Goal: Task Accomplishment & Management: Manage account settings

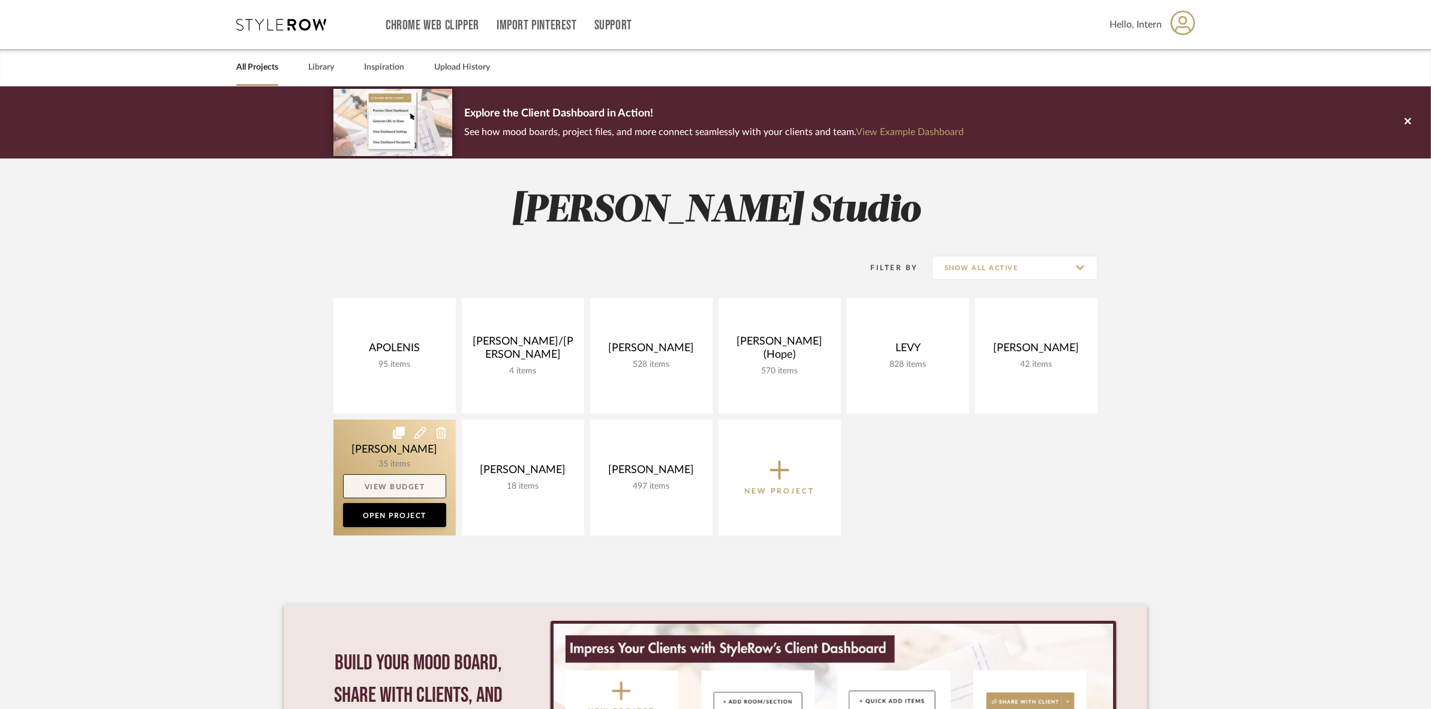
click at [439, 484] on link "View Budget" at bounding box center [394, 486] width 103 height 24
click at [433, 455] on link at bounding box center [395, 477] width 122 height 116
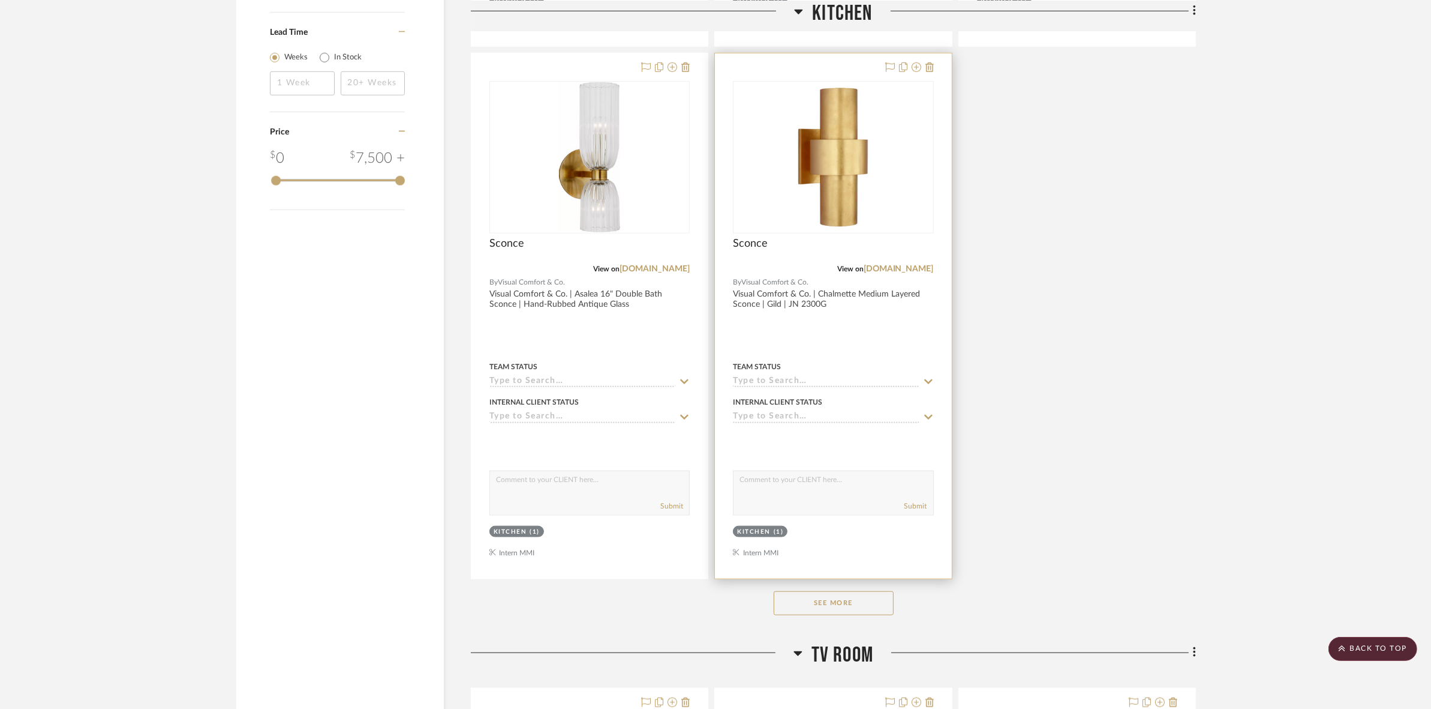
scroll to position [1425, 0]
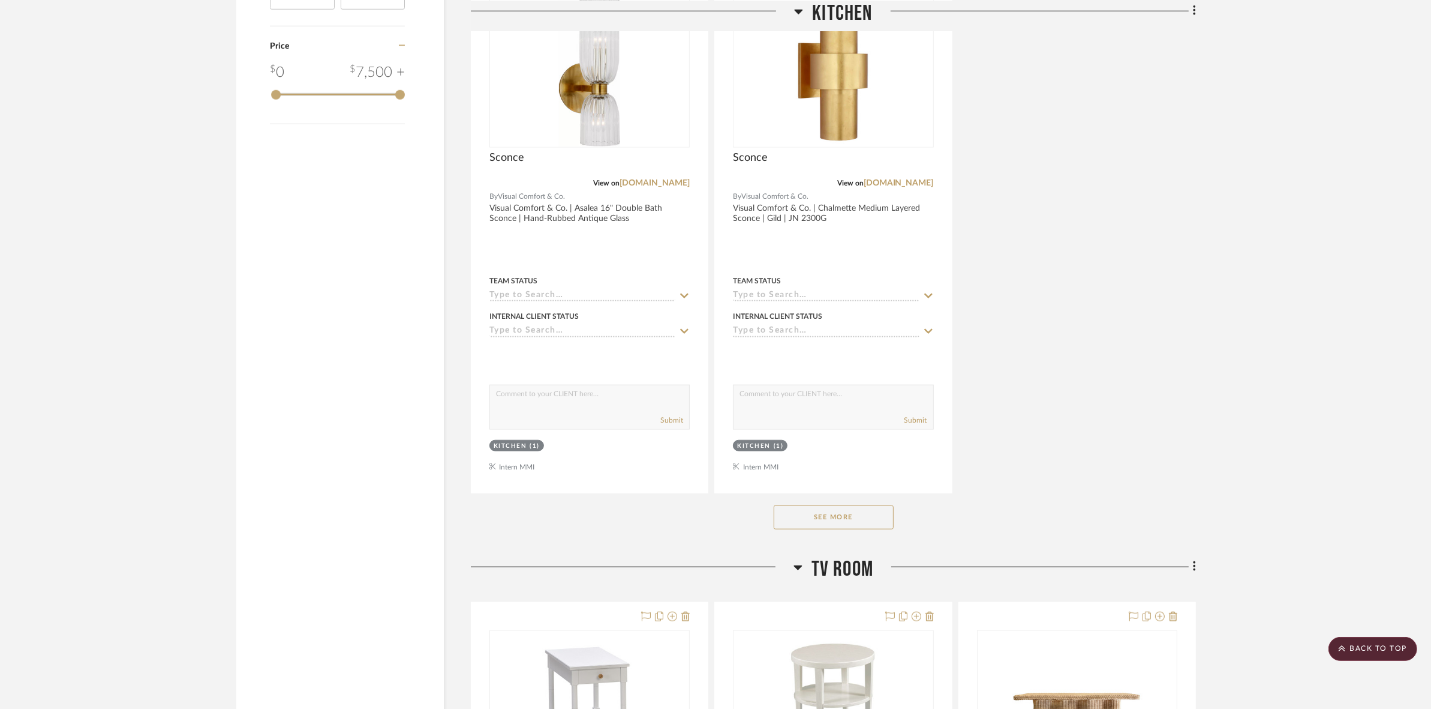
click at [808, 524] on button "See More" at bounding box center [834, 517] width 120 height 24
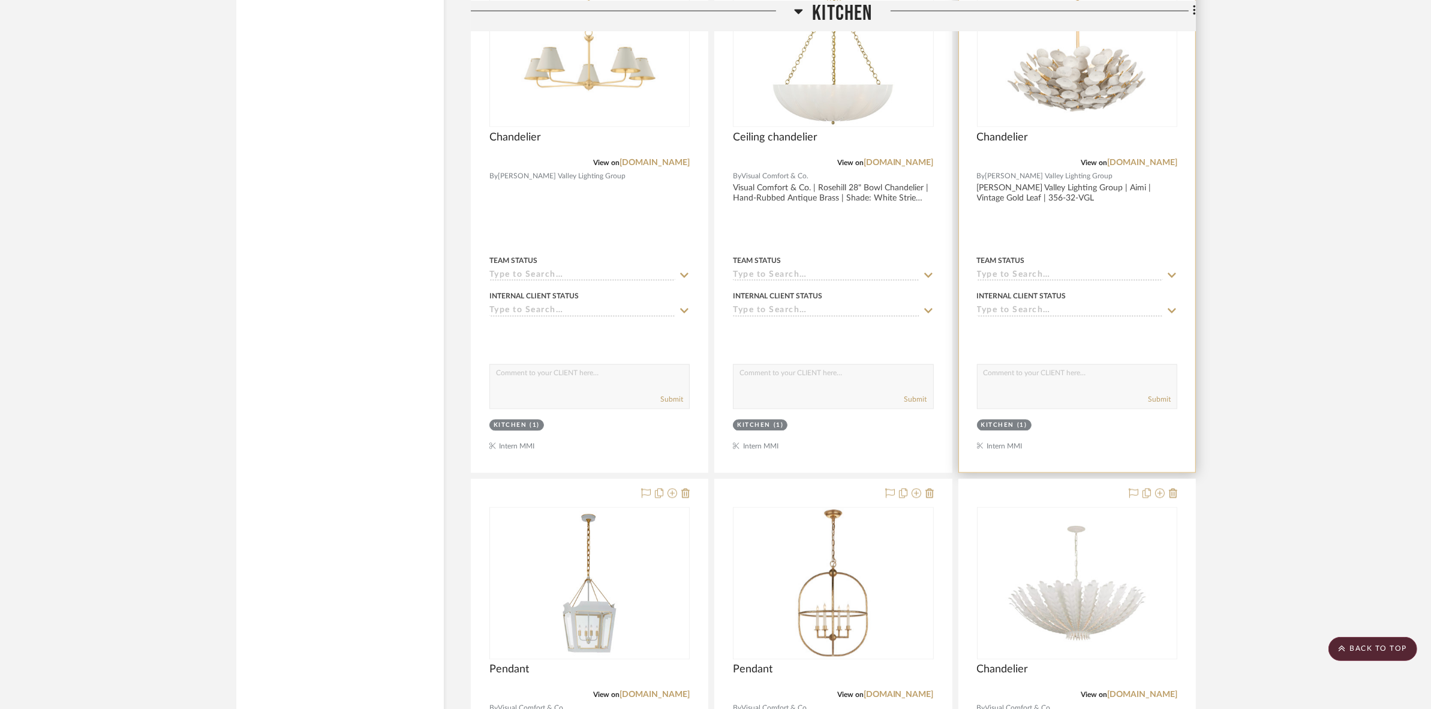
scroll to position [2775, 0]
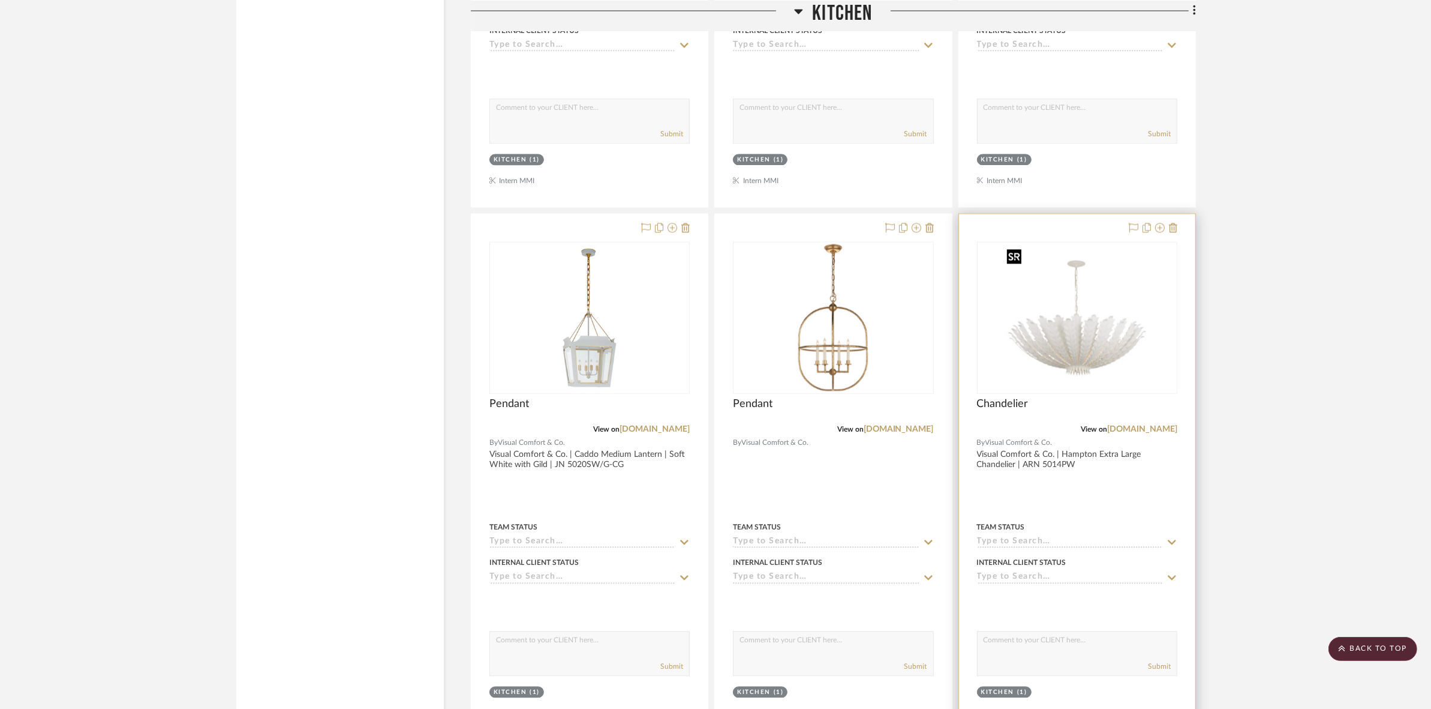
click at [1064, 360] on img "0" at bounding box center [1077, 318] width 150 height 150
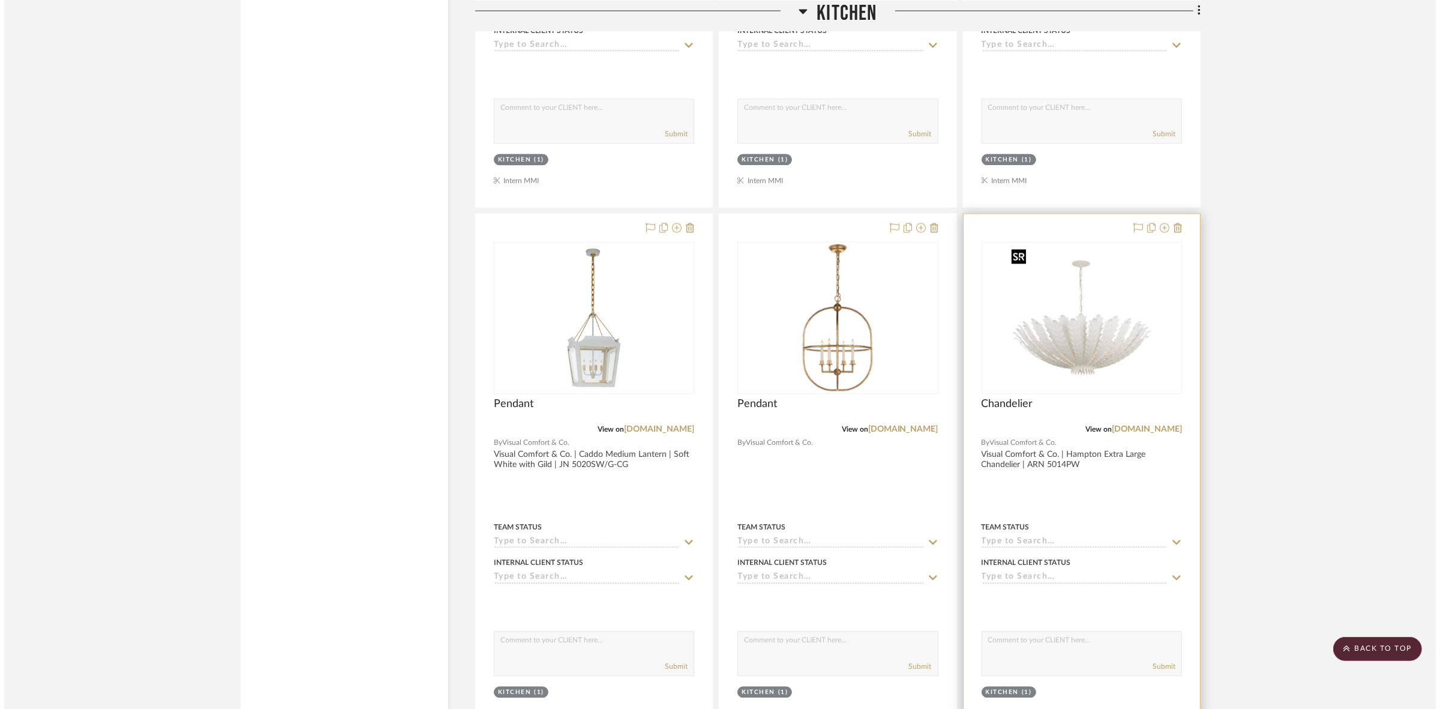
scroll to position [0, 0]
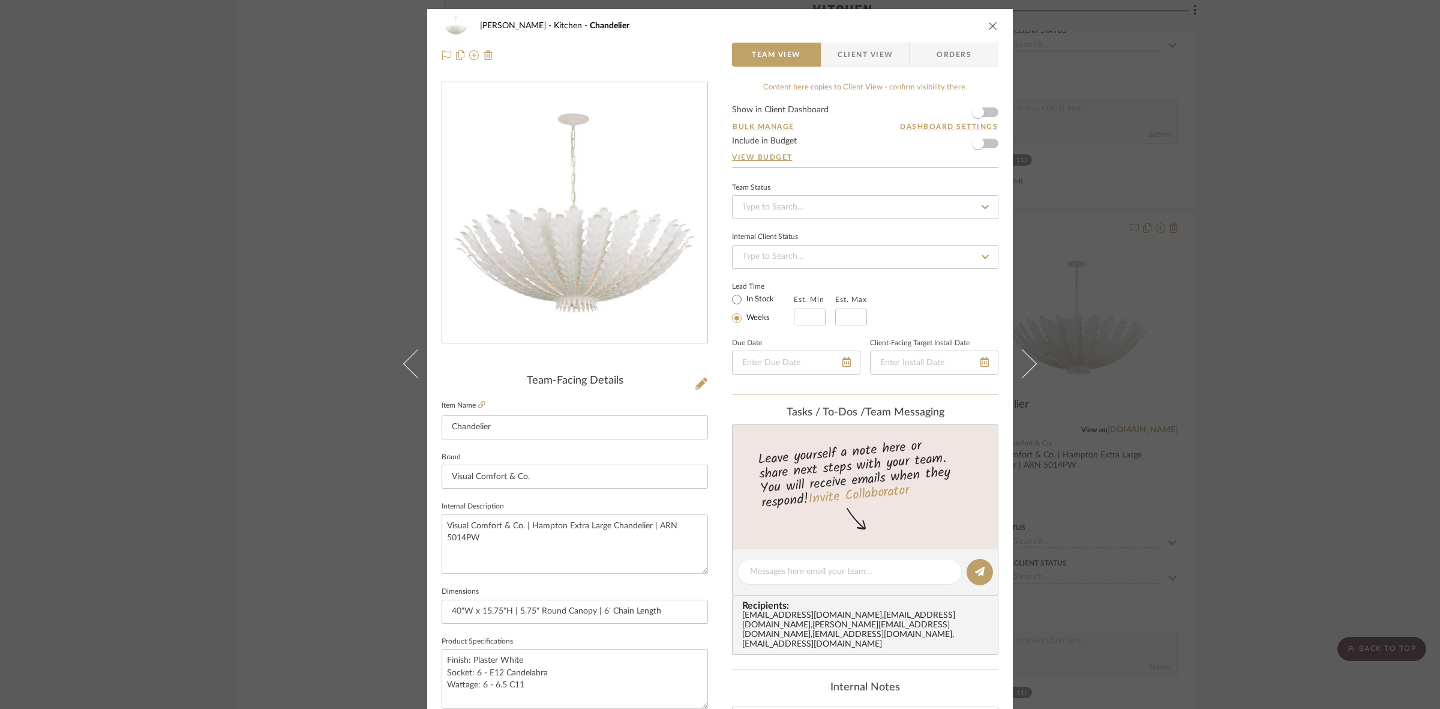
click at [1265, 341] on div "Murray Kitchen Chandelier Team View Client View Orders Team-Facing Details Item…" at bounding box center [720, 354] width 1440 height 709
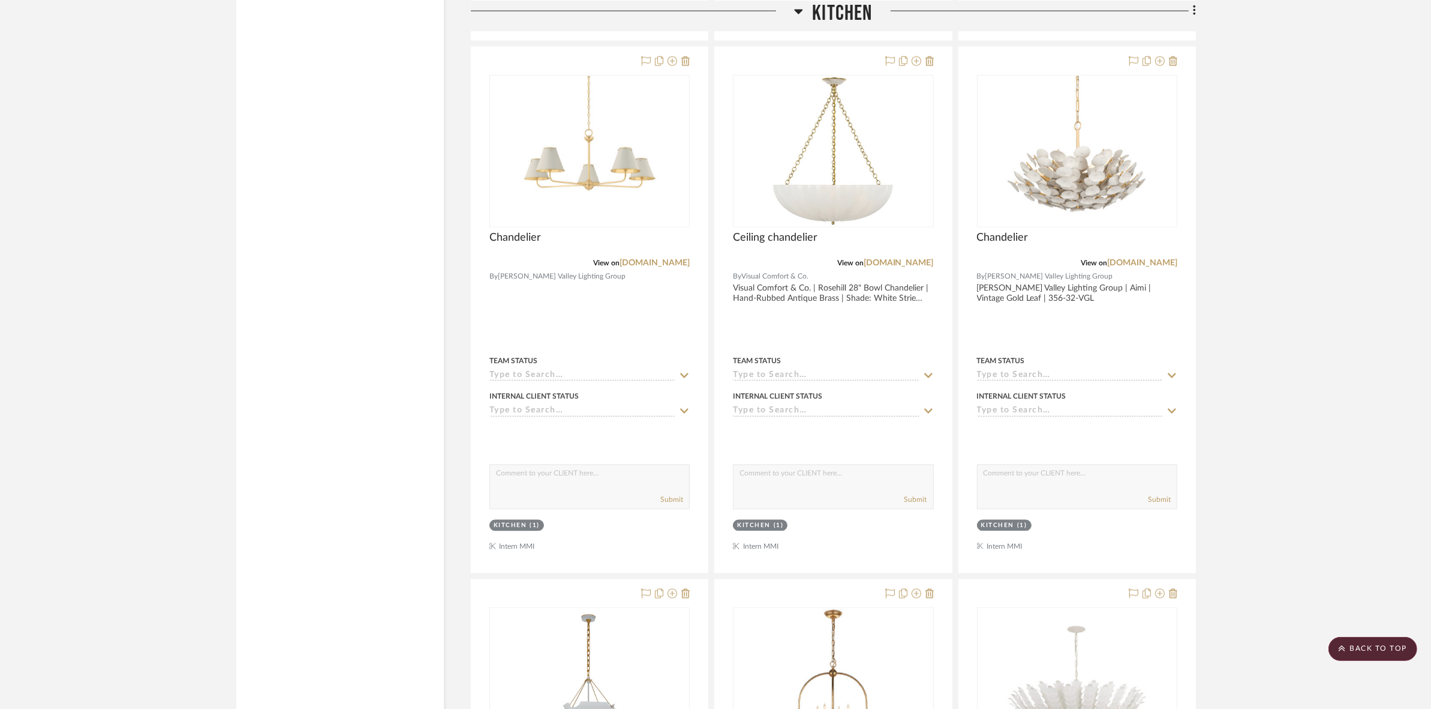
scroll to position [2250, 0]
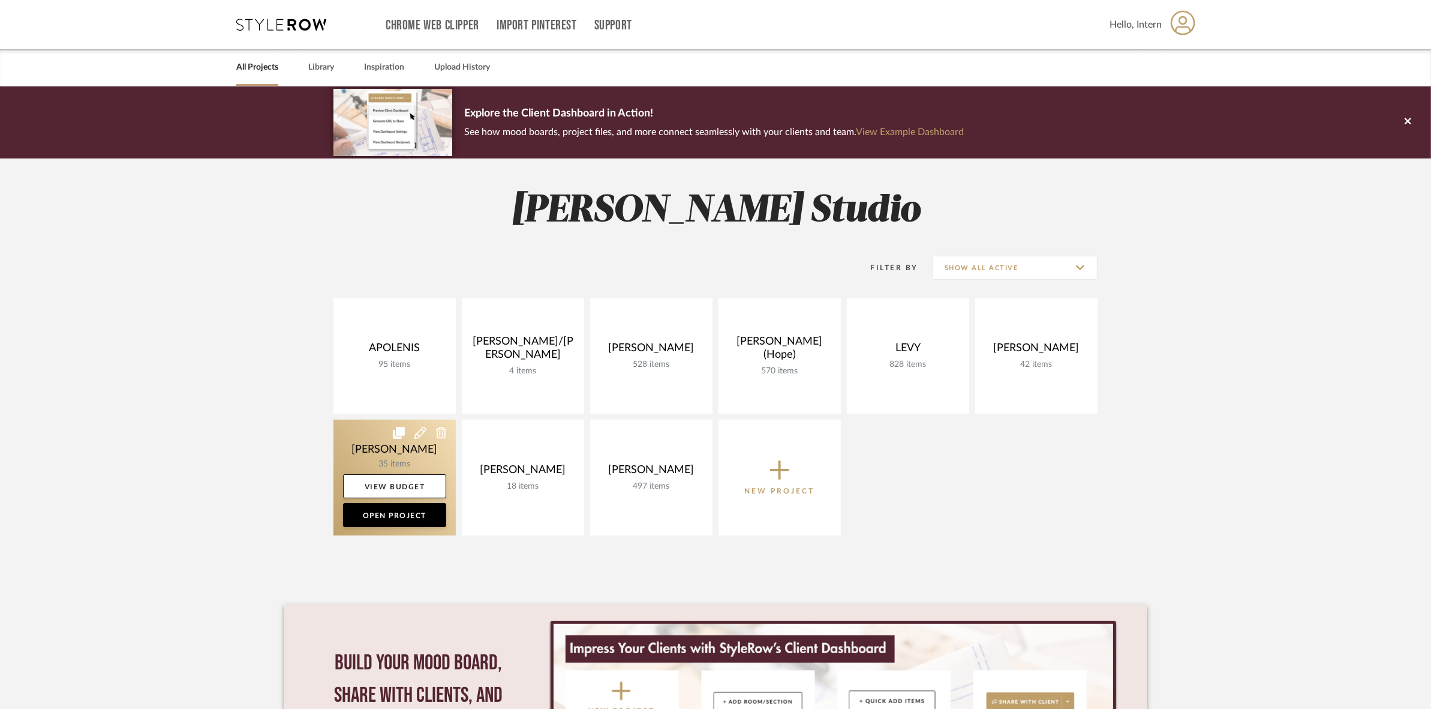
click at [436, 463] on link at bounding box center [395, 477] width 122 height 116
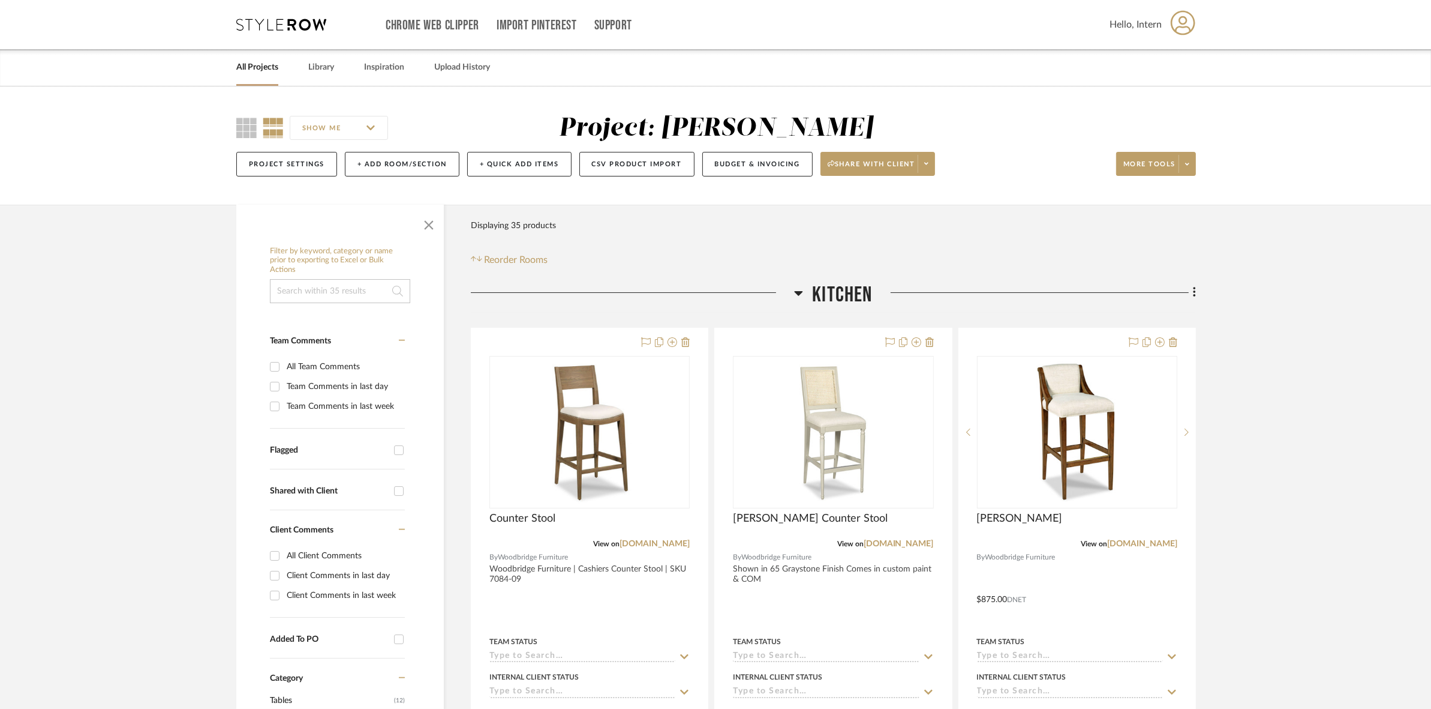
click at [823, 283] on span "Kitchen" at bounding box center [842, 295] width 60 height 26
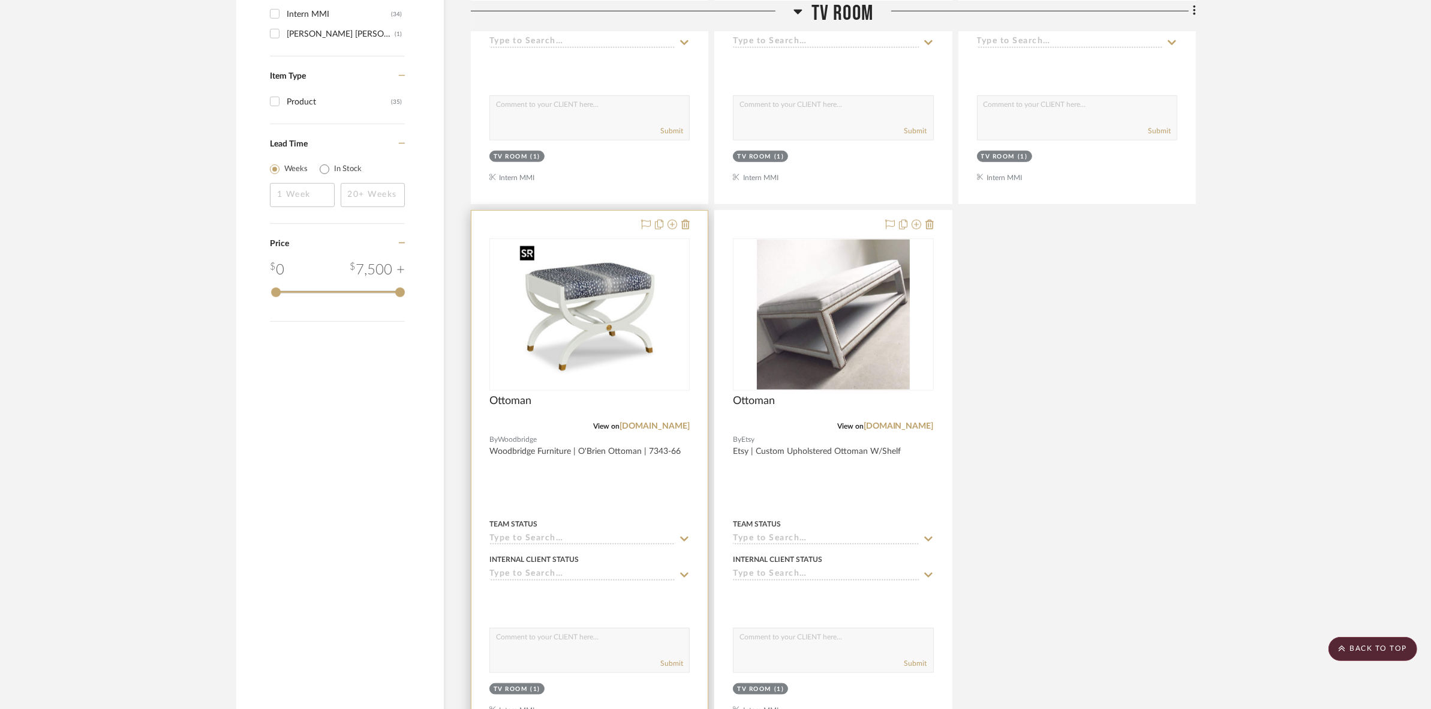
scroll to position [1443, 0]
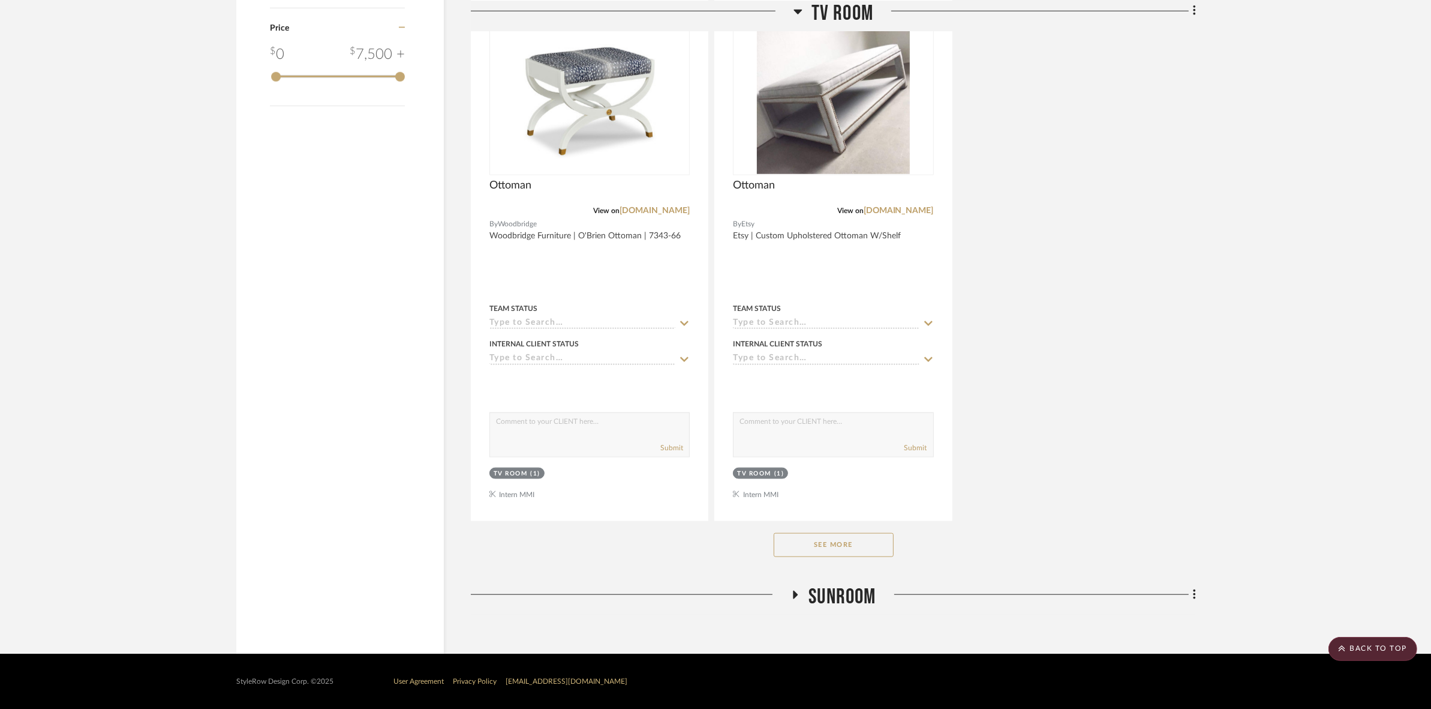
click at [815, 590] on span "SUNROOM" at bounding box center [842, 597] width 67 height 26
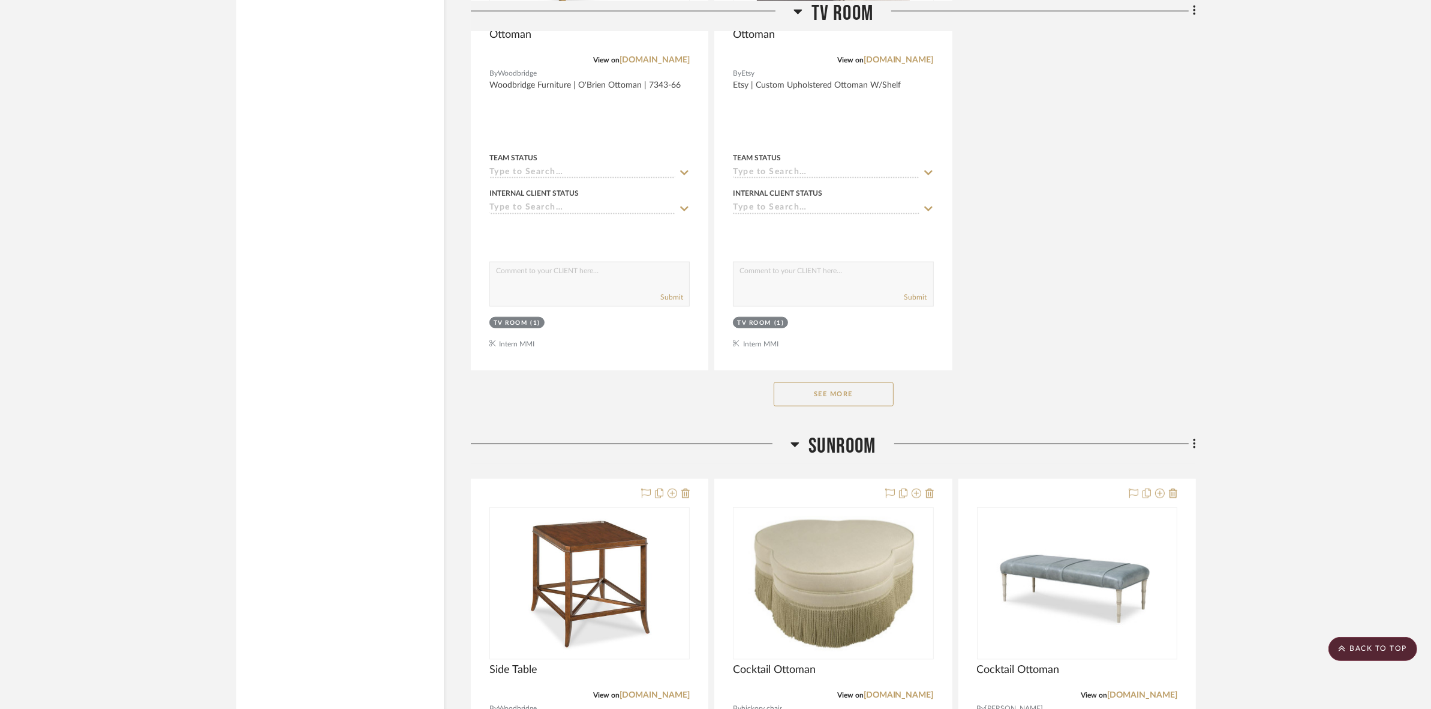
click at [829, 440] on span "SUNROOM" at bounding box center [842, 446] width 67 height 26
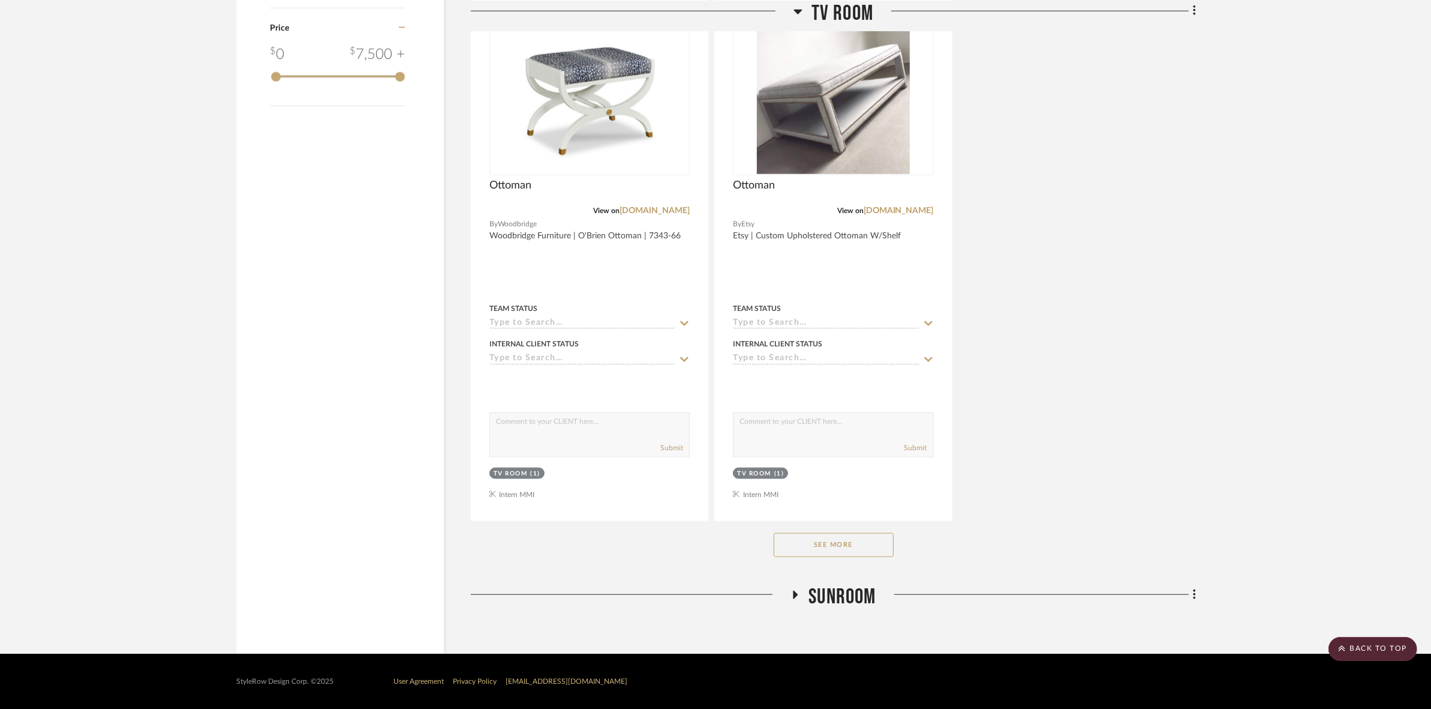
click at [811, 541] on button "See More" at bounding box center [834, 545] width 120 height 24
click at [815, 540] on button "See Less" at bounding box center [834, 545] width 120 height 24
click at [832, 536] on button "See More" at bounding box center [834, 545] width 120 height 24
click at [812, 589] on span "SUNROOM" at bounding box center [842, 597] width 67 height 26
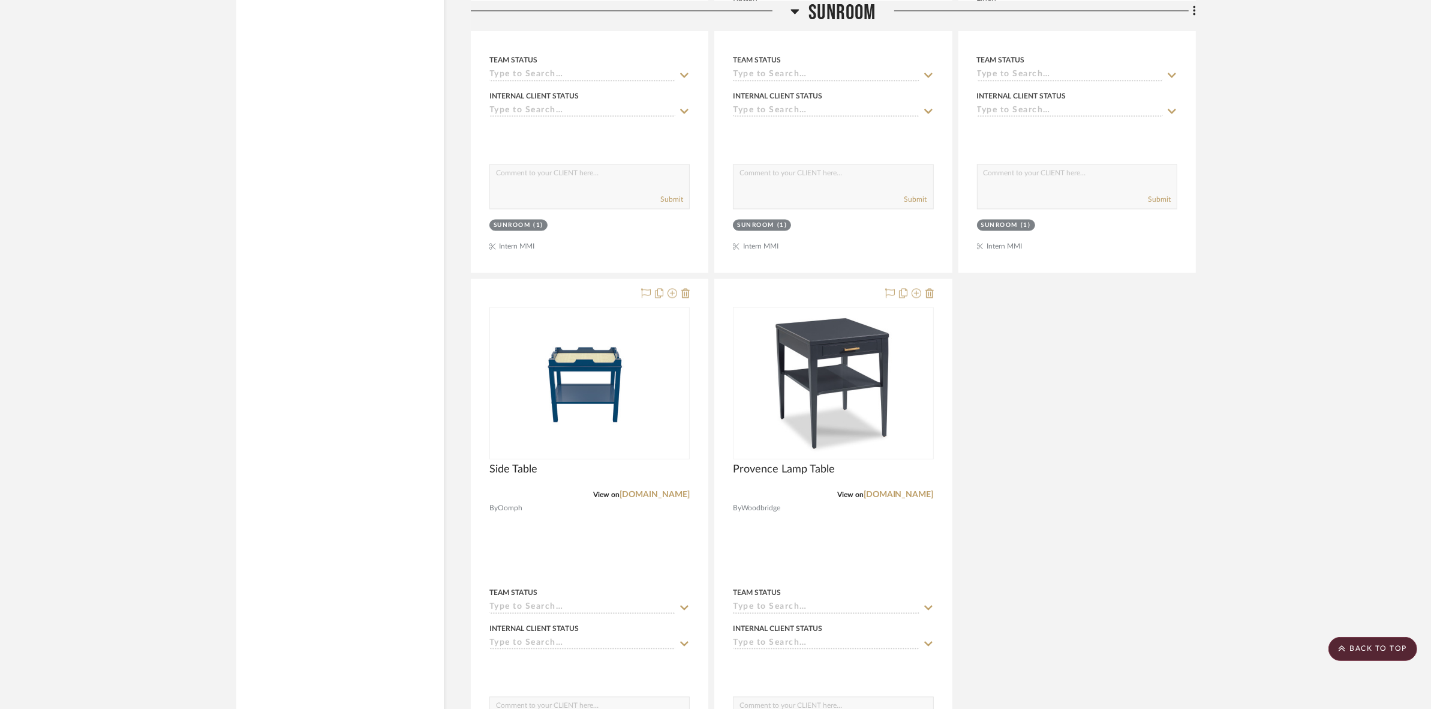
scroll to position [2943, 0]
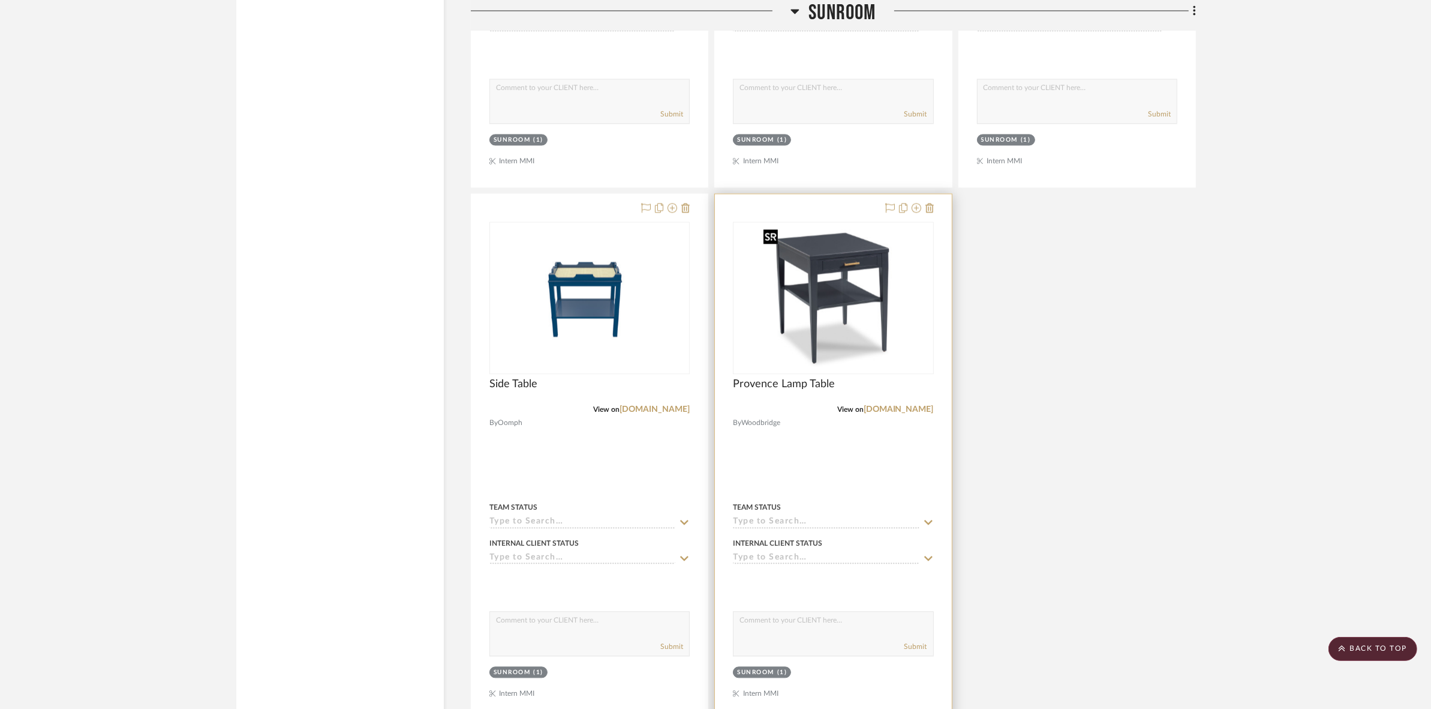
click at [863, 340] on img "0" at bounding box center [833, 298] width 150 height 150
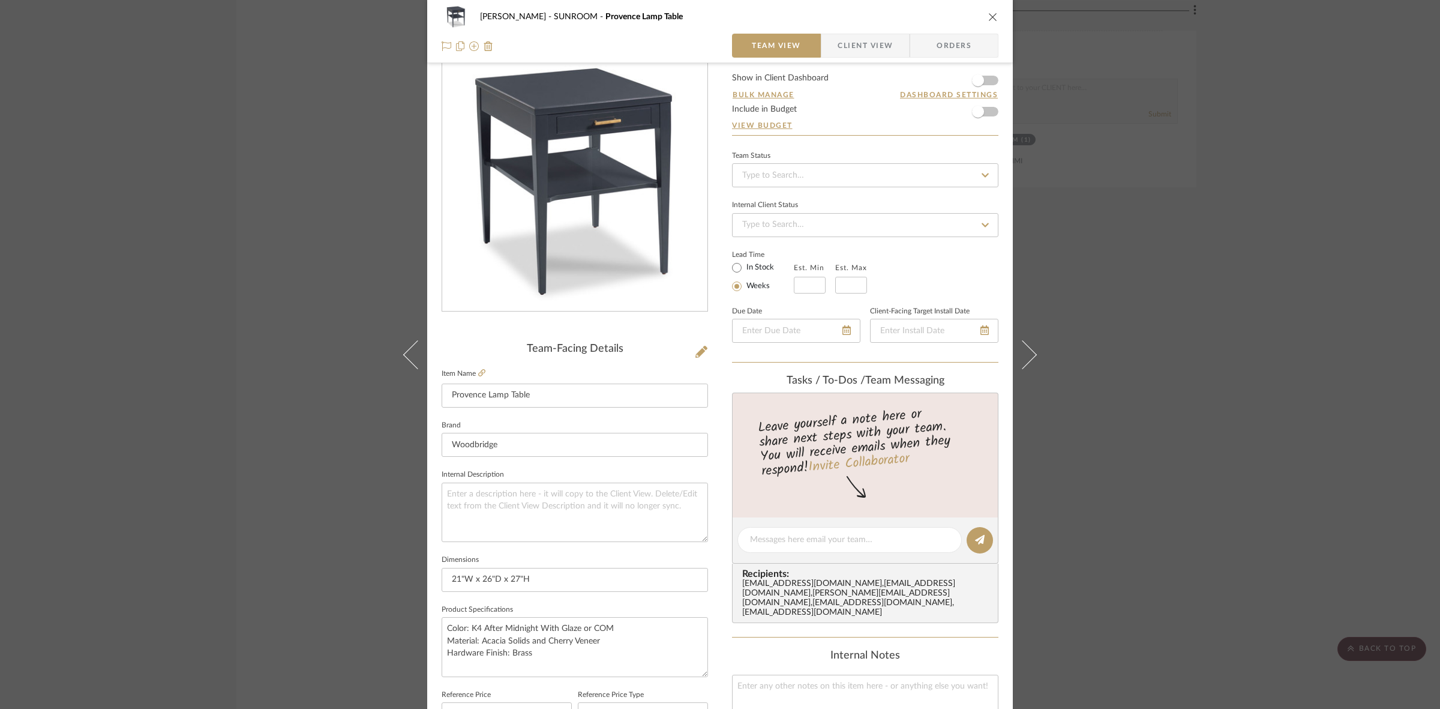
scroll to position [0, 0]
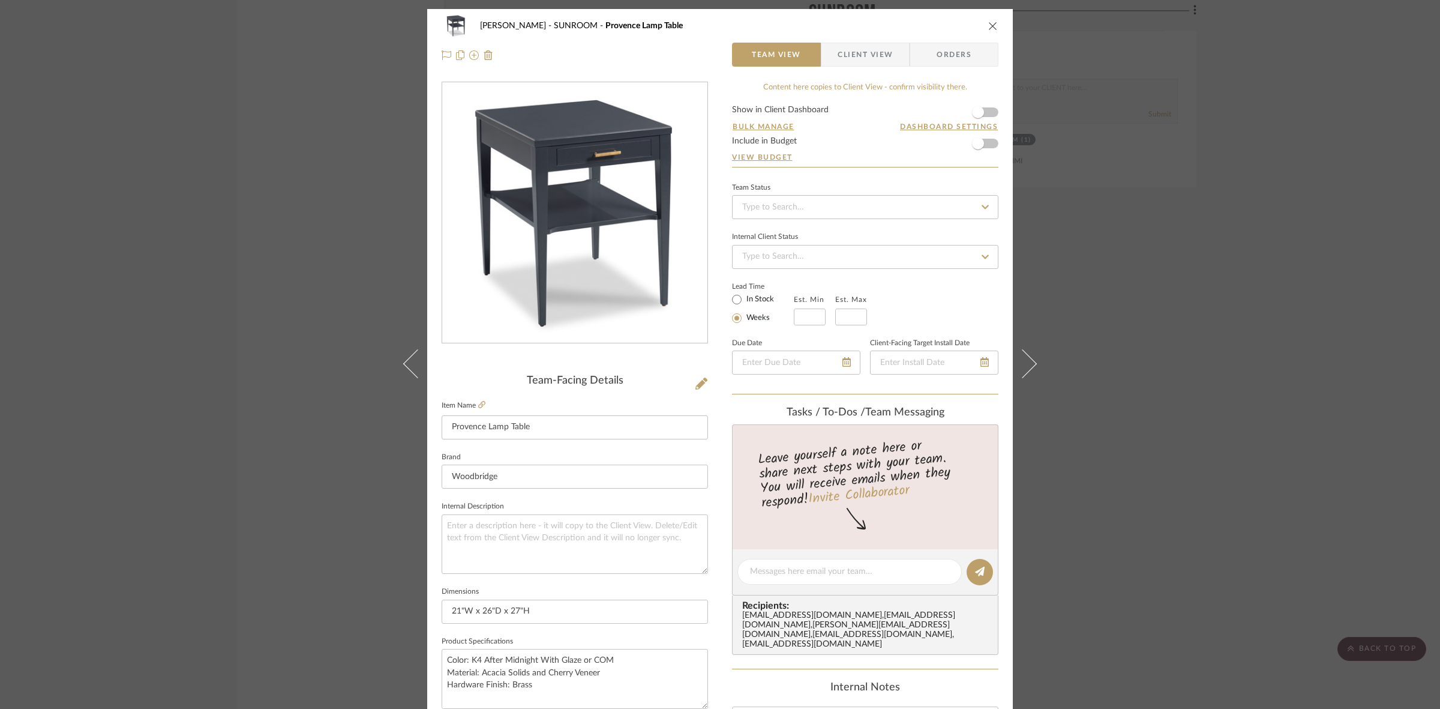
click at [1185, 316] on div "Murray SUNROOM Provence Lamp Table Team View Client View Orders Team-Facing Det…" at bounding box center [720, 354] width 1440 height 709
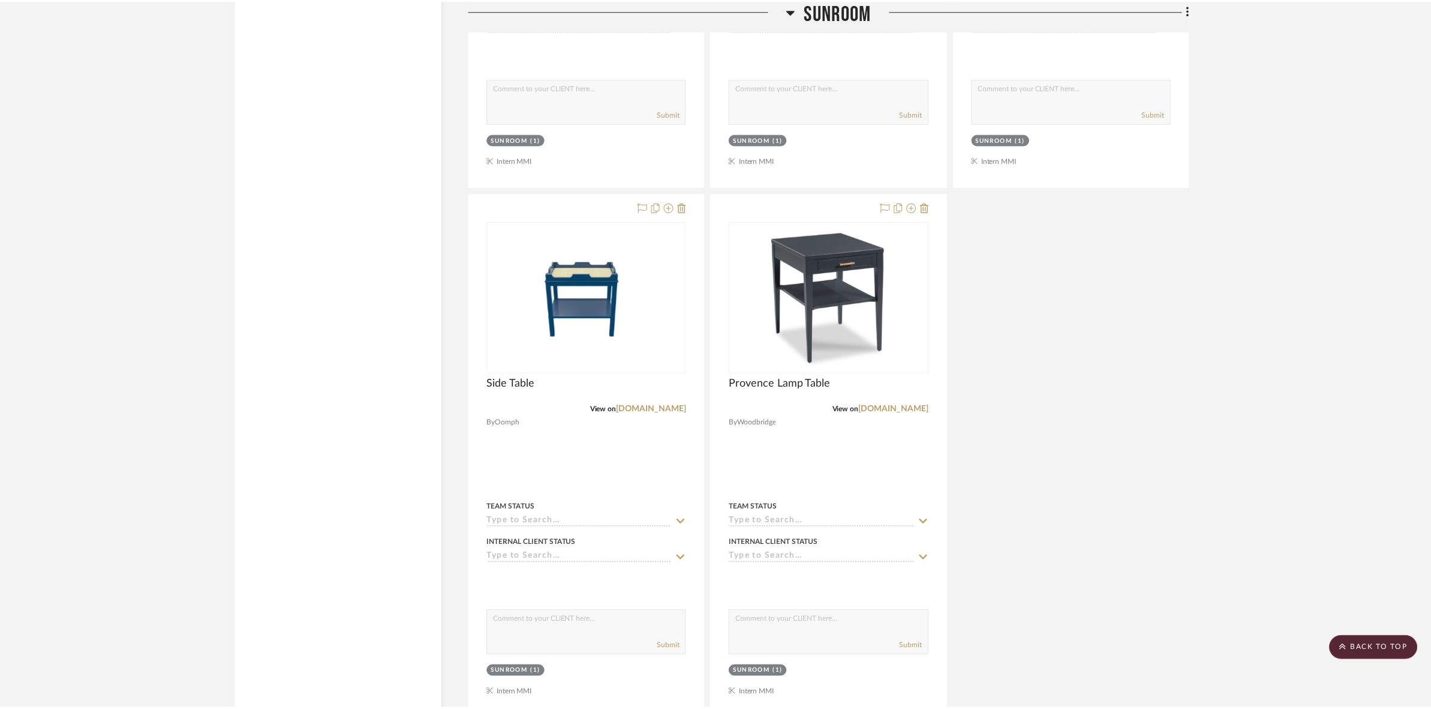
scroll to position [2943, 0]
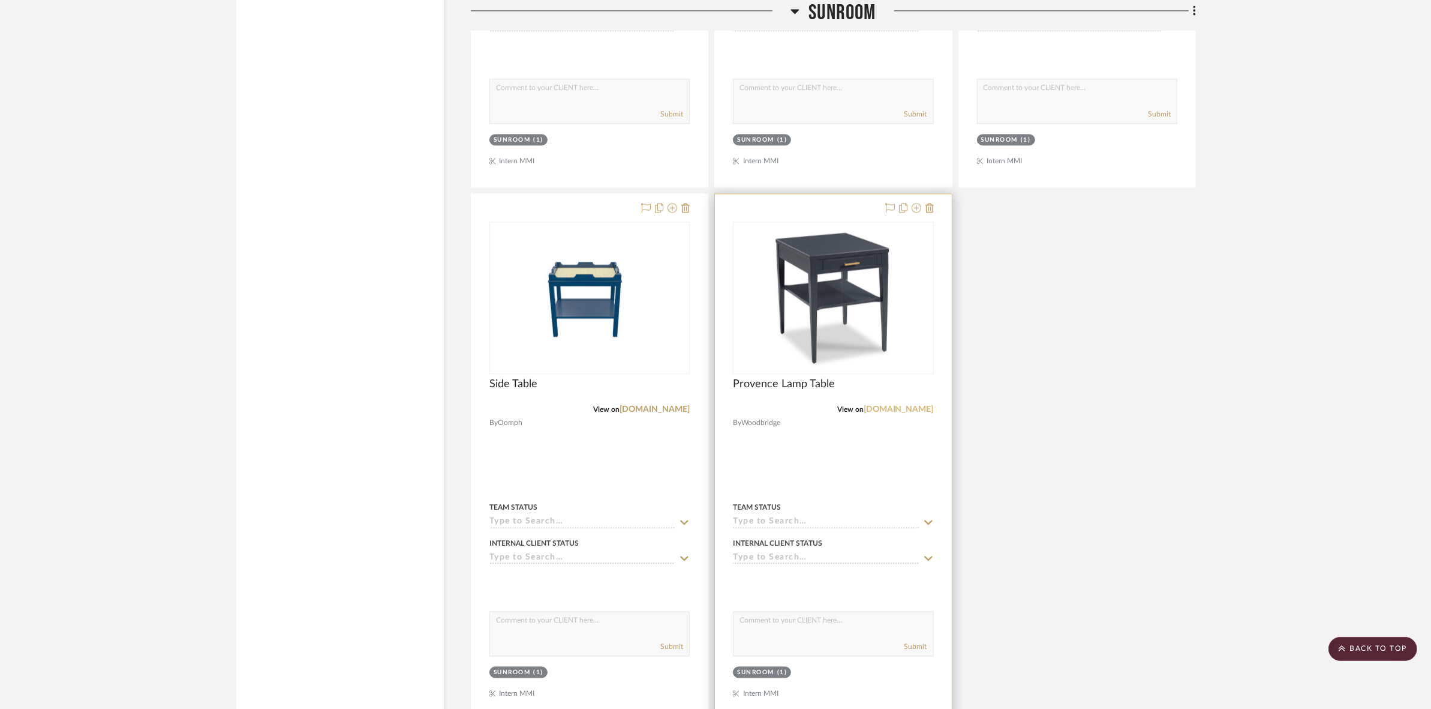
click at [864, 407] on link "[DOMAIN_NAME]" at bounding box center [899, 409] width 70 height 8
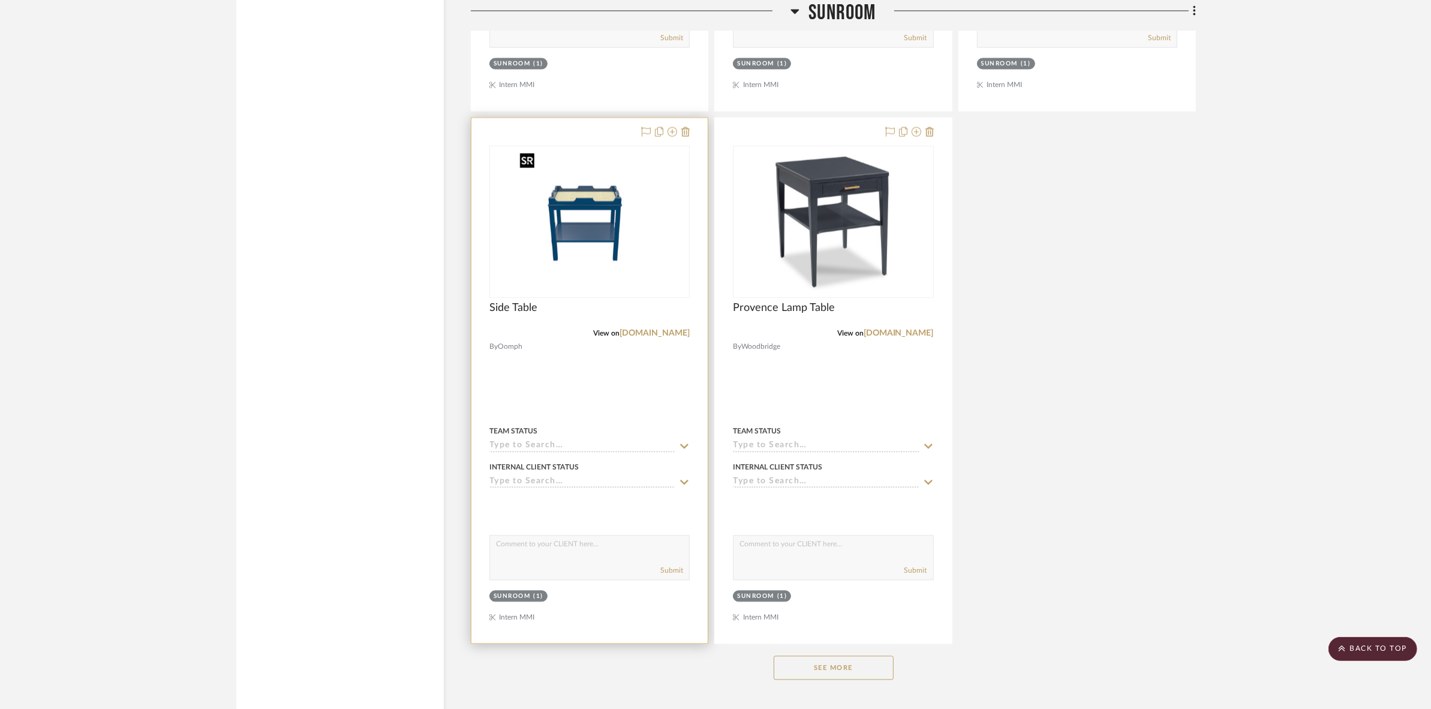
scroll to position [3082, 0]
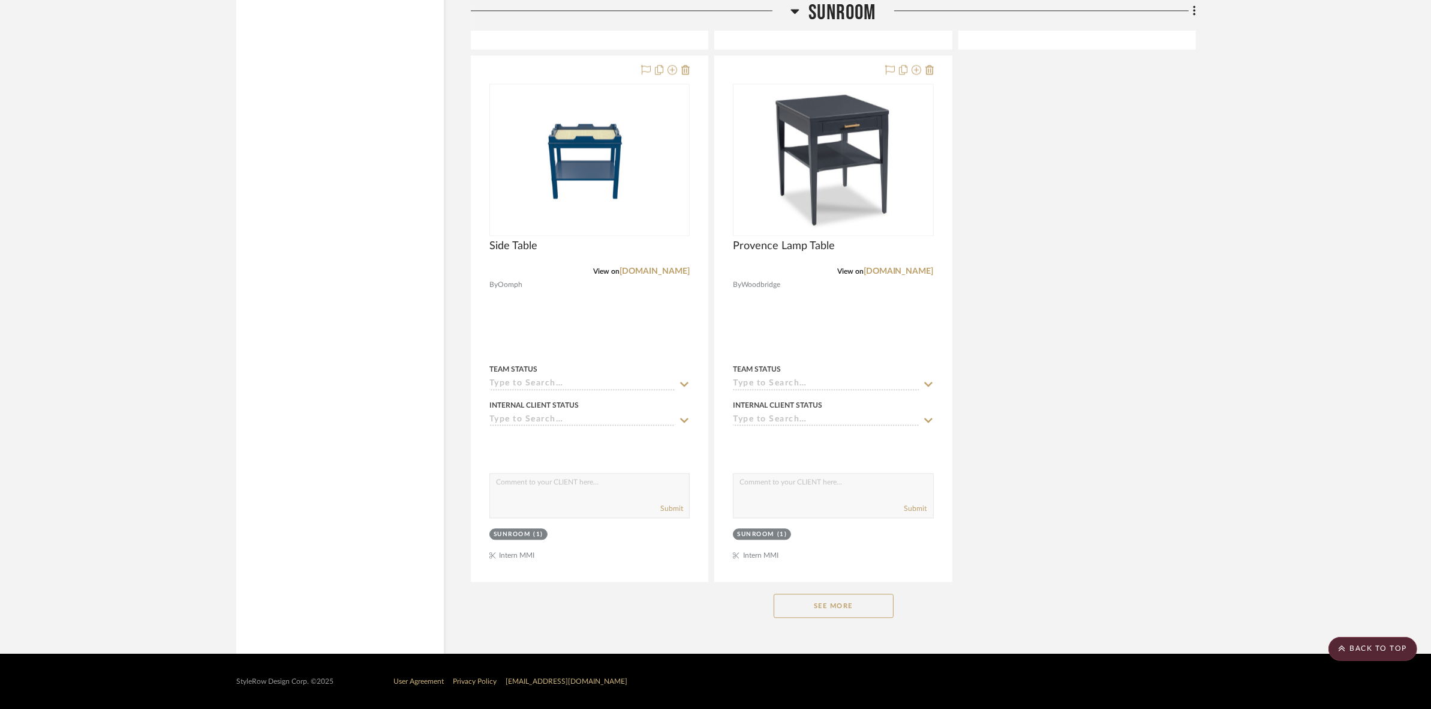
click at [856, 601] on button "See More" at bounding box center [834, 605] width 120 height 24
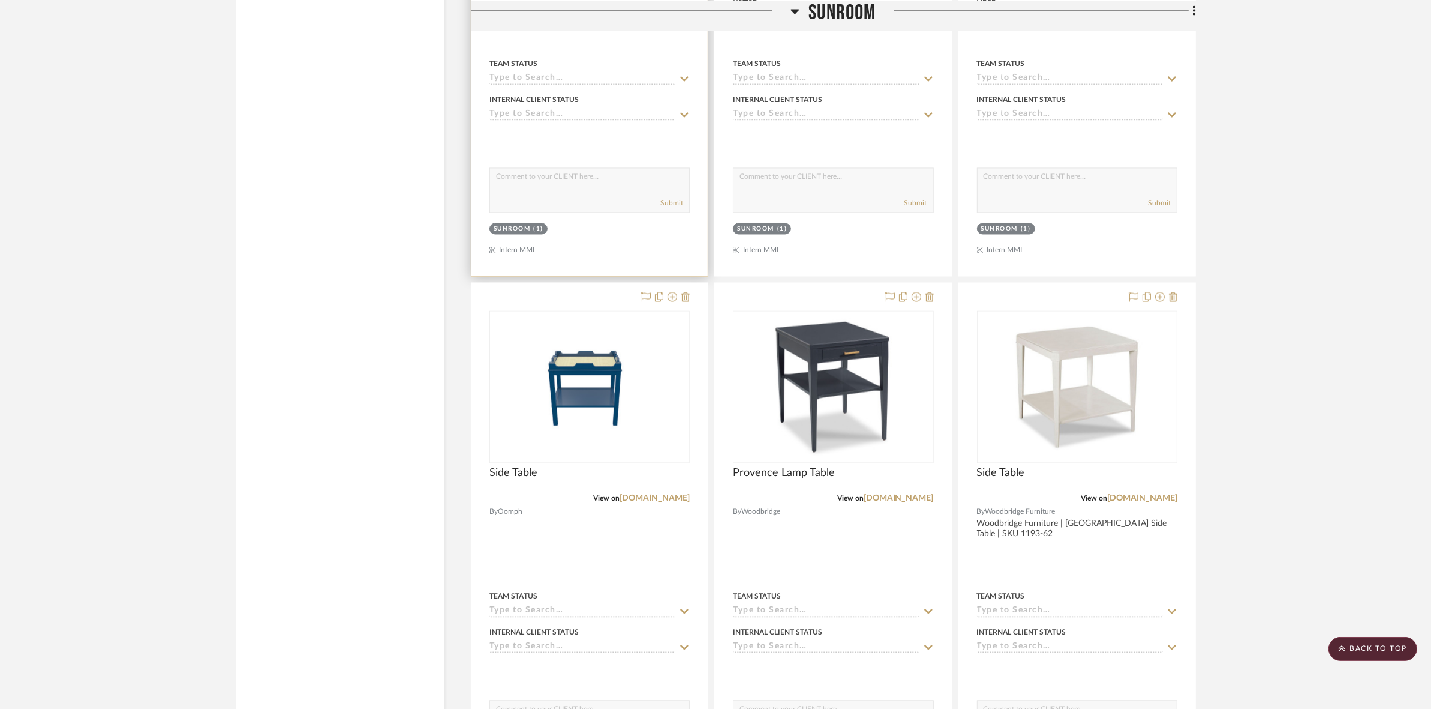
scroll to position [3007, 0]
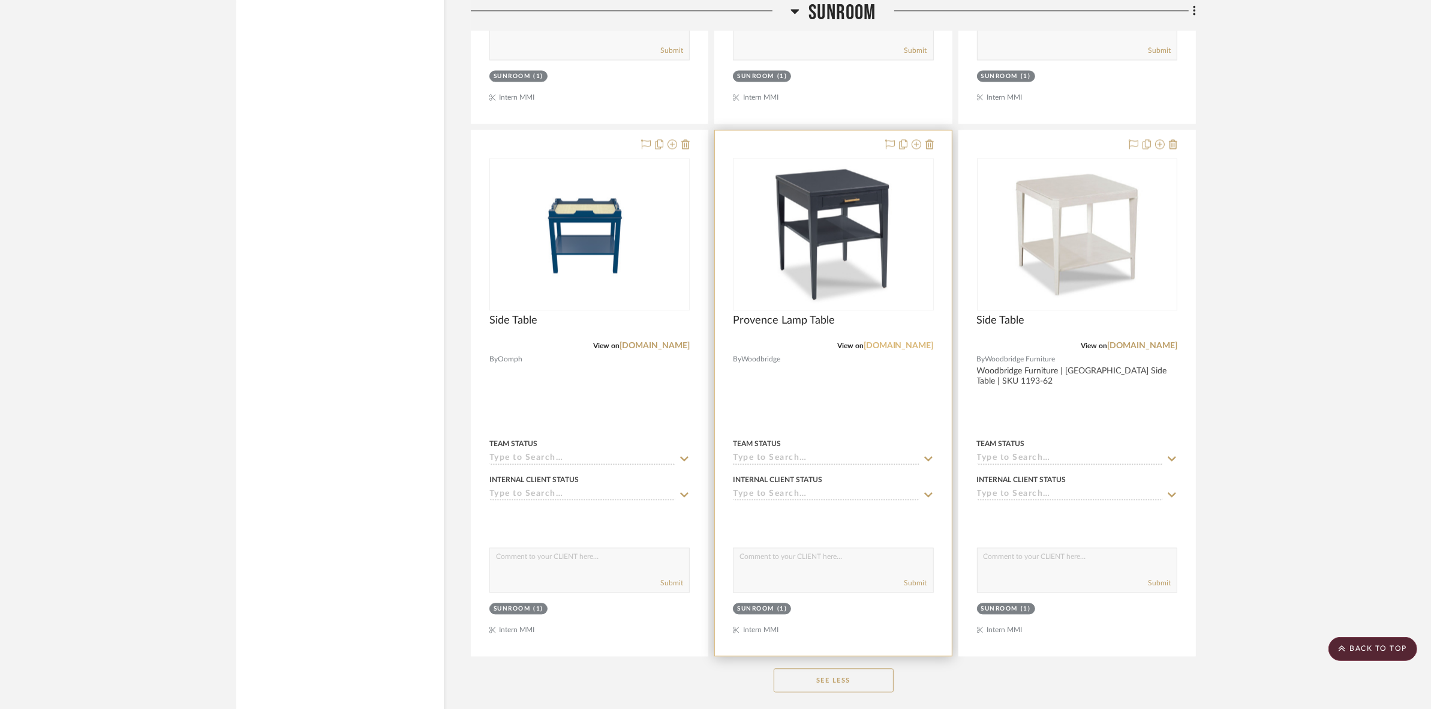
click at [873, 346] on link "[DOMAIN_NAME]" at bounding box center [899, 345] width 70 height 8
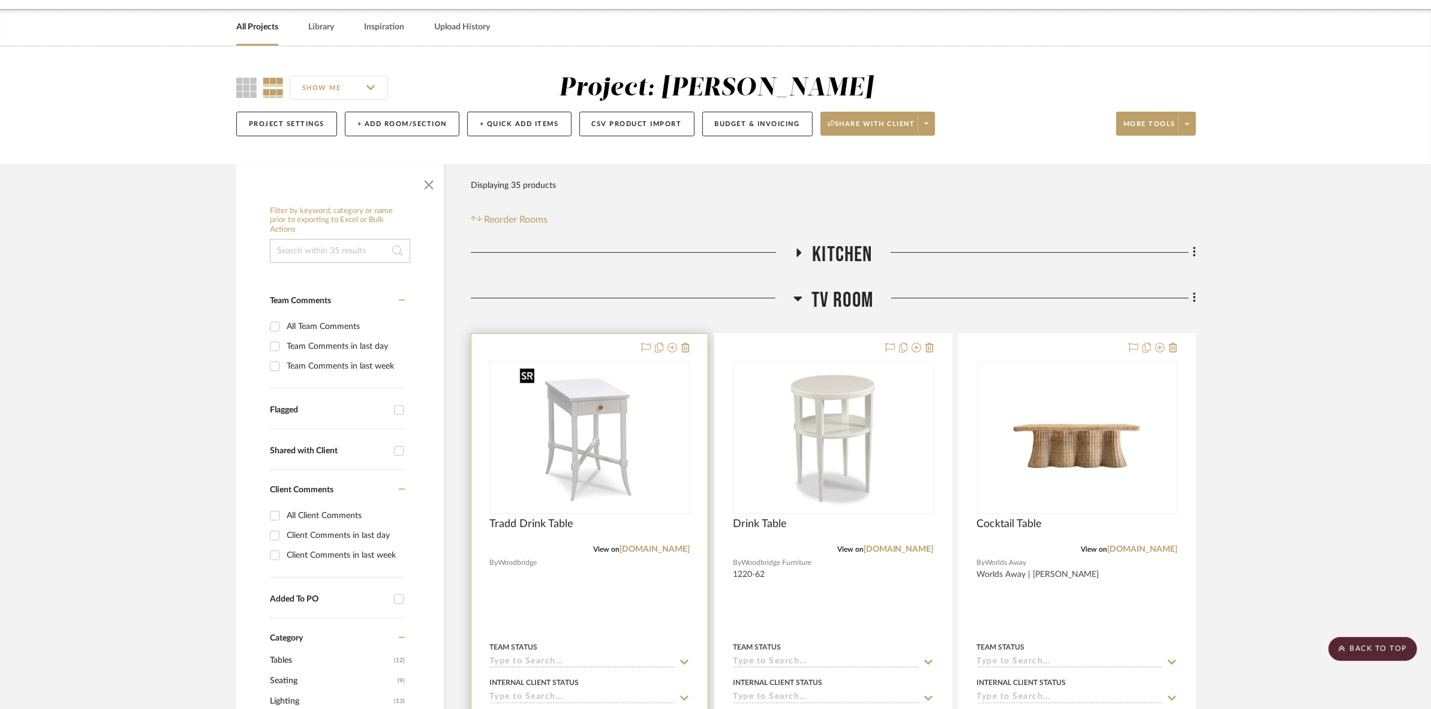
scroll to position [0, 0]
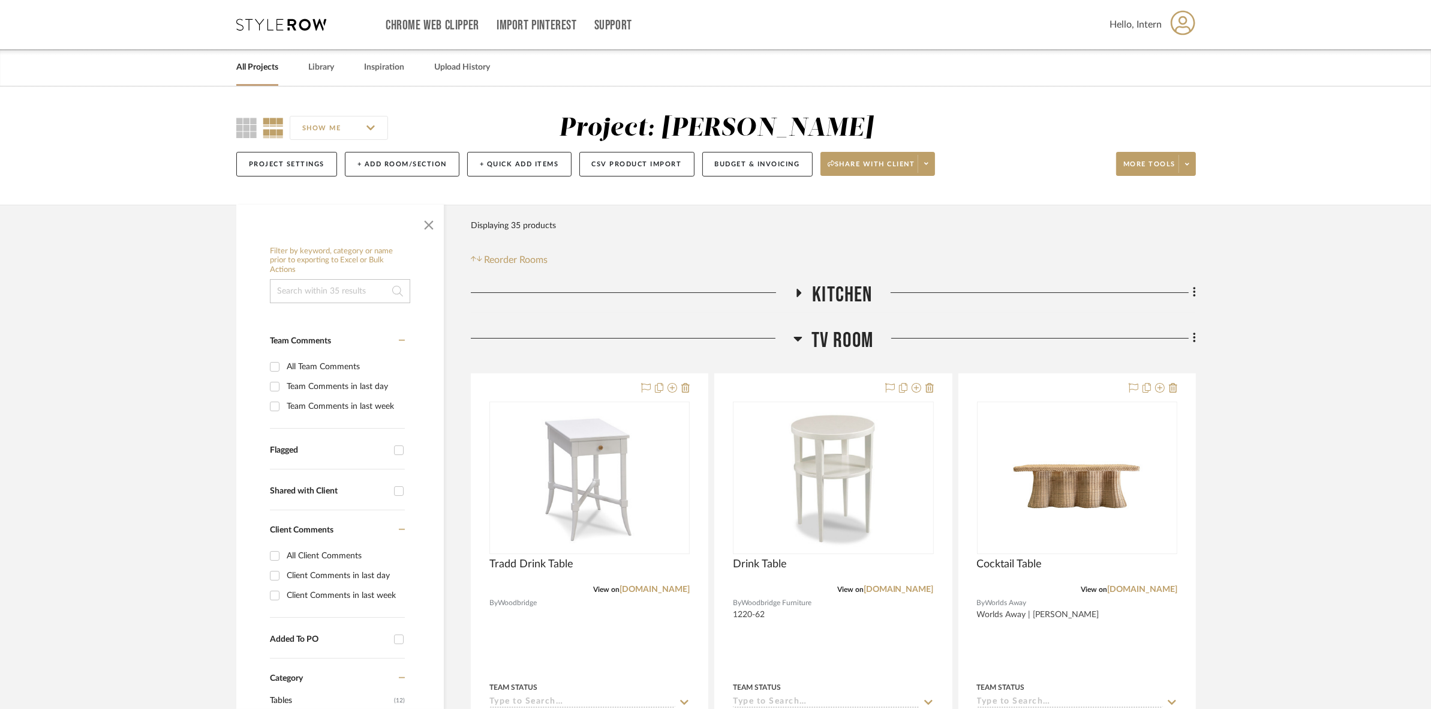
click at [819, 343] on span "TV ROOM" at bounding box center [843, 341] width 62 height 26
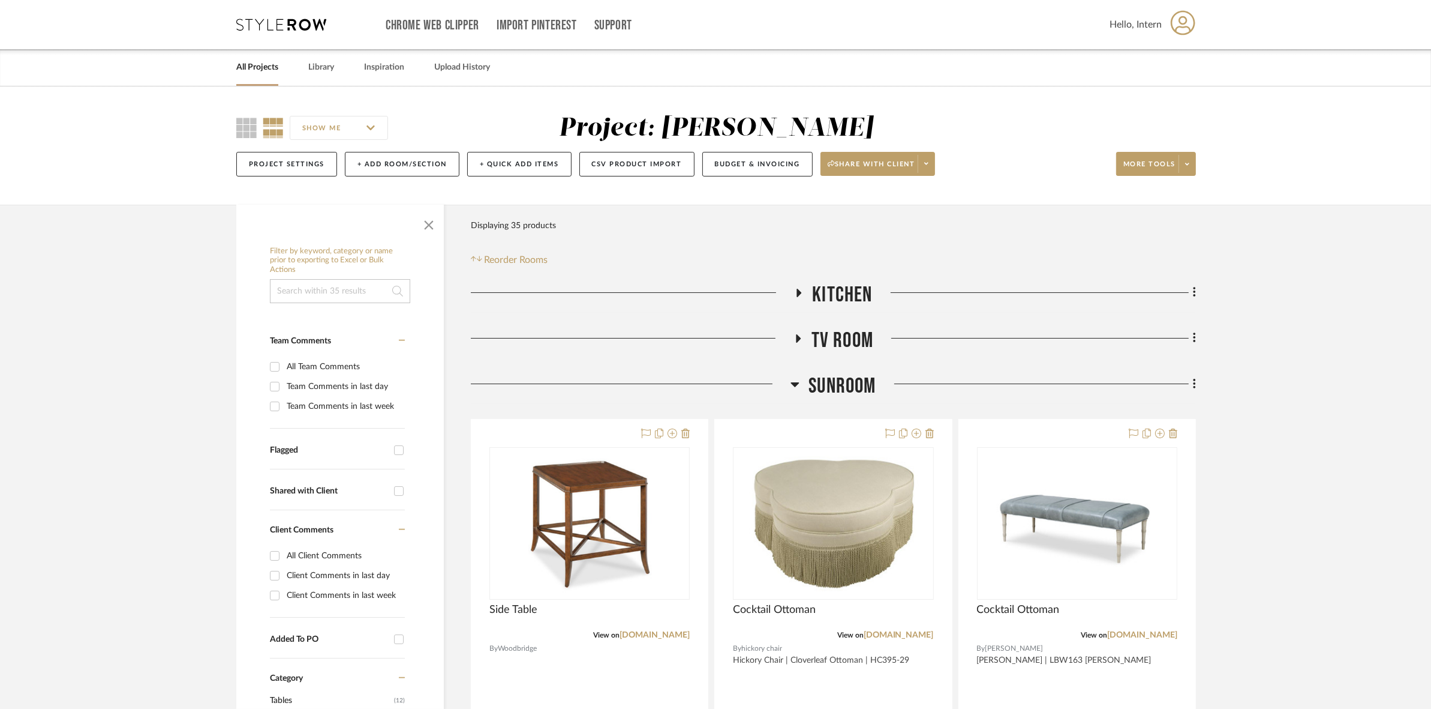
click at [811, 385] on span "SUNROOM" at bounding box center [842, 386] width 67 height 26
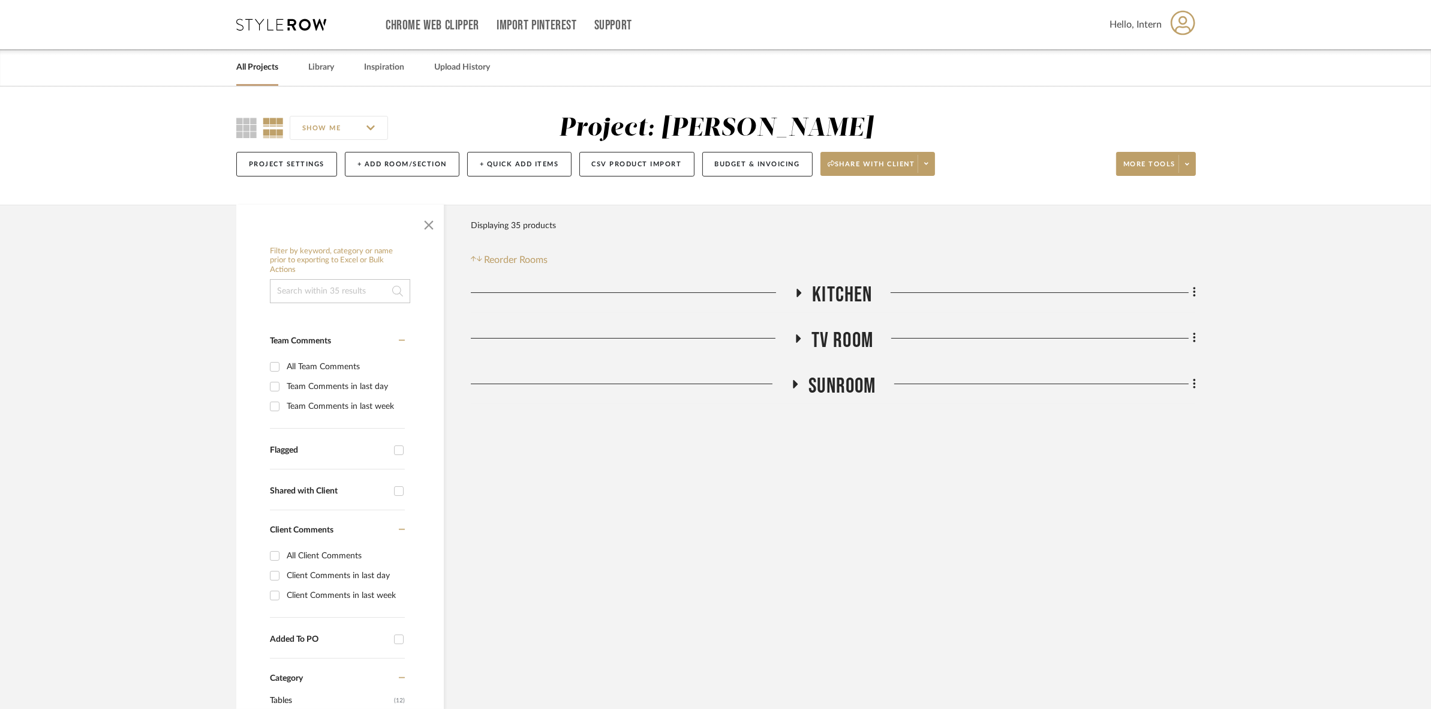
click at [822, 337] on span "TV ROOM" at bounding box center [843, 341] width 62 height 26
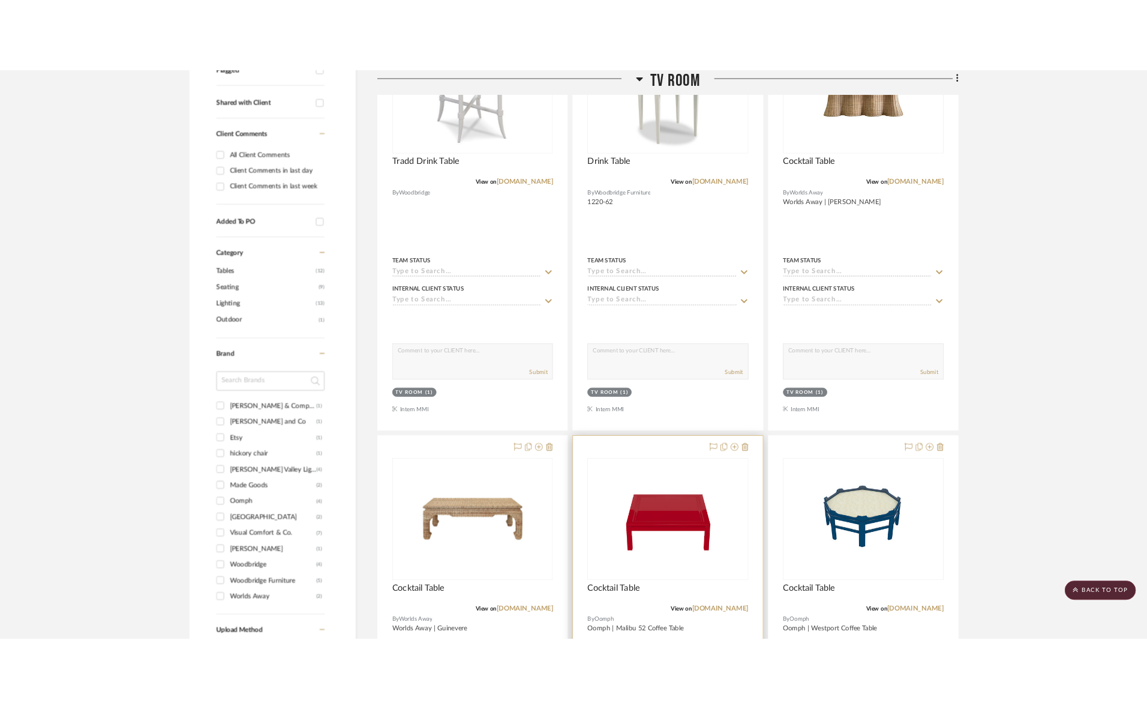
scroll to position [300, 0]
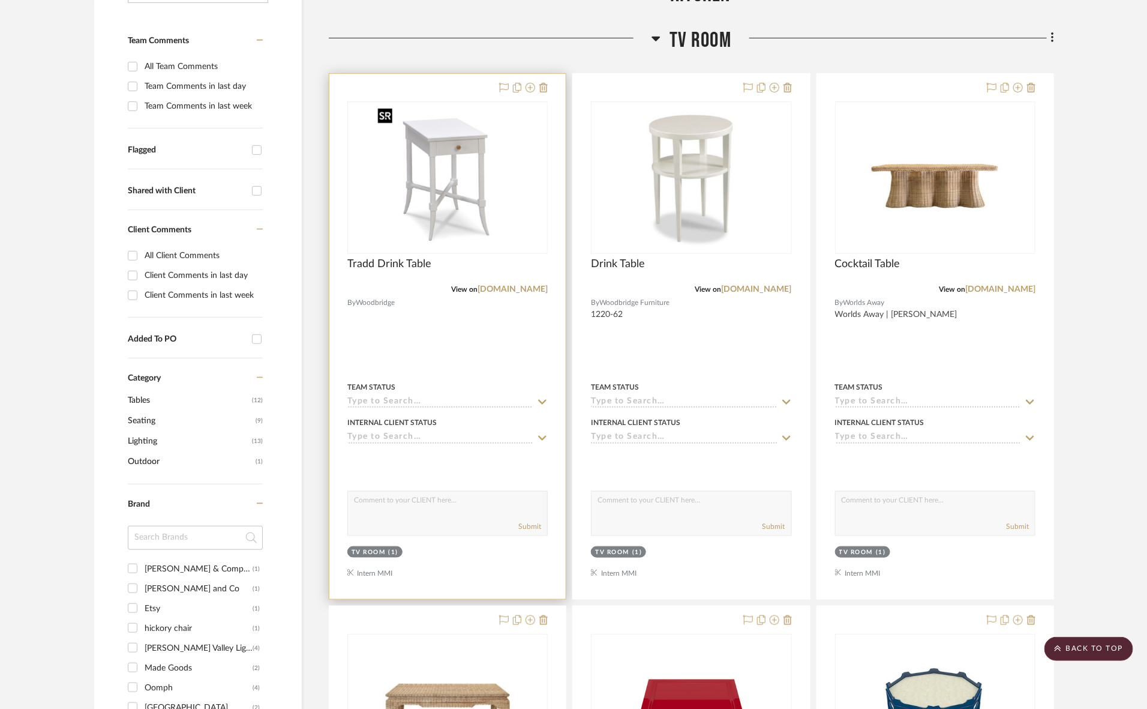
click at [496, 208] on img "0" at bounding box center [448, 178] width 150 height 150
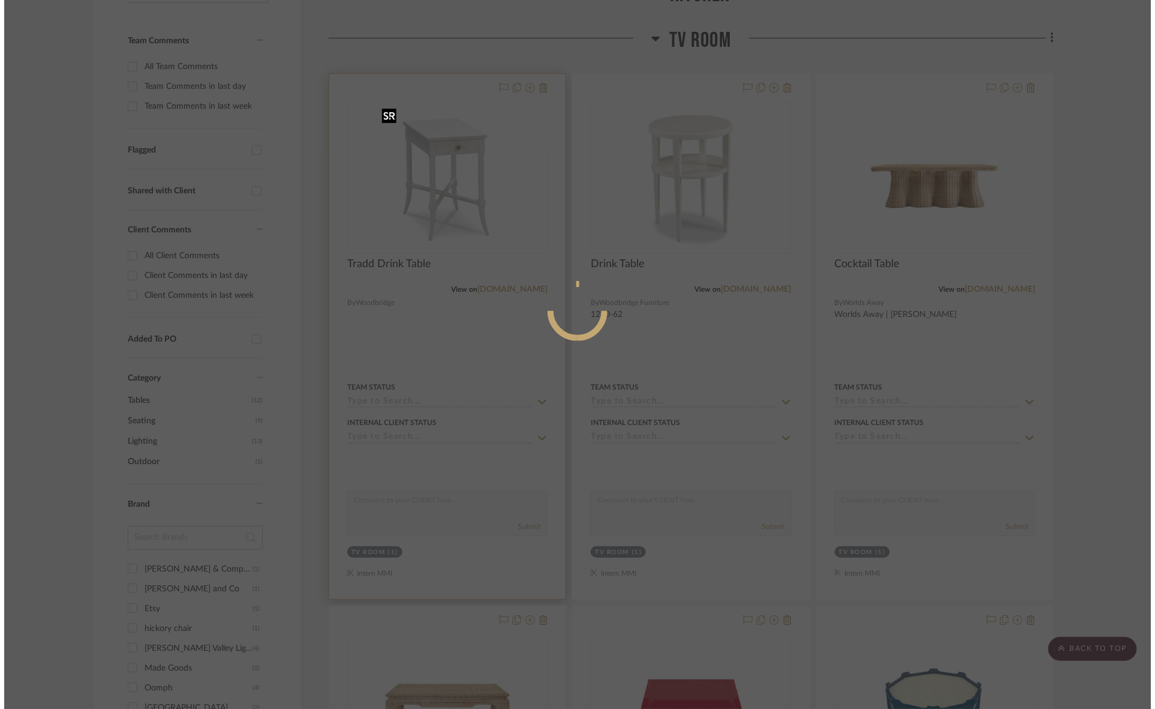
scroll to position [0, 0]
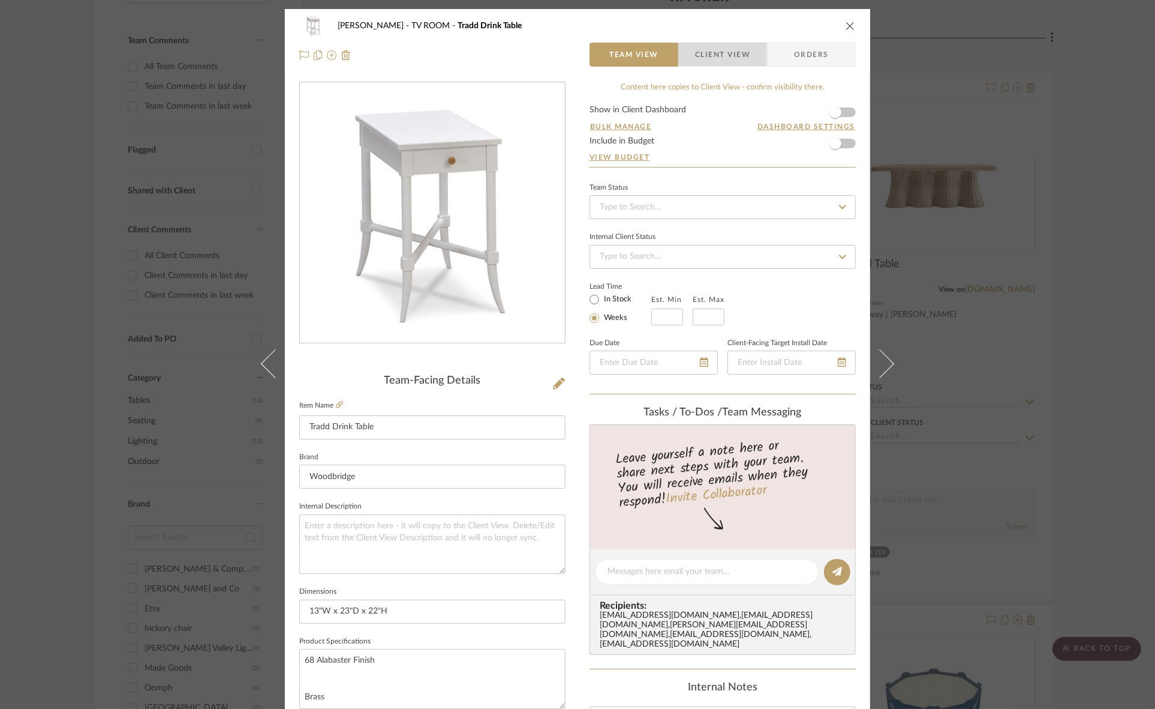
click at [721, 49] on span "Client View" at bounding box center [722, 55] width 55 height 24
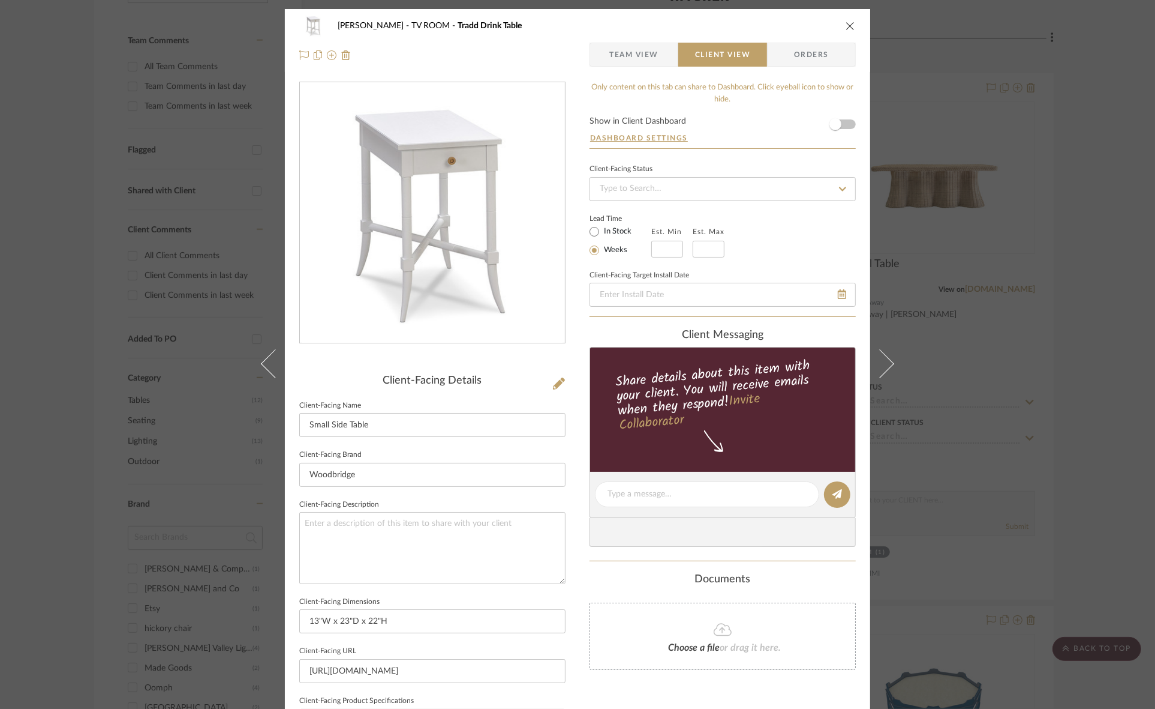
click at [643, 54] on span "Team View" at bounding box center [634, 55] width 49 height 24
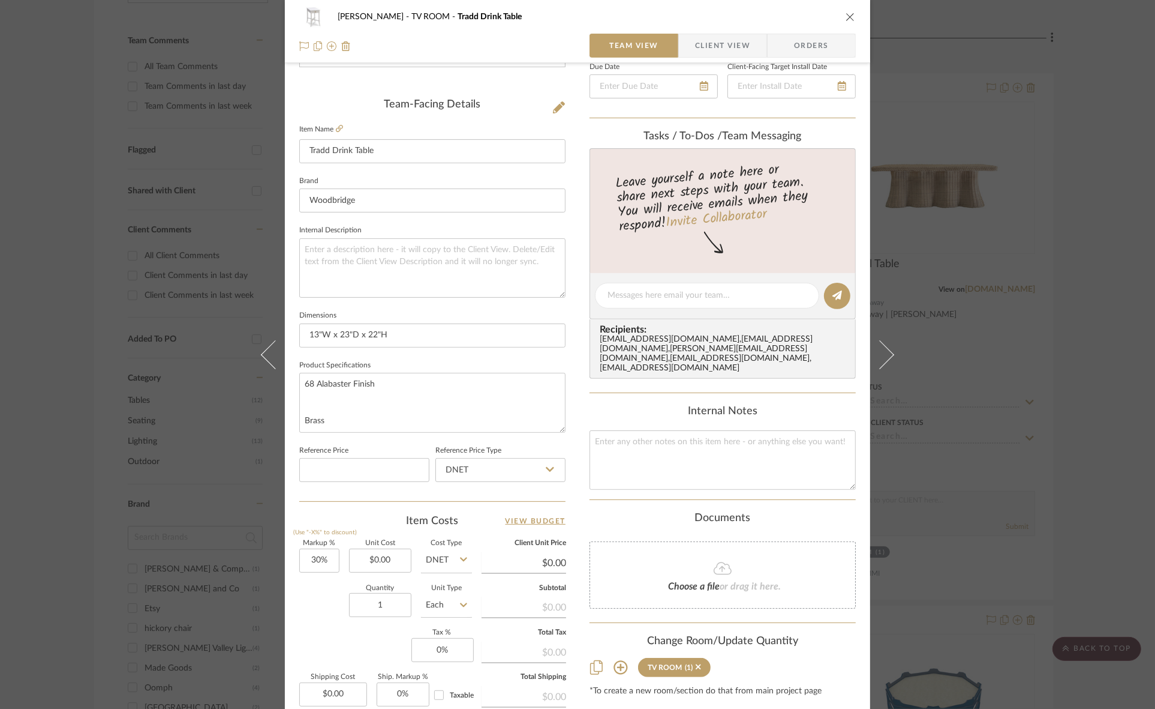
scroll to position [300, 0]
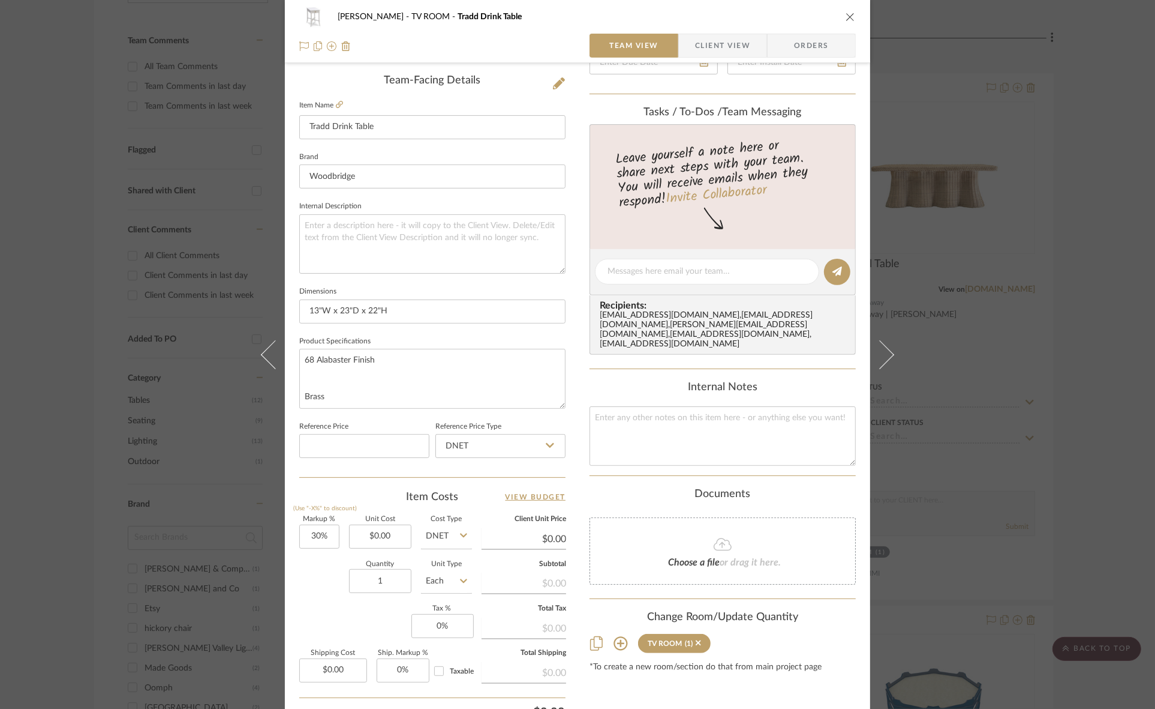
click at [0, 406] on div "Murray TV ROOM Tradd Drink Table Team View Client View Orders Team-Facing Detai…" at bounding box center [577, 354] width 1155 height 709
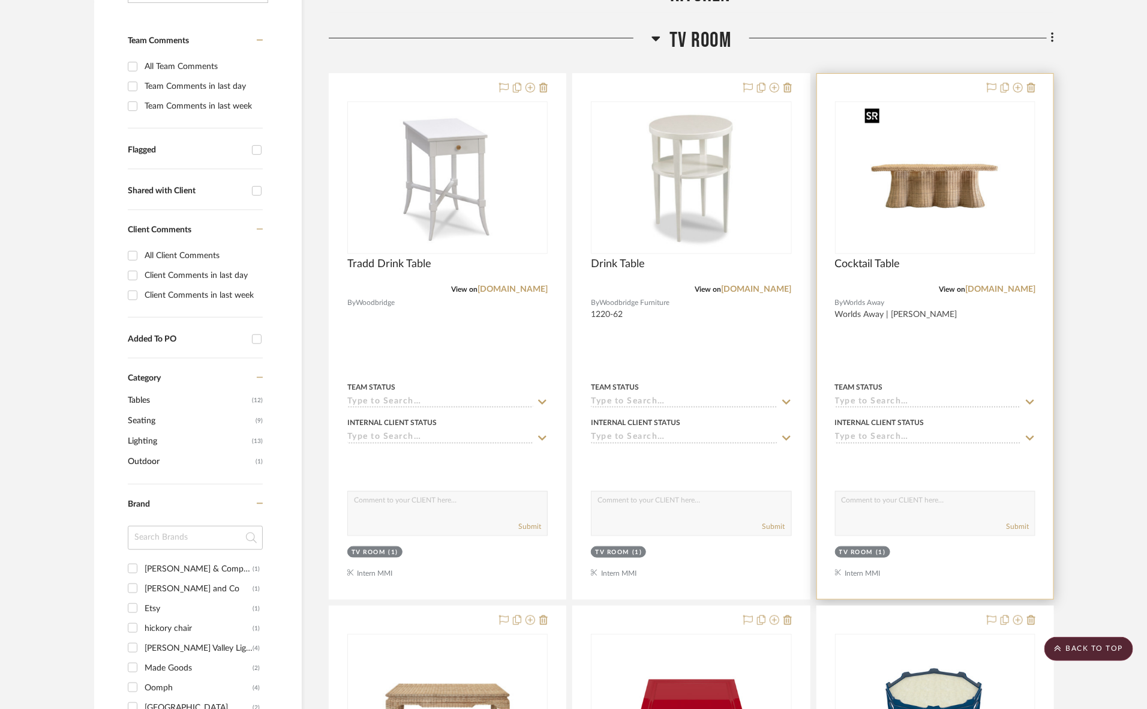
click at [932, 184] on img "0" at bounding box center [935, 178] width 150 height 150
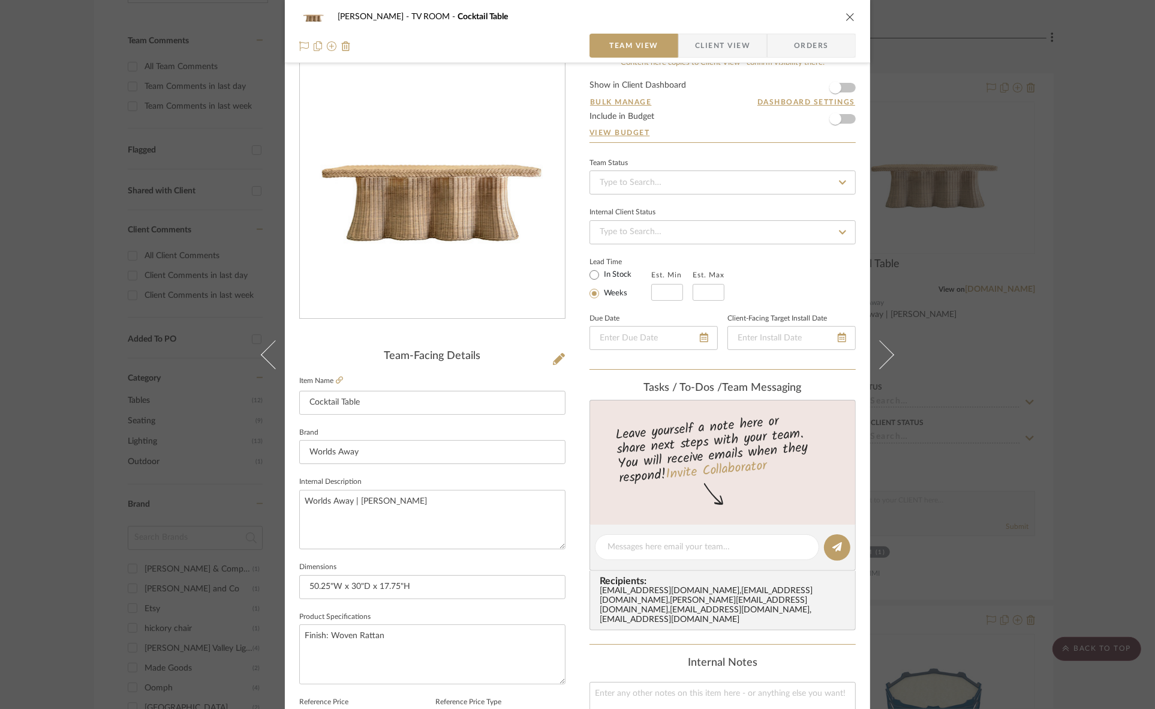
scroll to position [0, 0]
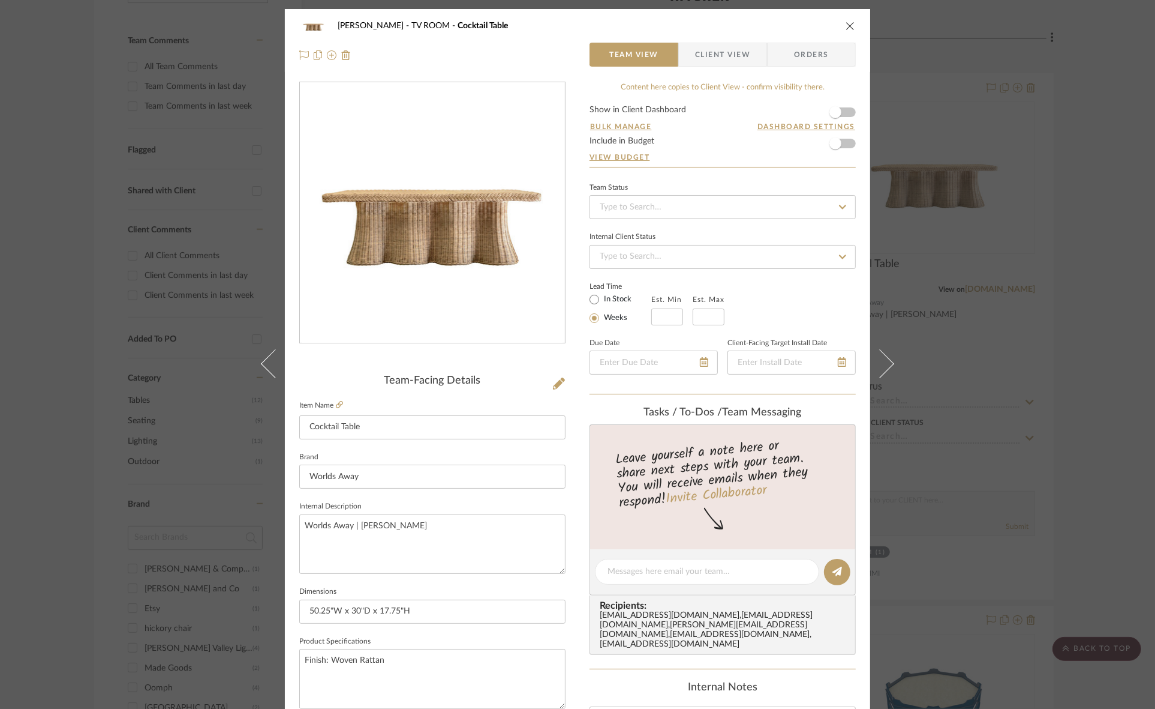
click at [0, 476] on div "Murray TV ROOM Cocktail Table Team View Client View Orders Team-Facing Details …" at bounding box center [577, 354] width 1155 height 709
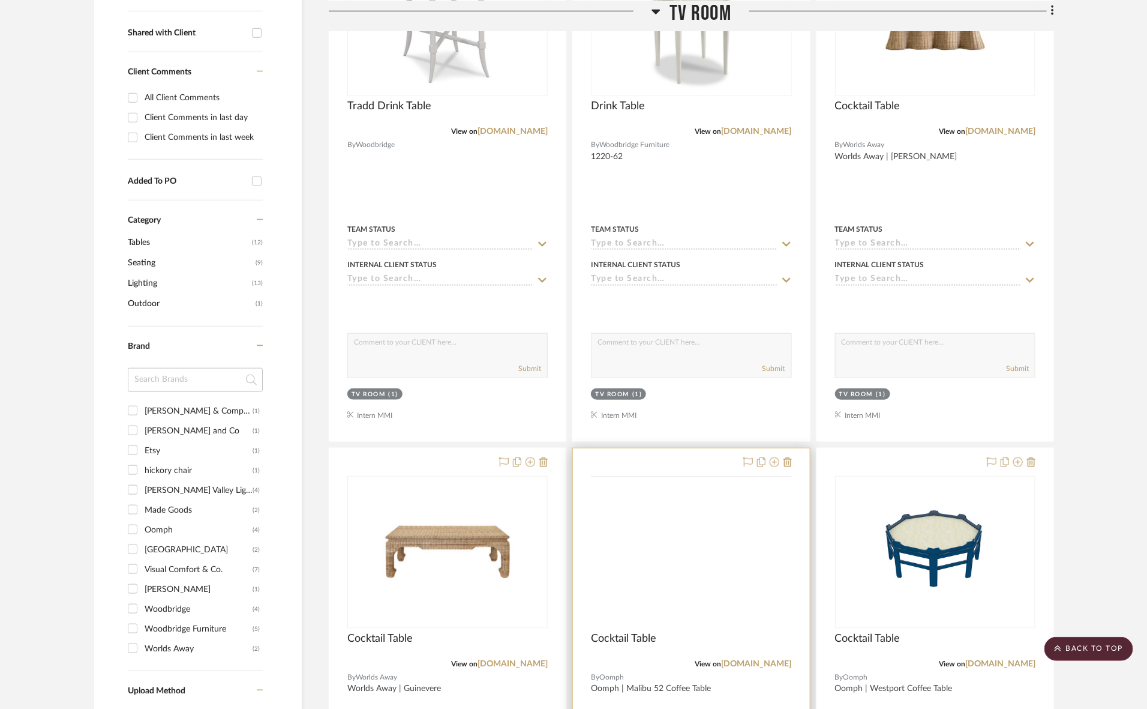
scroll to position [675, 0]
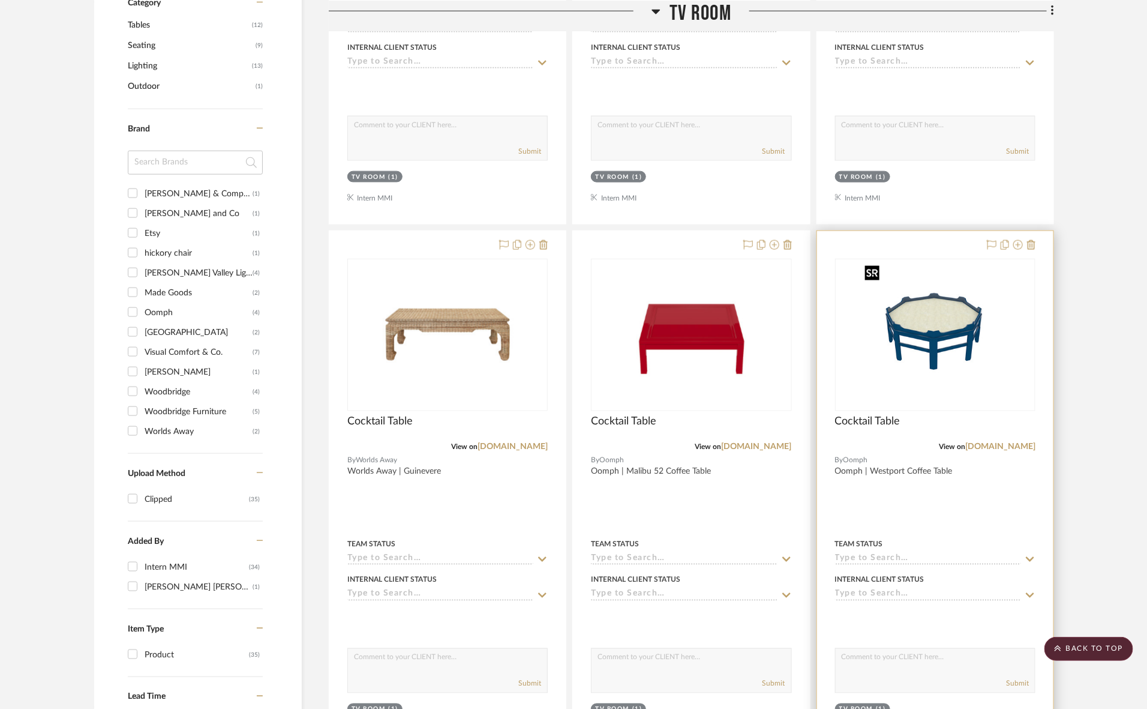
click at [902, 336] on img "0" at bounding box center [911, 335] width 150 height 150
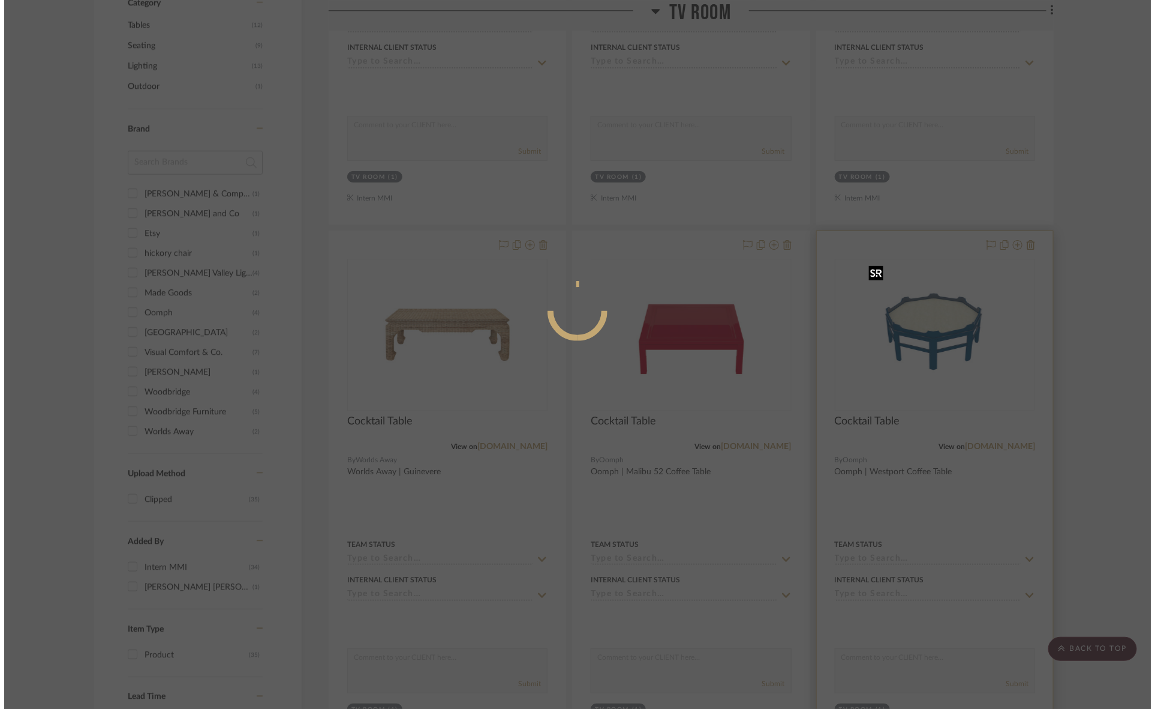
scroll to position [0, 0]
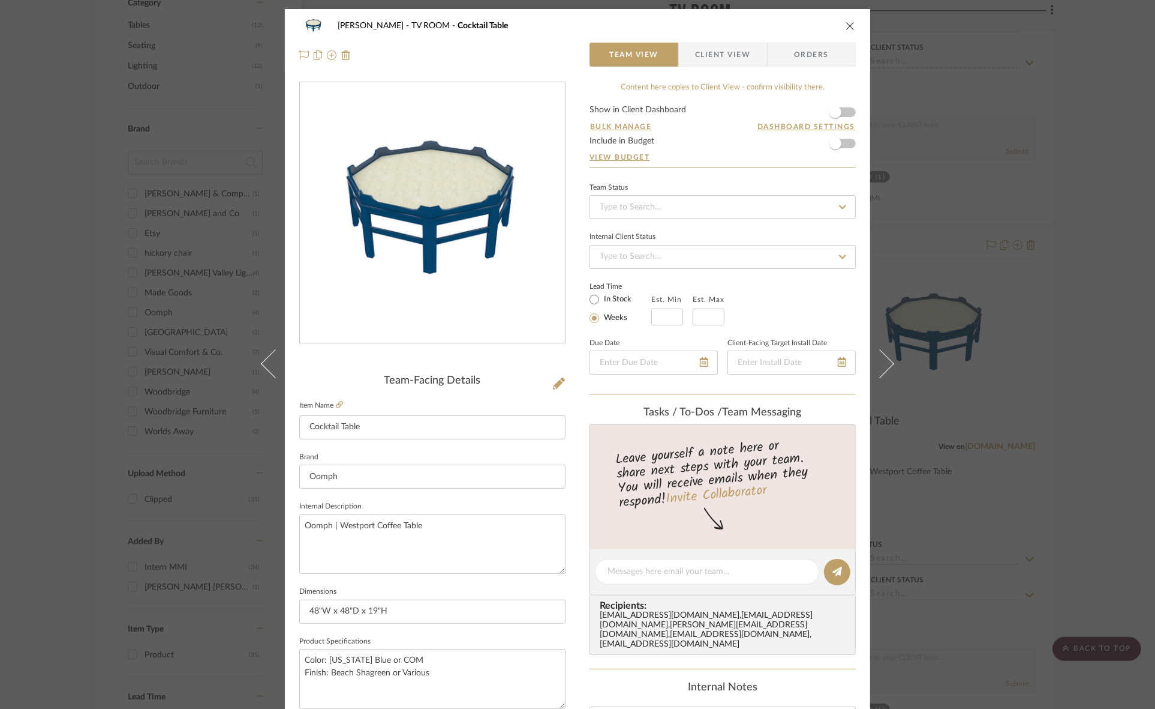
click at [0, 460] on div "Murray TV ROOM Cocktail Table Team View Client View Orders Team-Facing Details …" at bounding box center [577, 354] width 1155 height 709
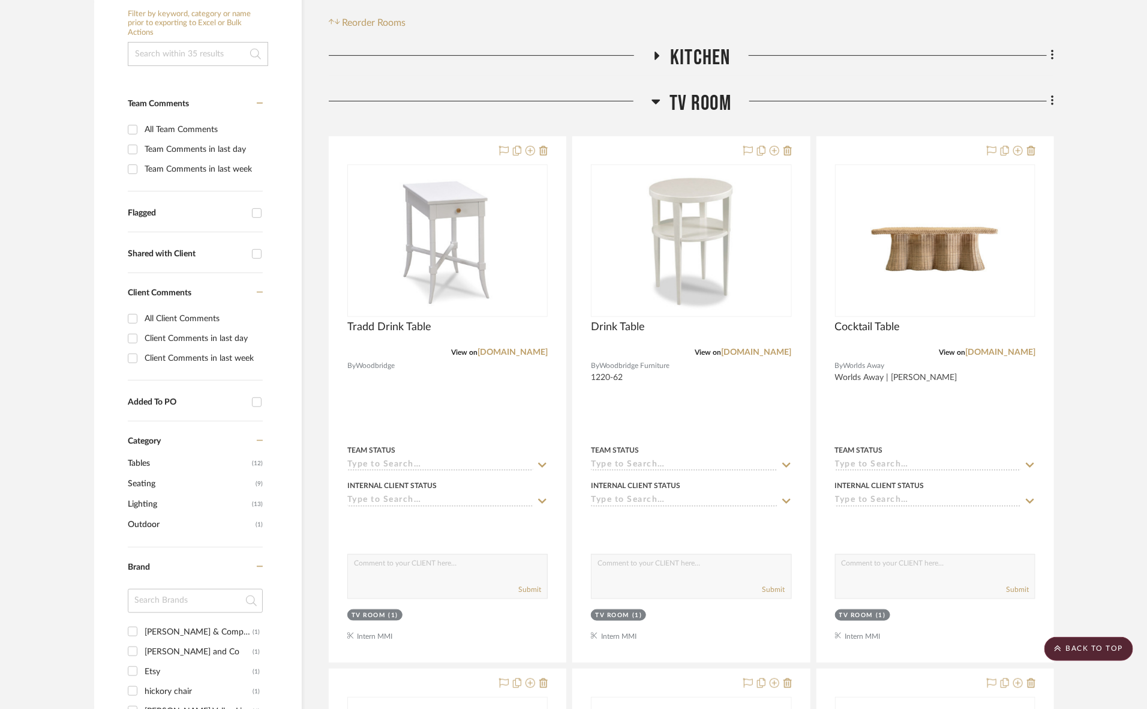
scroll to position [225, 0]
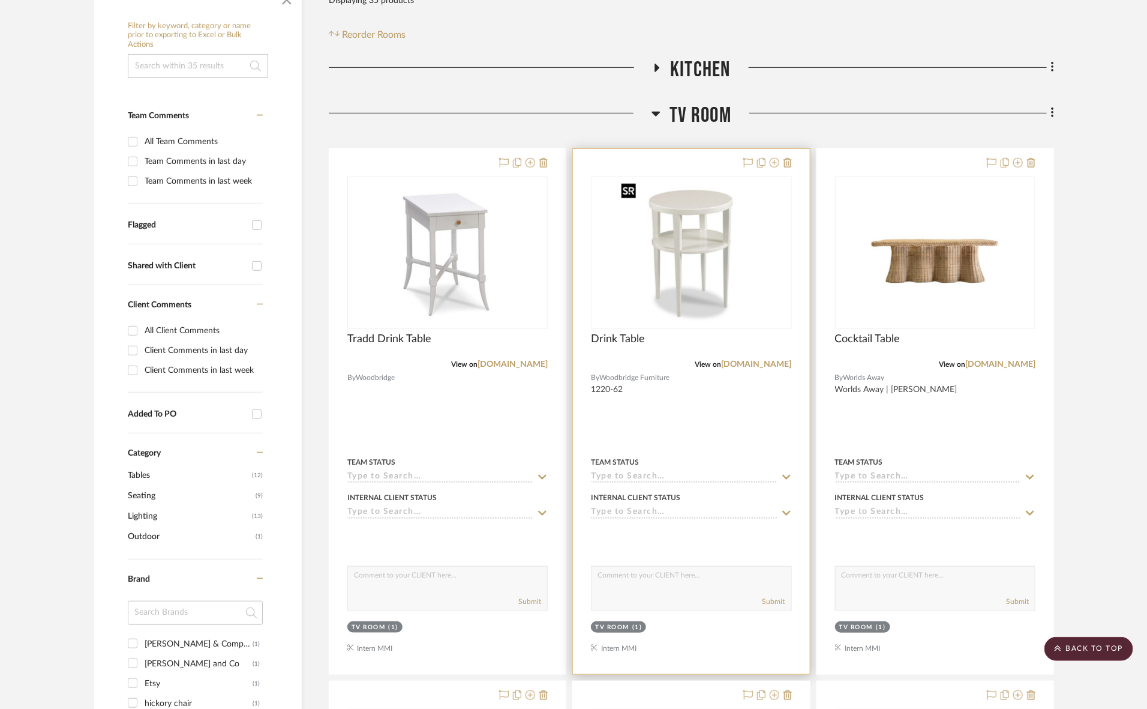
click at [687, 287] on img "0" at bounding box center [691, 253] width 150 height 150
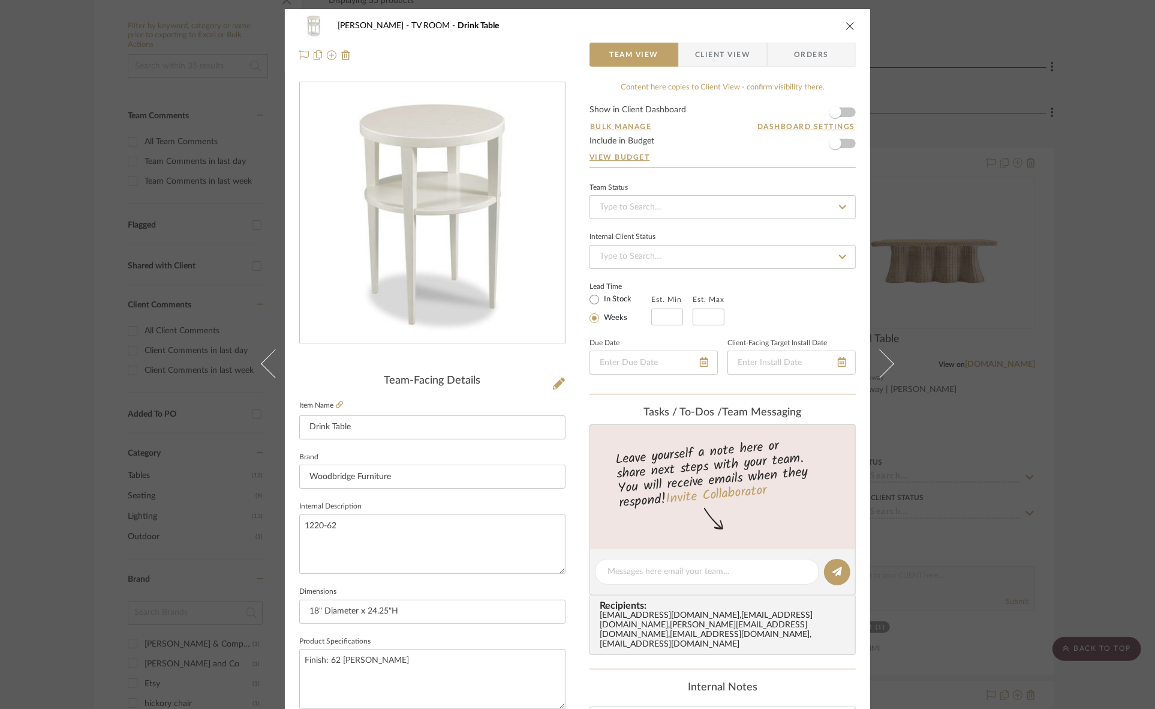
click at [0, 426] on div "Murray TV ROOM Drink Table Team View Client View Orders Team-Facing Details Ite…" at bounding box center [577, 354] width 1155 height 709
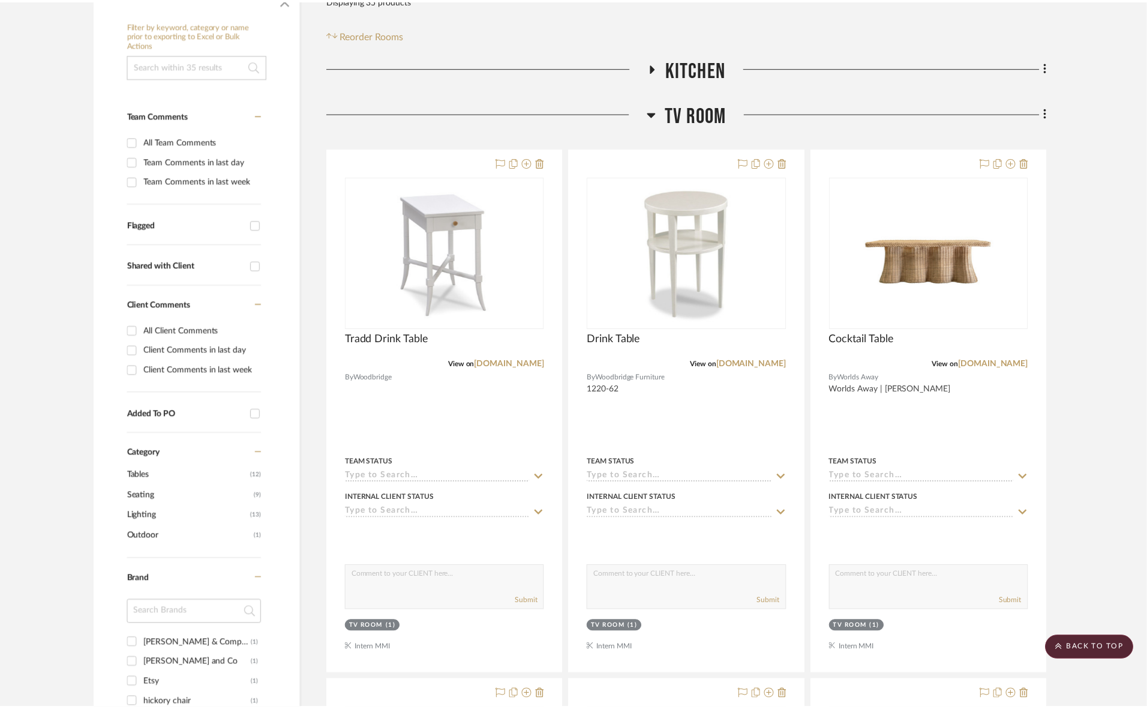
scroll to position [225, 0]
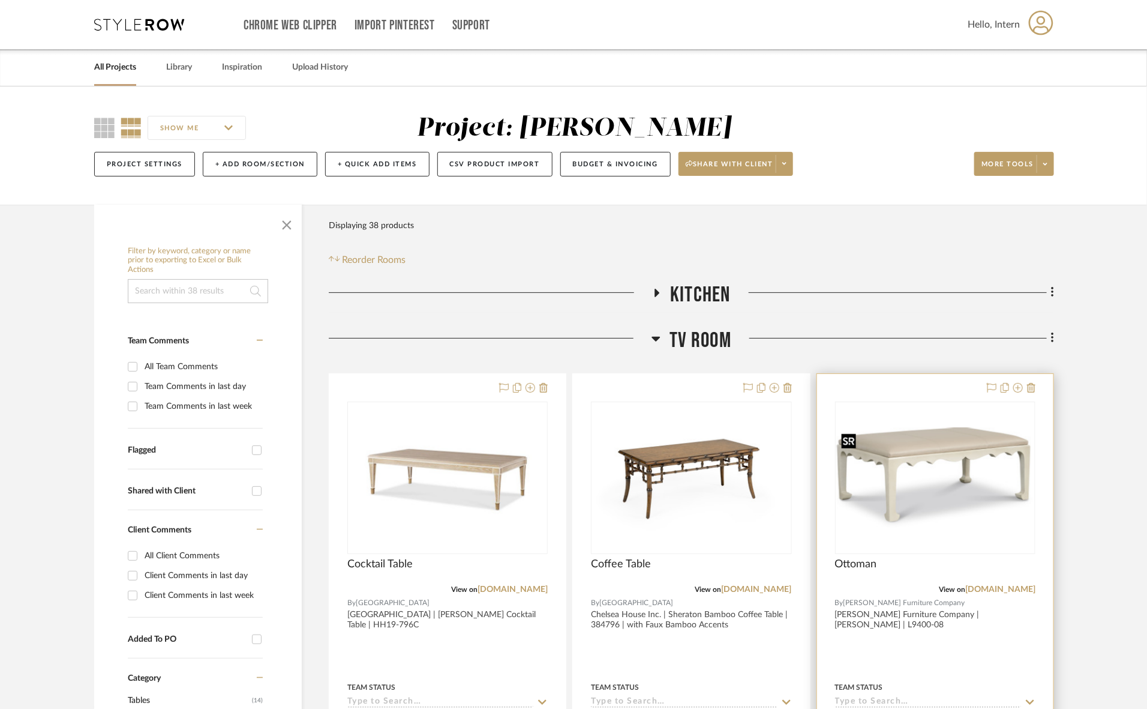
click at [0, 0] on img at bounding box center [0, 0] width 0 height 0
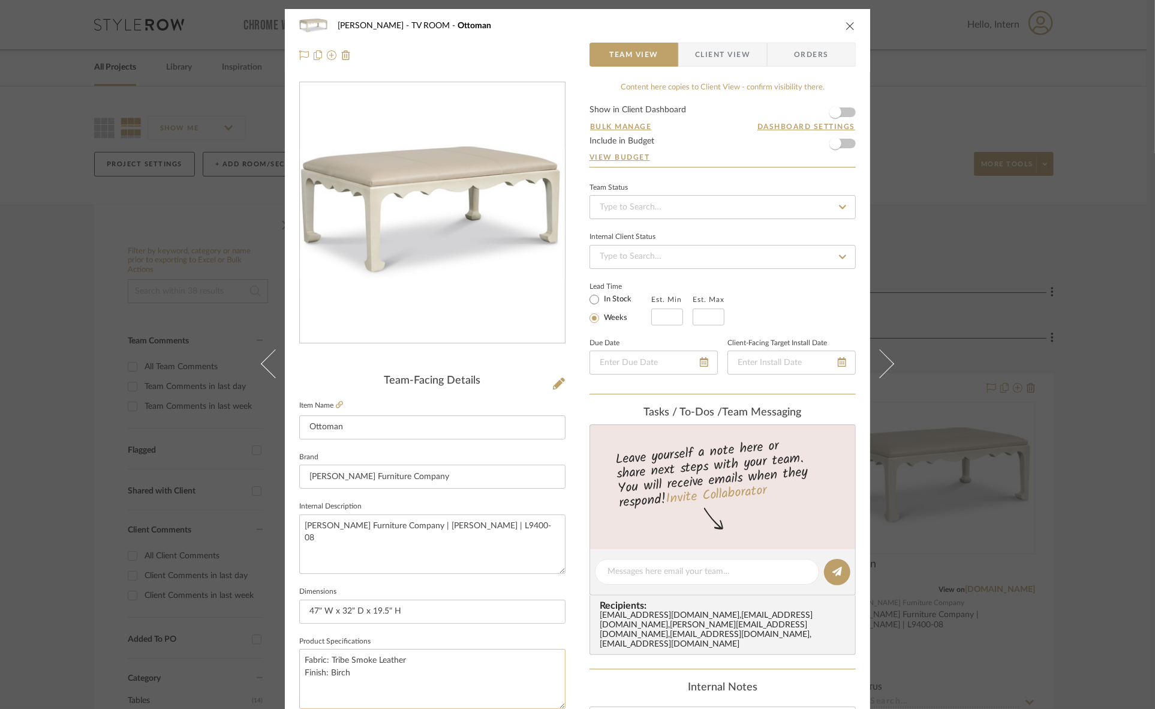
click at [430, 654] on textarea "Fabric: Tribe Smoke Leather Finish: Birch" at bounding box center [432, 678] width 266 height 59
click at [409, 676] on textarea "Fabric: Tribe Smoke Leather or Various Finish: Birch" at bounding box center [432, 678] width 266 height 59
click at [460, 657] on textarea "Fabric: Tribe Smoke Leather or Various Finish: Birch or Various Options" at bounding box center [432, 678] width 266 height 59
click at [457, 662] on textarea "Fabric: Tribe Smoke Leather or Various Optrions Finish: Birch or Various Options" at bounding box center [432, 678] width 266 height 59
click at [455, 682] on textarea "Fabric: Tribe Smoke Leather or Various Options Finish: Birch or Various Options" at bounding box center [432, 678] width 266 height 59
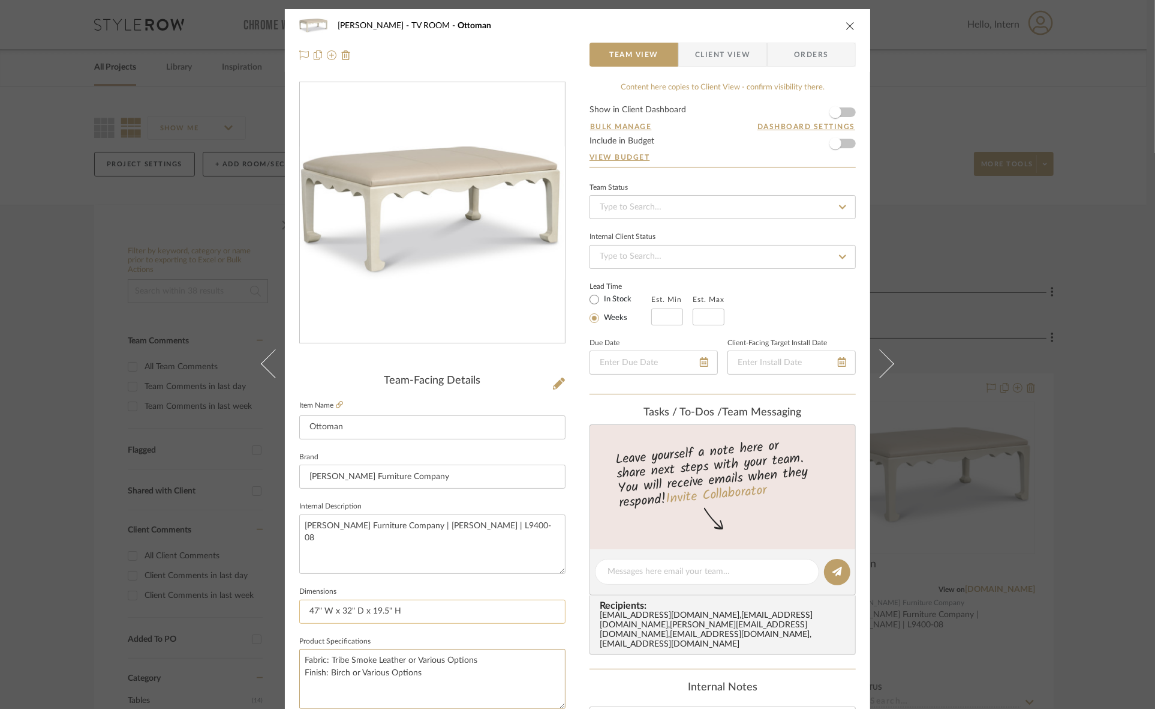
type textarea "Fabric: Tribe Smoke Leather or Various Options Finish: Birch or Various Options"
click at [455, 607] on input "47" W x 32" D x 19.5" H" at bounding box center [432, 611] width 266 height 24
click at [1083, 340] on div "Murray TV ROOM Ottoman Team View Client View Orders Team-Facing Details Item Na…" at bounding box center [577, 354] width 1155 height 709
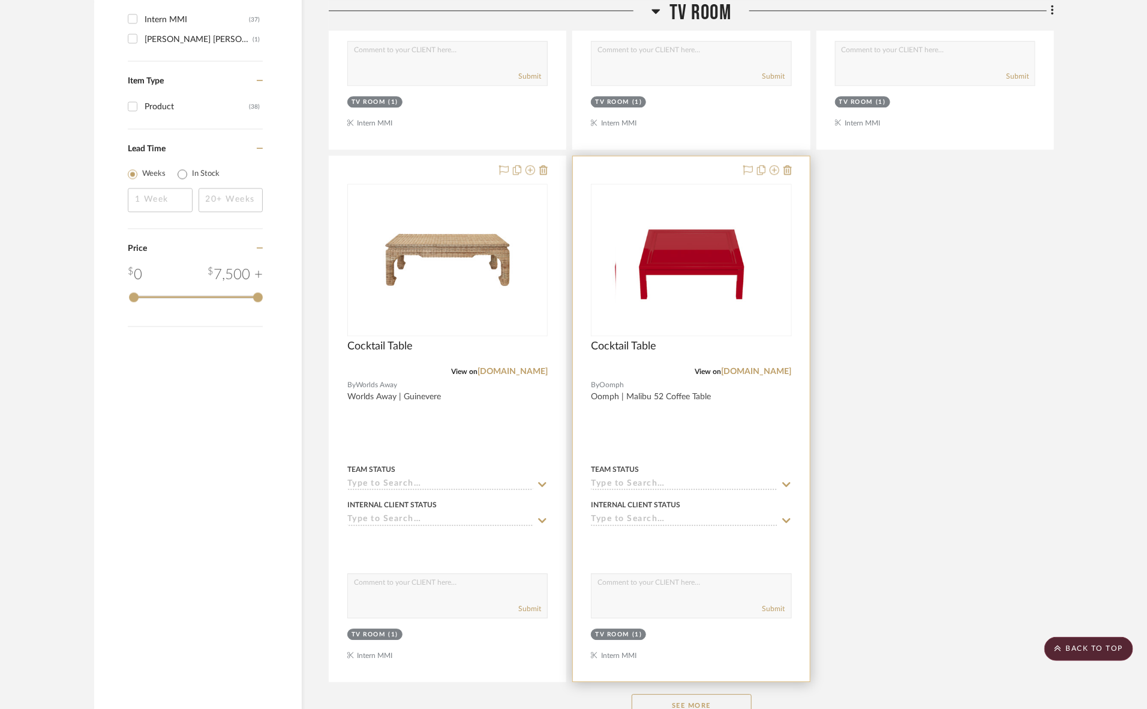
scroll to position [1425, 0]
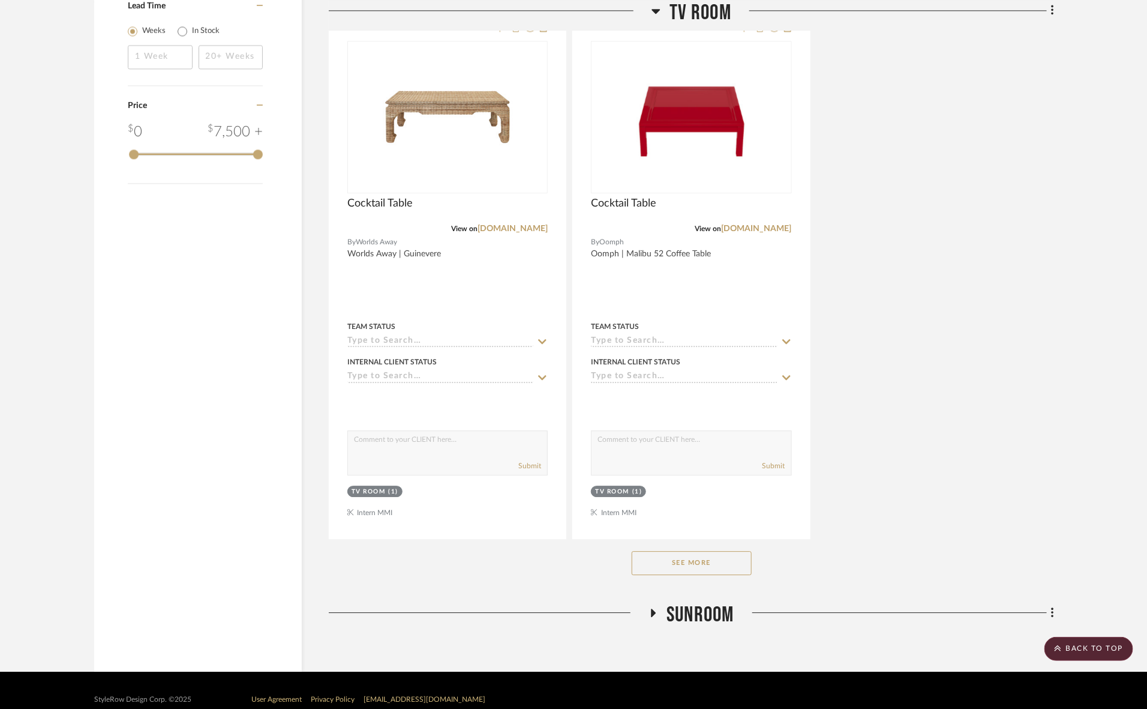
click at [679, 563] on button "See More" at bounding box center [692, 563] width 120 height 24
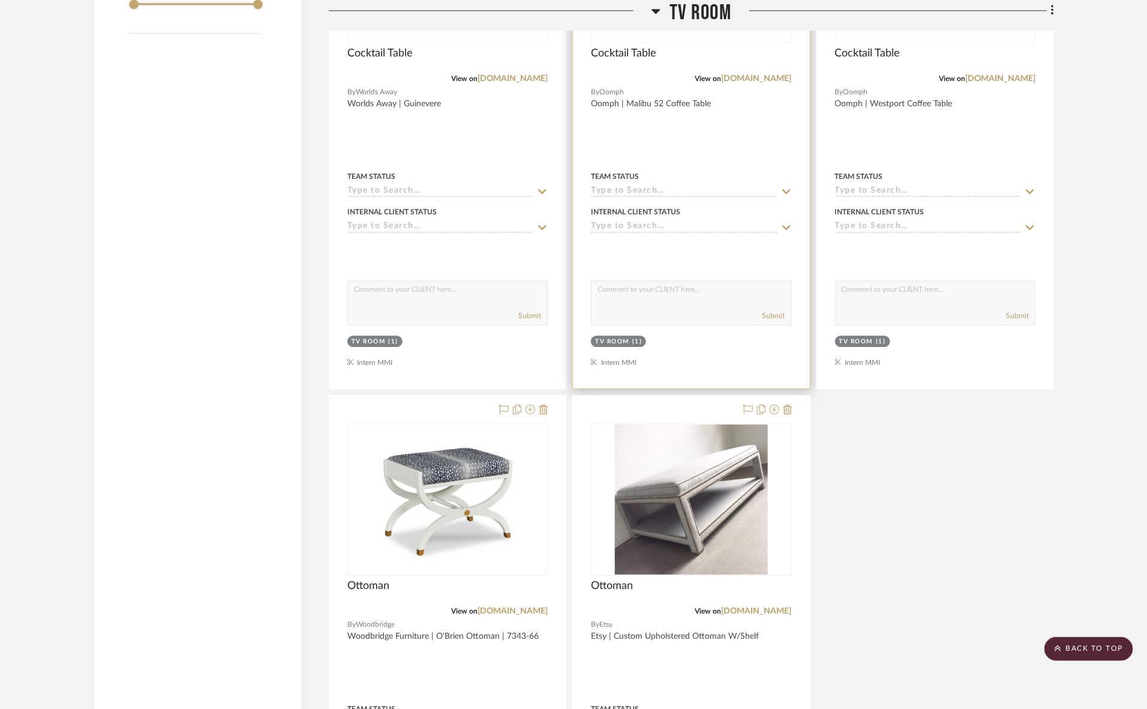
scroll to position [1275, 0]
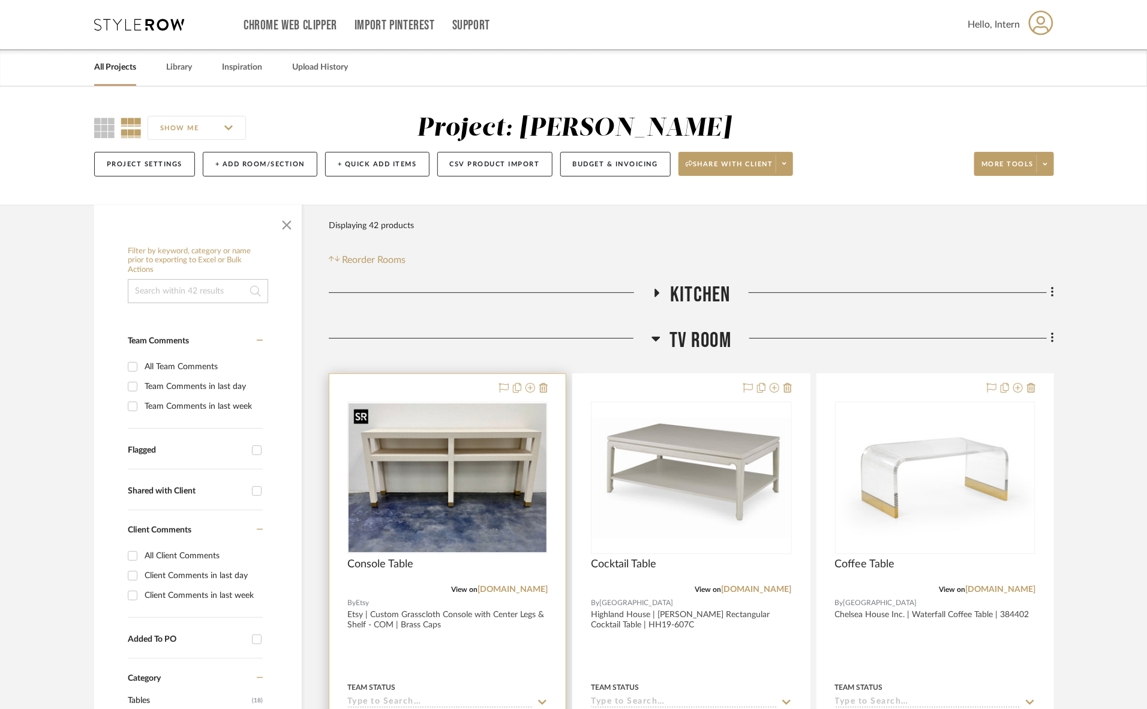
click at [463, 493] on img "0" at bounding box center [448, 477] width 198 height 149
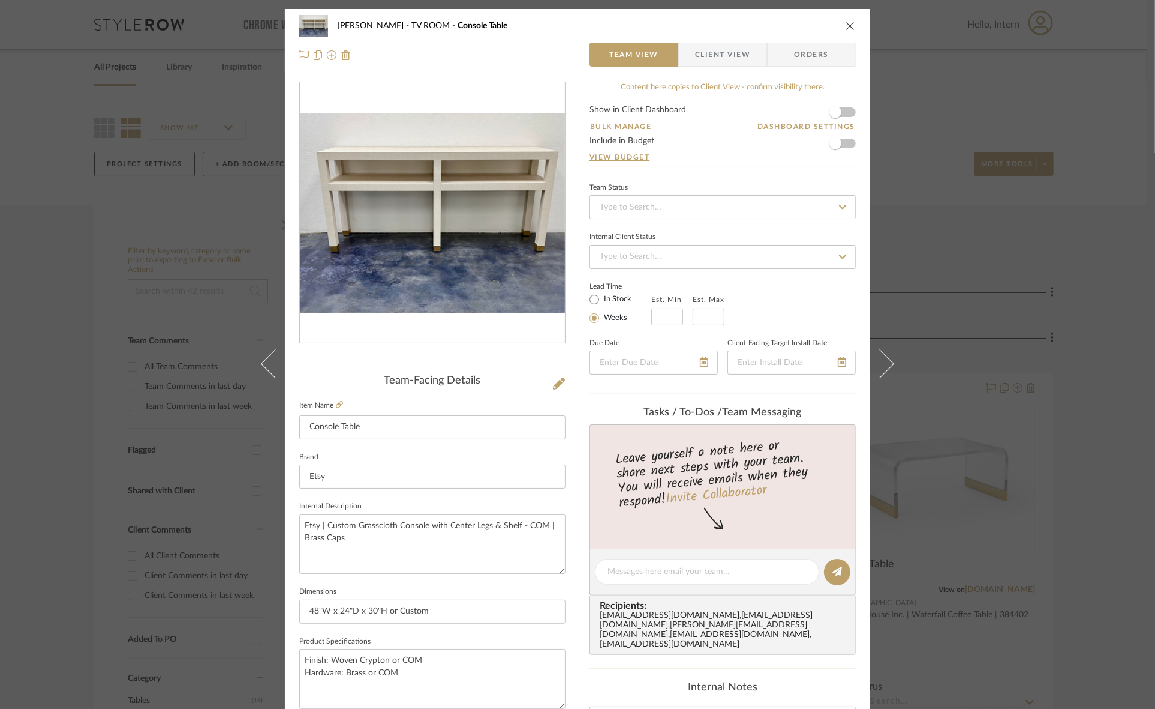
drag, startPoint x: 0, startPoint y: 377, endPoint x: 16, endPoint y: 378, distance: 15.6
click at [0, 377] on div "Murray TV ROOM Console Table Team View Client View Orders Team-Facing Details I…" at bounding box center [577, 354] width 1155 height 709
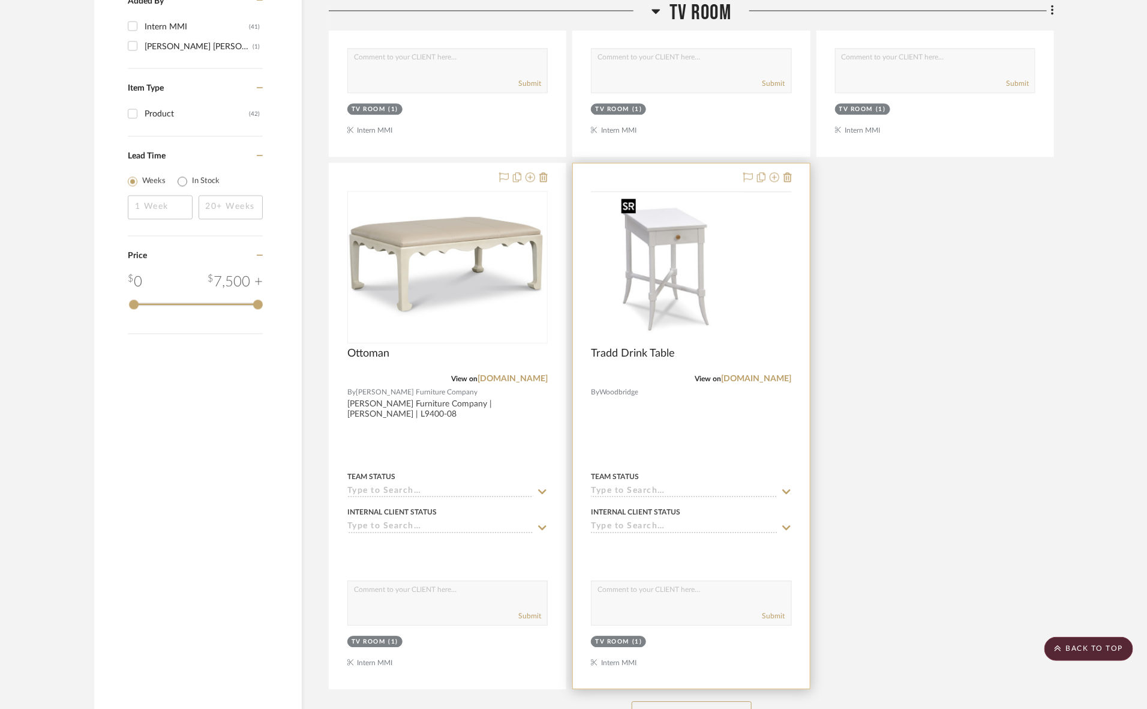
scroll to position [1443, 0]
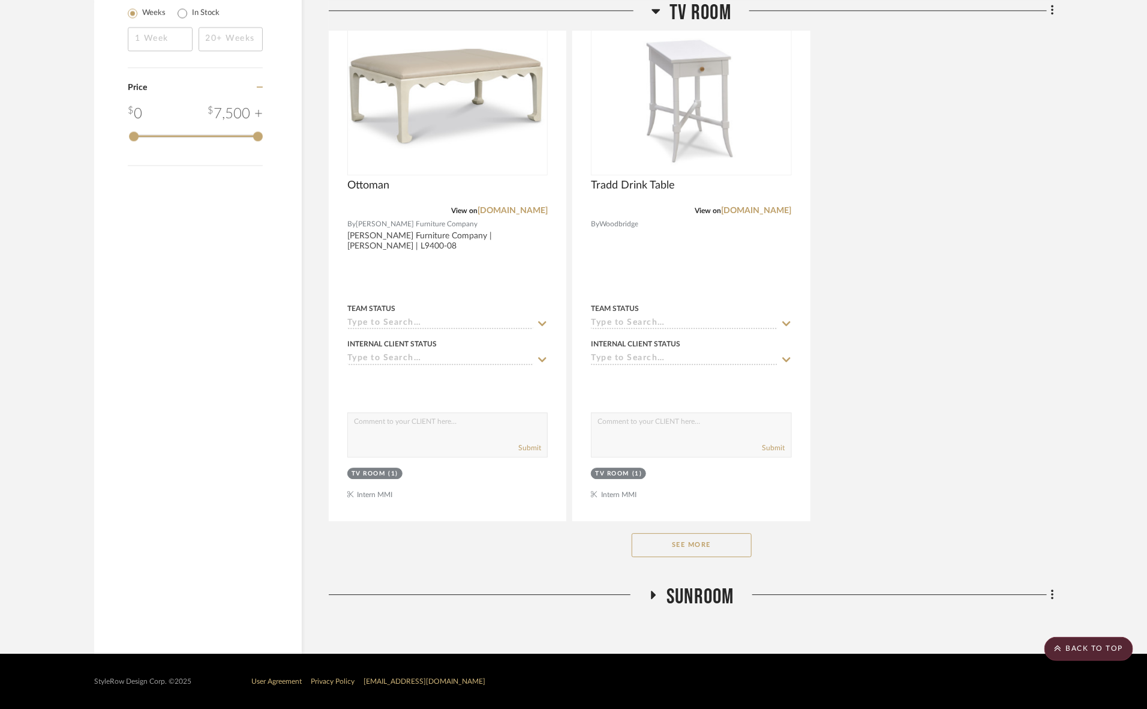
click at [736, 550] on button "See More" at bounding box center [692, 545] width 120 height 24
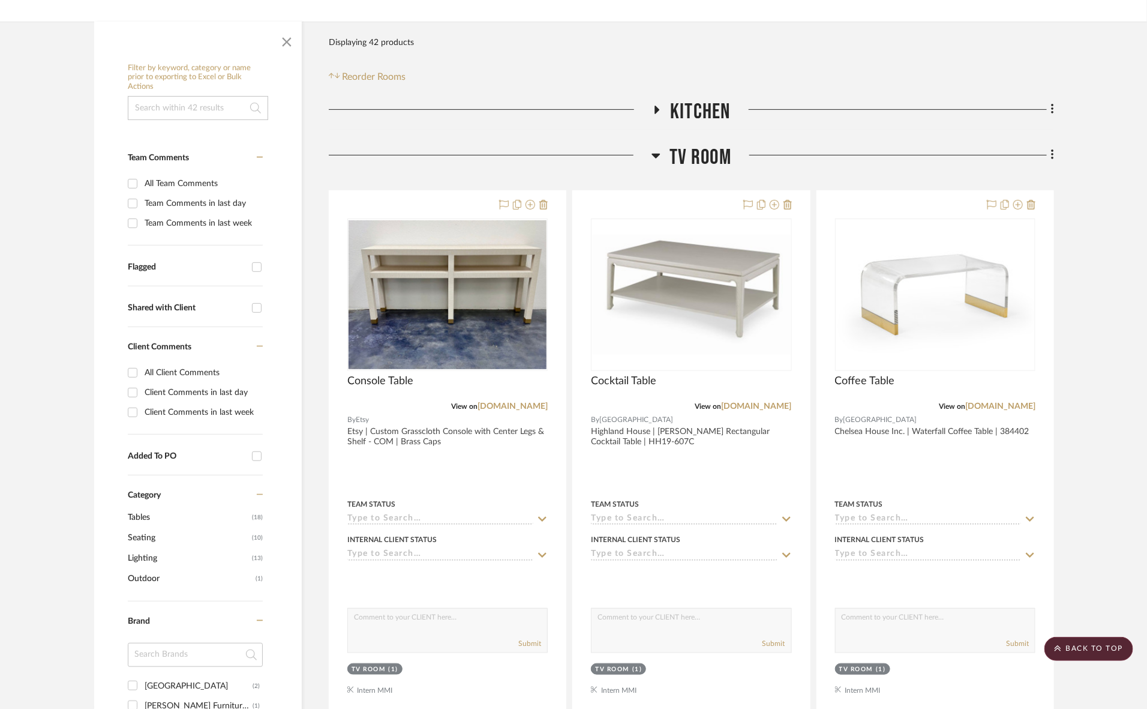
scroll to position [0, 0]
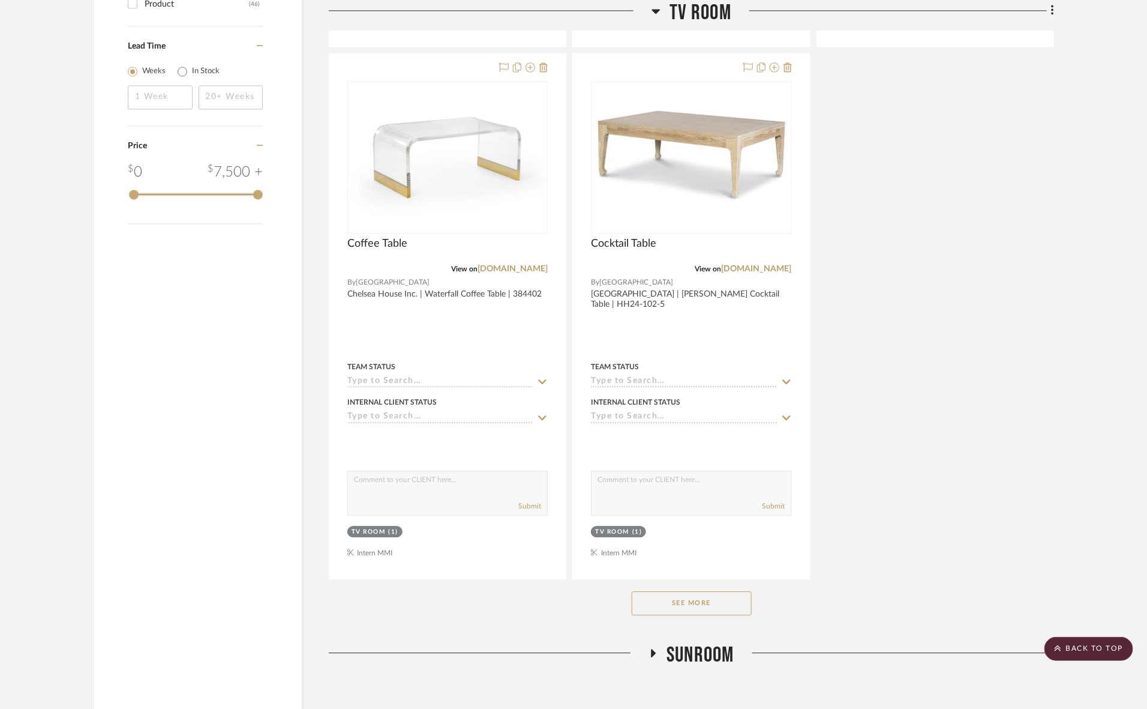
scroll to position [1443, 0]
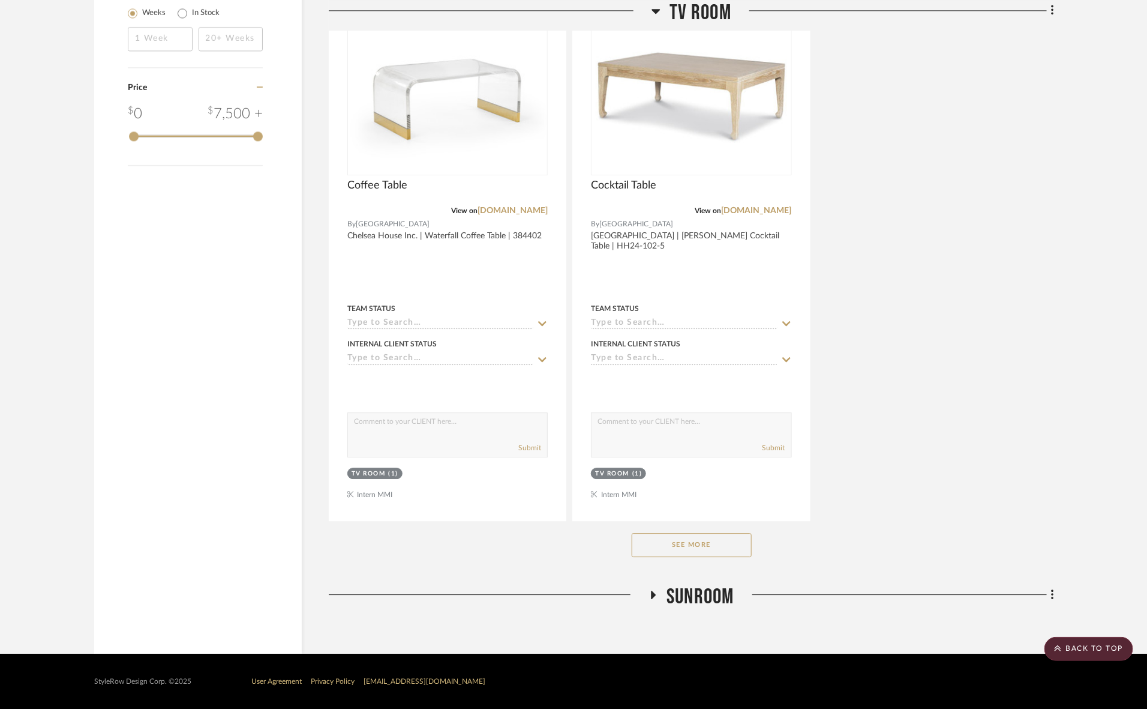
click at [667, 538] on button "See More" at bounding box center [692, 545] width 120 height 24
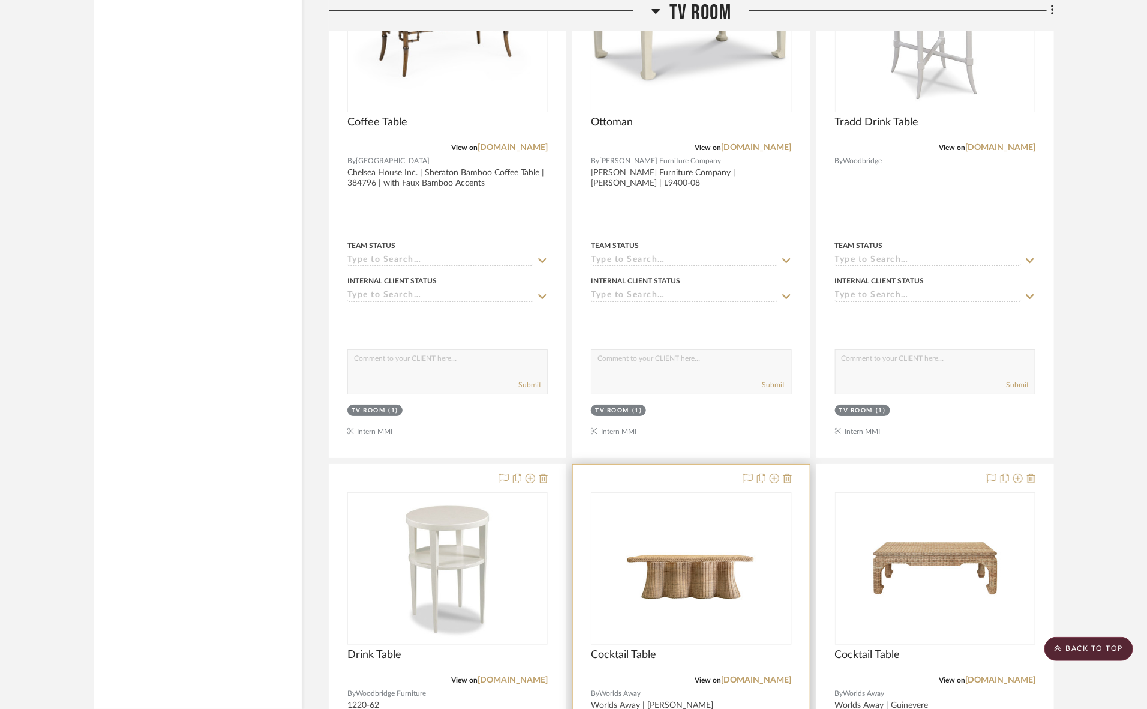
scroll to position [1818, 0]
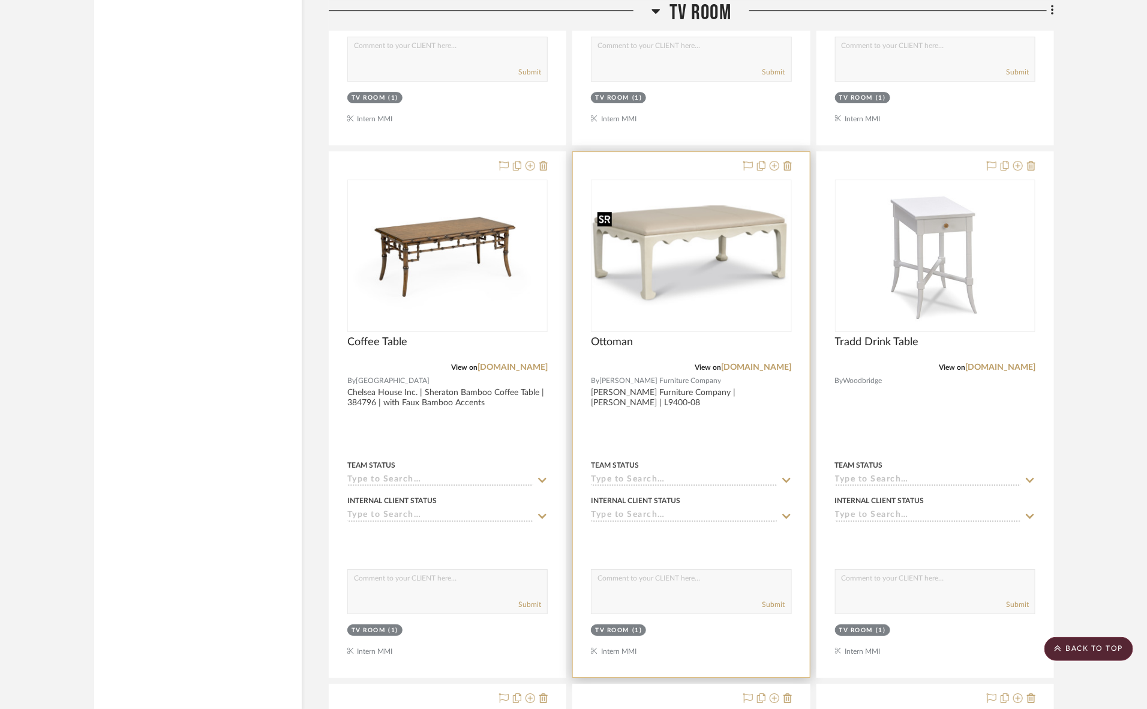
click at [0, 0] on img at bounding box center [0, 0] width 0 height 0
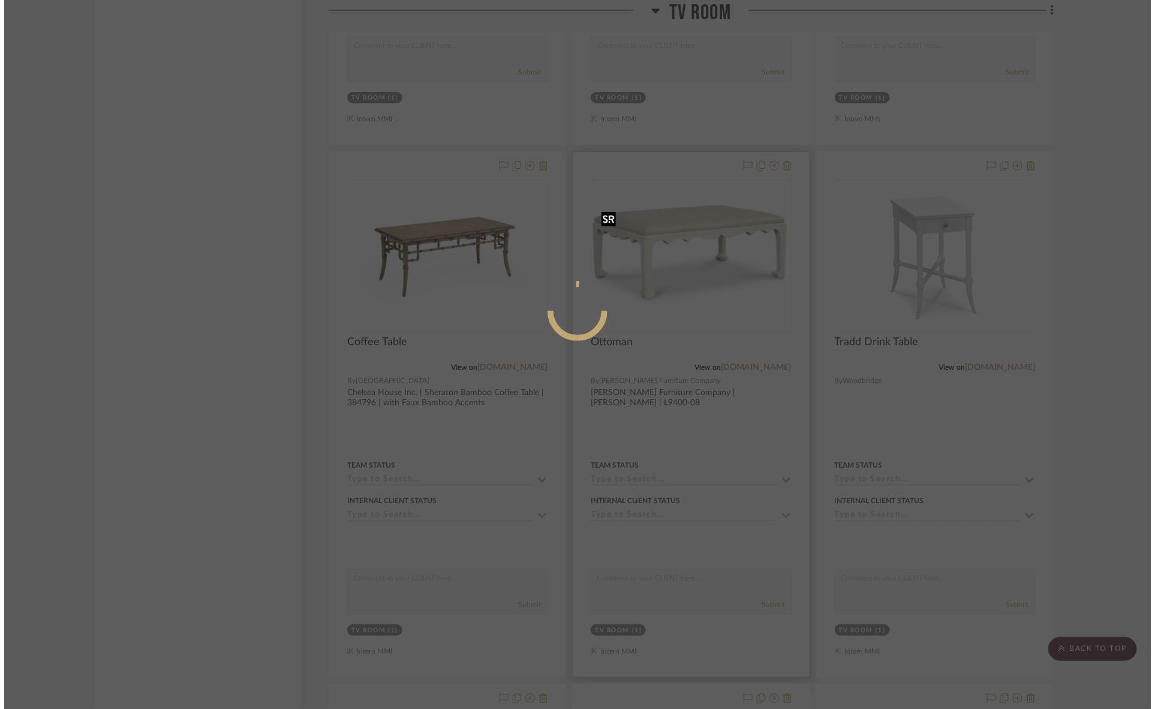
scroll to position [0, 0]
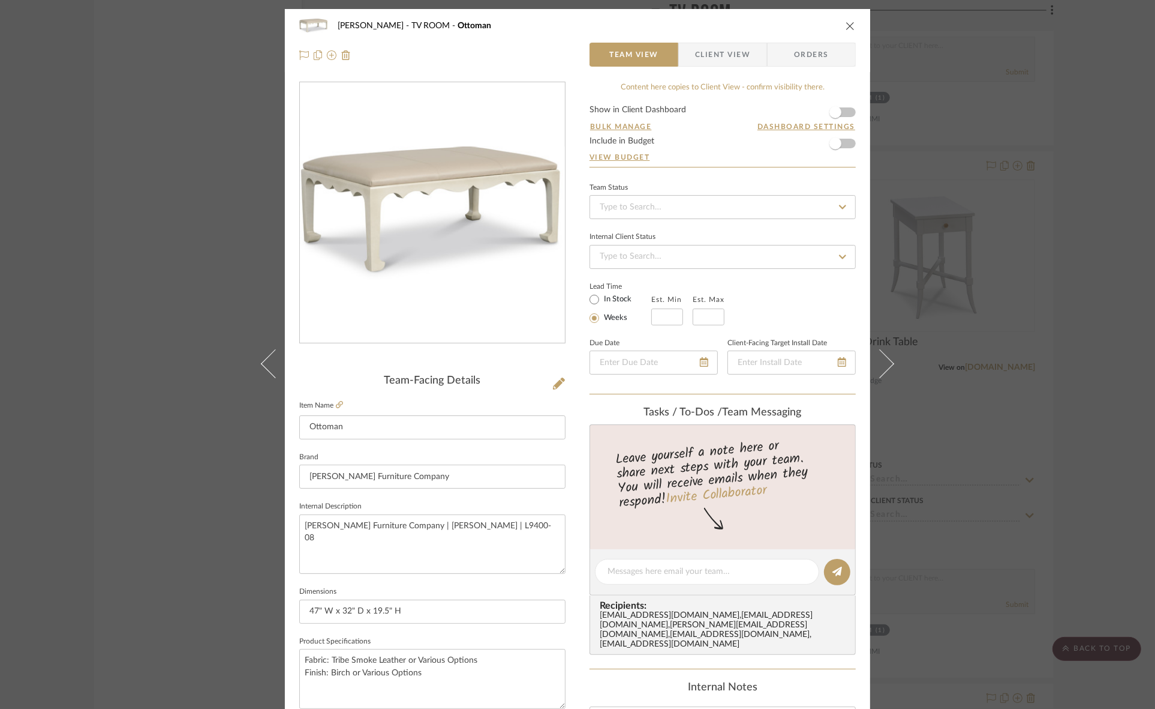
click at [703, 44] on span "Client View" at bounding box center [722, 55] width 55 height 24
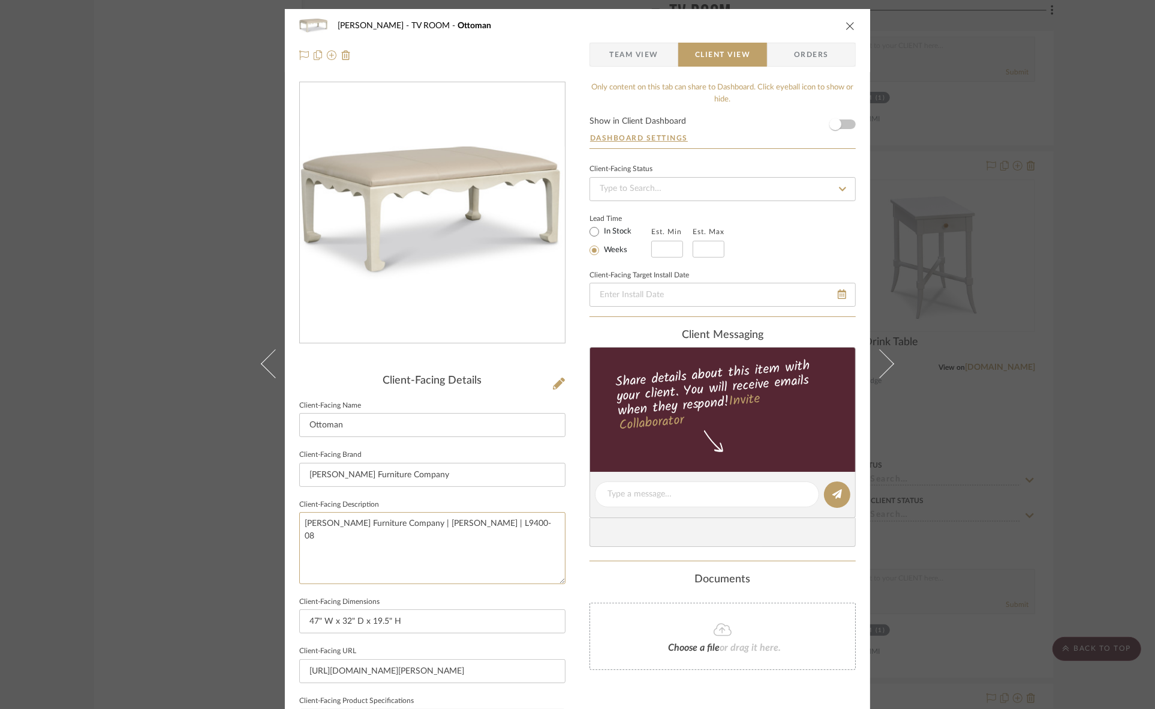
drag, startPoint x: 493, startPoint y: 543, endPoint x: 140, endPoint y: 522, distance: 354.0
click at [140, 522] on div "Murray TV ROOM Ottoman Team View Client View Orders Client-Facing Details Clien…" at bounding box center [577, 354] width 1155 height 709
click at [448, 478] on input "[PERSON_NAME] Furniture Company" at bounding box center [432, 475] width 266 height 24
click at [637, 55] on span "Team View" at bounding box center [634, 55] width 49 height 24
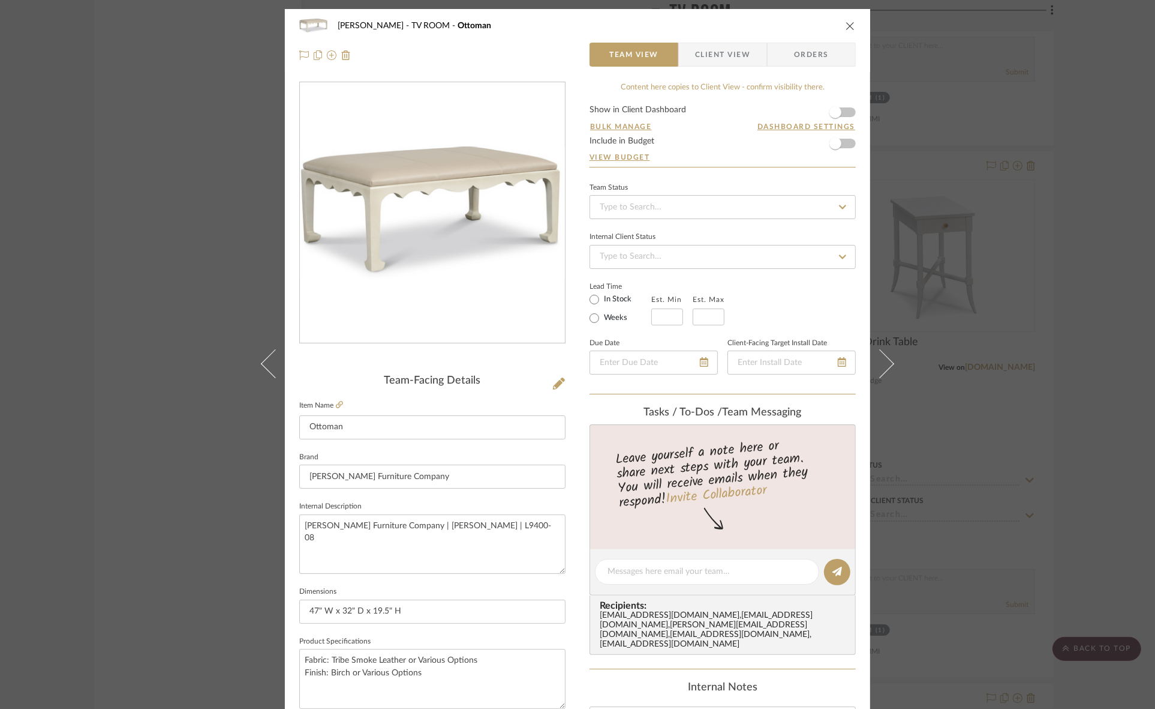
drag, startPoint x: 28, startPoint y: 347, endPoint x: 41, endPoint y: 348, distance: 12.7
click at [34, 348] on div "Murray TV ROOM Ottoman Team View Client View Orders Team-Facing Details Item Na…" at bounding box center [577, 354] width 1155 height 709
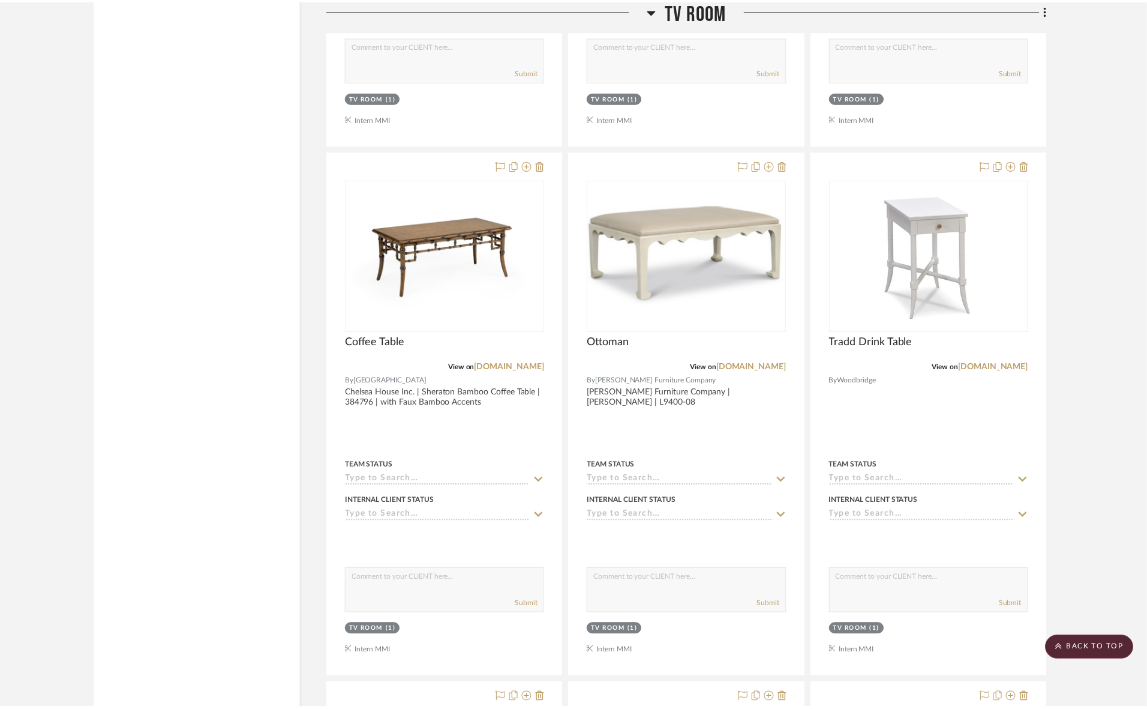
scroll to position [1818, 0]
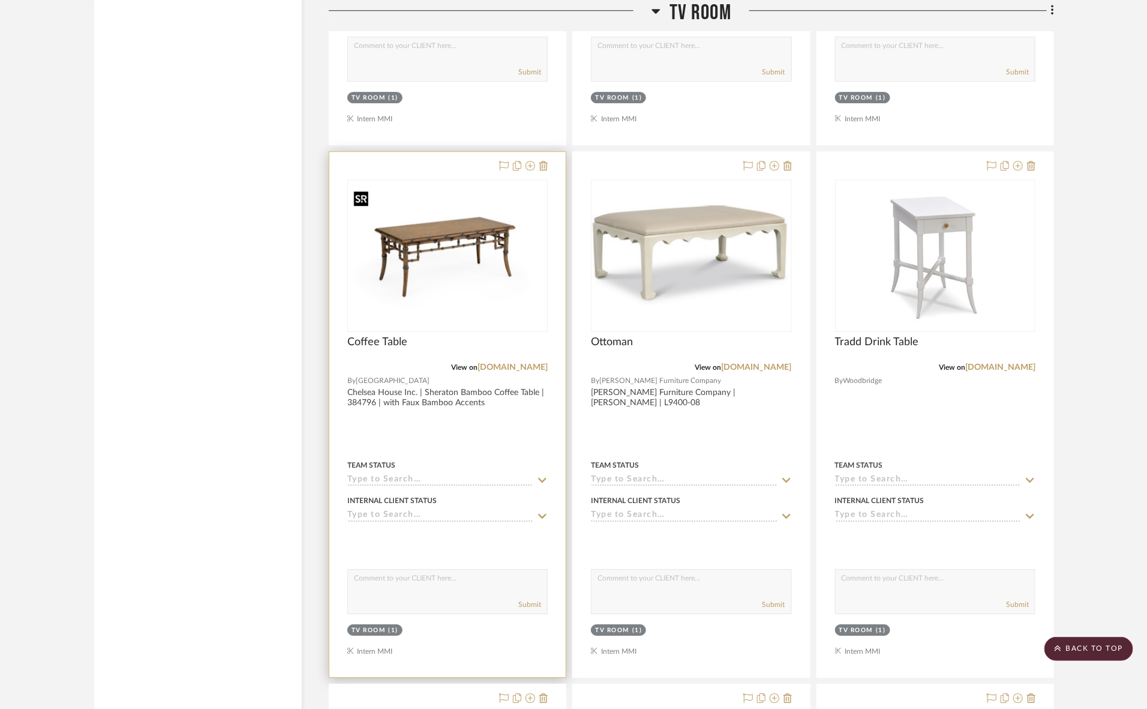
click at [495, 283] on img "0" at bounding box center [448, 256] width 198 height 142
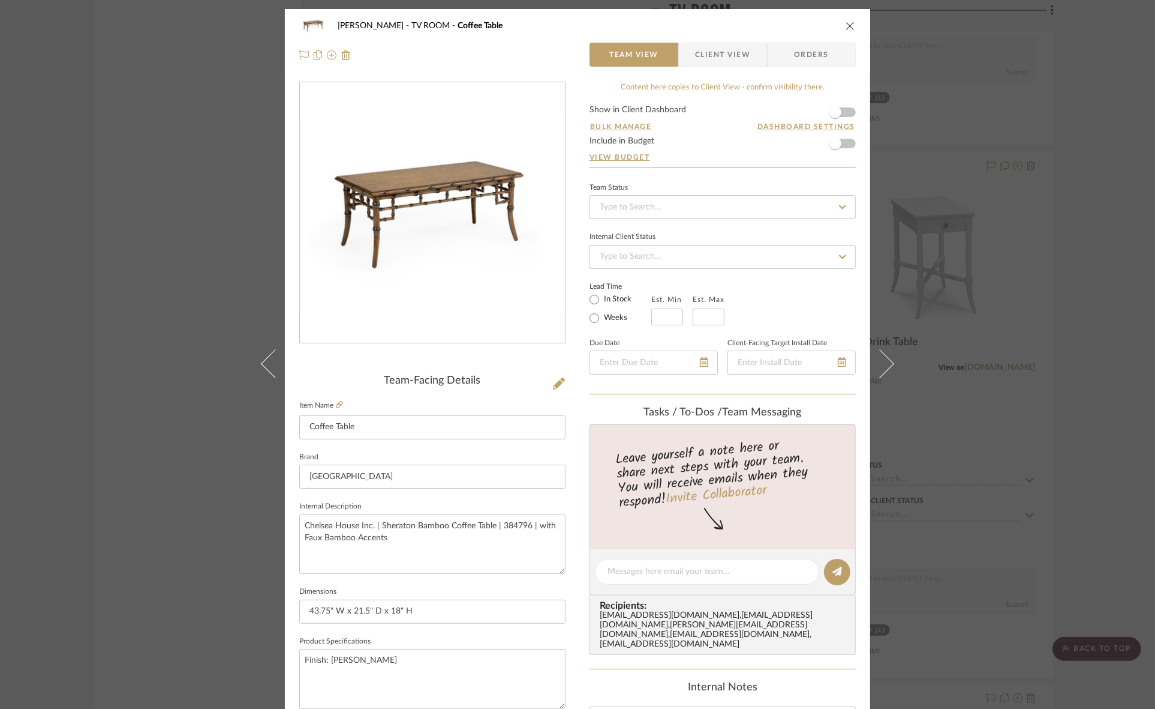
click at [695, 54] on span "Client View" at bounding box center [722, 55] width 55 height 24
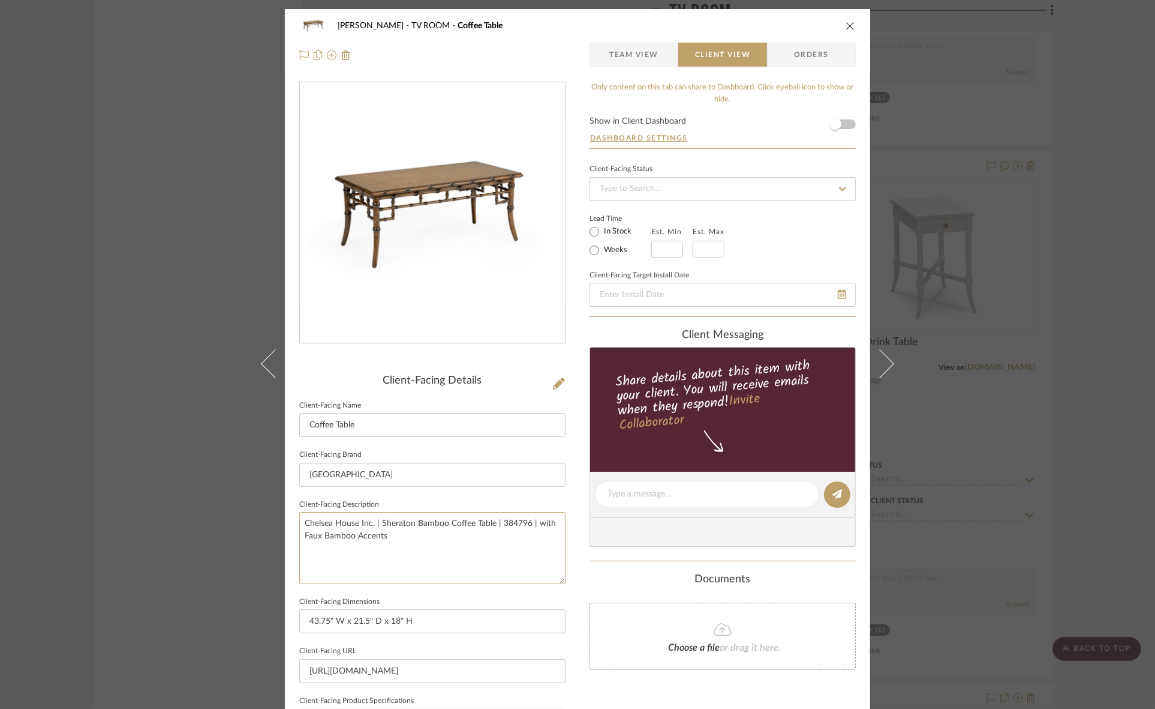
drag, startPoint x: 411, startPoint y: 535, endPoint x: 92, endPoint y: 472, distance: 325.3
click at [92, 472] on div "Murray TV ROOM Coffee Table Team View Client View Orders Client-Facing Details …" at bounding box center [577, 354] width 1155 height 709
click at [353, 481] on input "[GEOGRAPHIC_DATA]" at bounding box center [432, 475] width 266 height 24
click at [49, 469] on div "Murray TV ROOM Coffee Table Team View Client View Orders Client-Facing Details …" at bounding box center [577, 354] width 1155 height 709
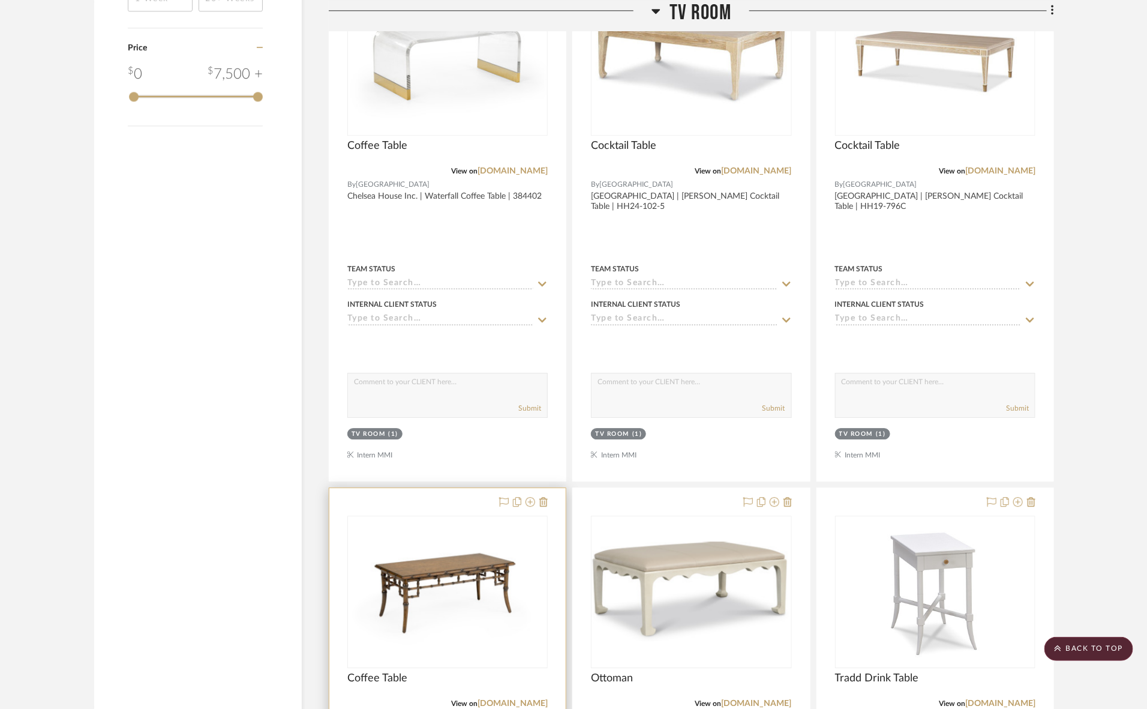
scroll to position [1368, 0]
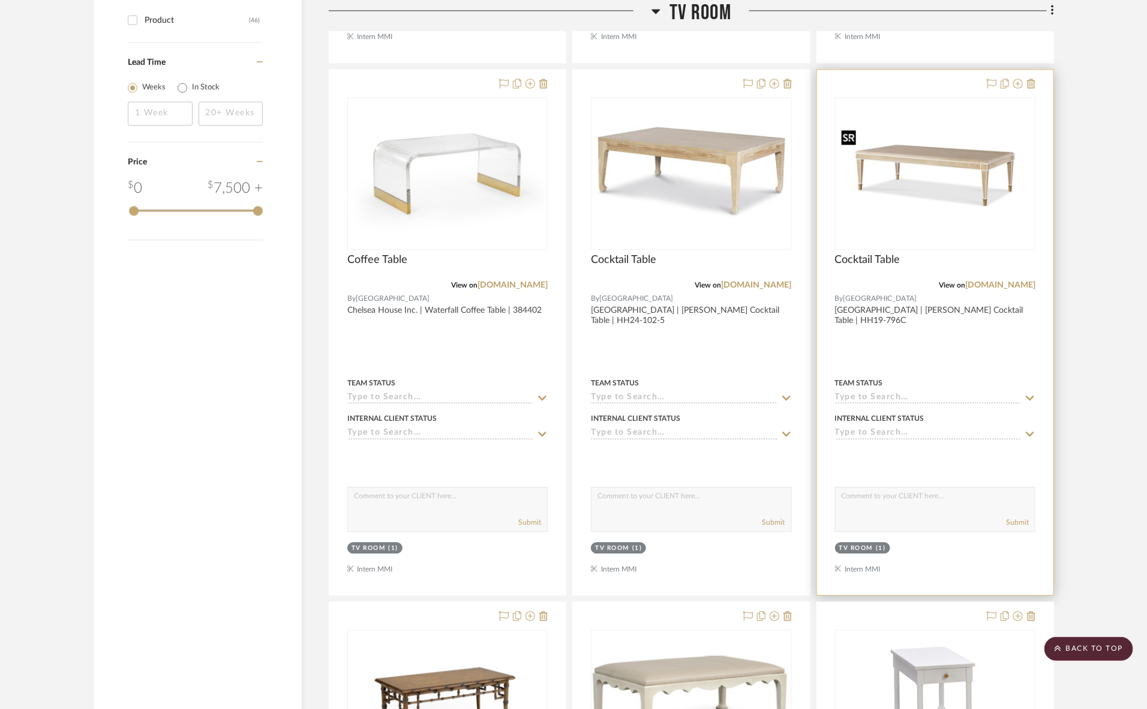
click at [906, 178] on img at bounding box center [935, 173] width 198 height 99
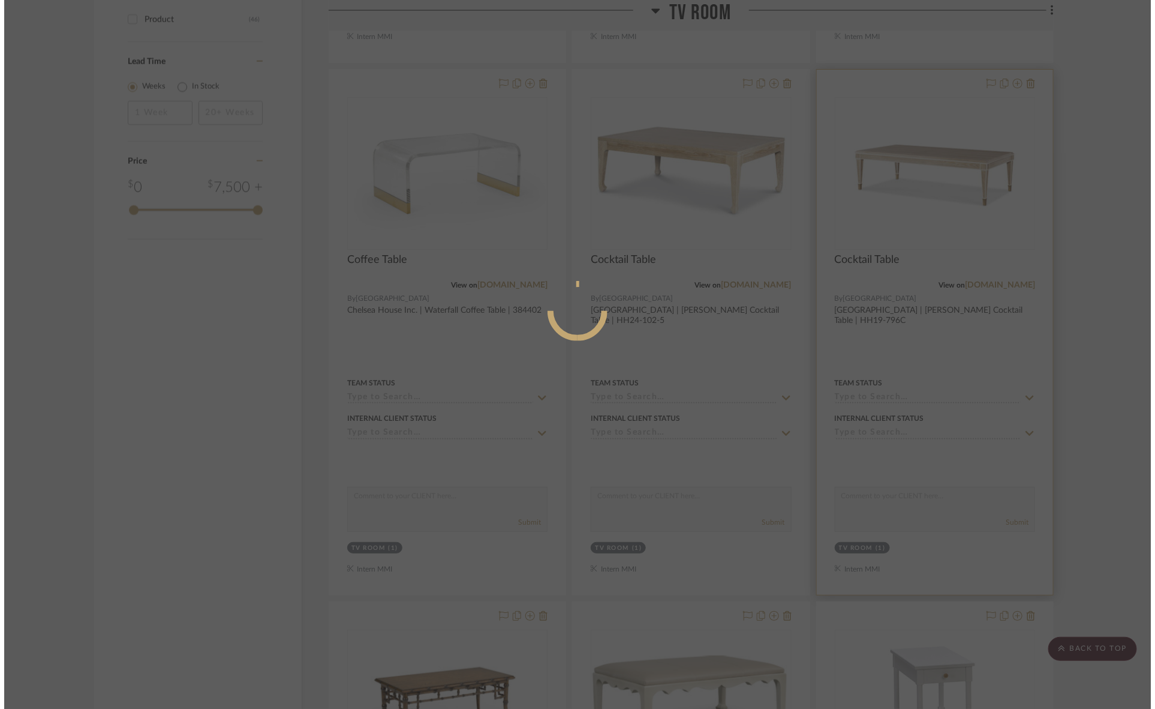
scroll to position [0, 0]
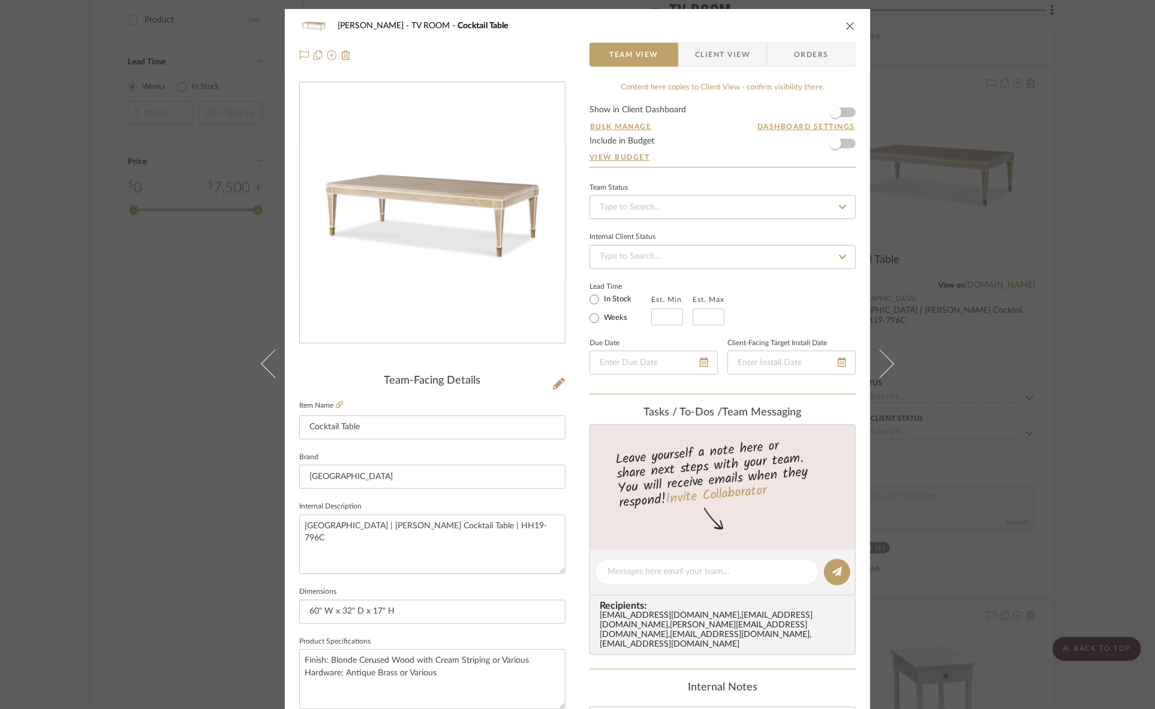
click at [707, 52] on span "Client View" at bounding box center [722, 55] width 55 height 24
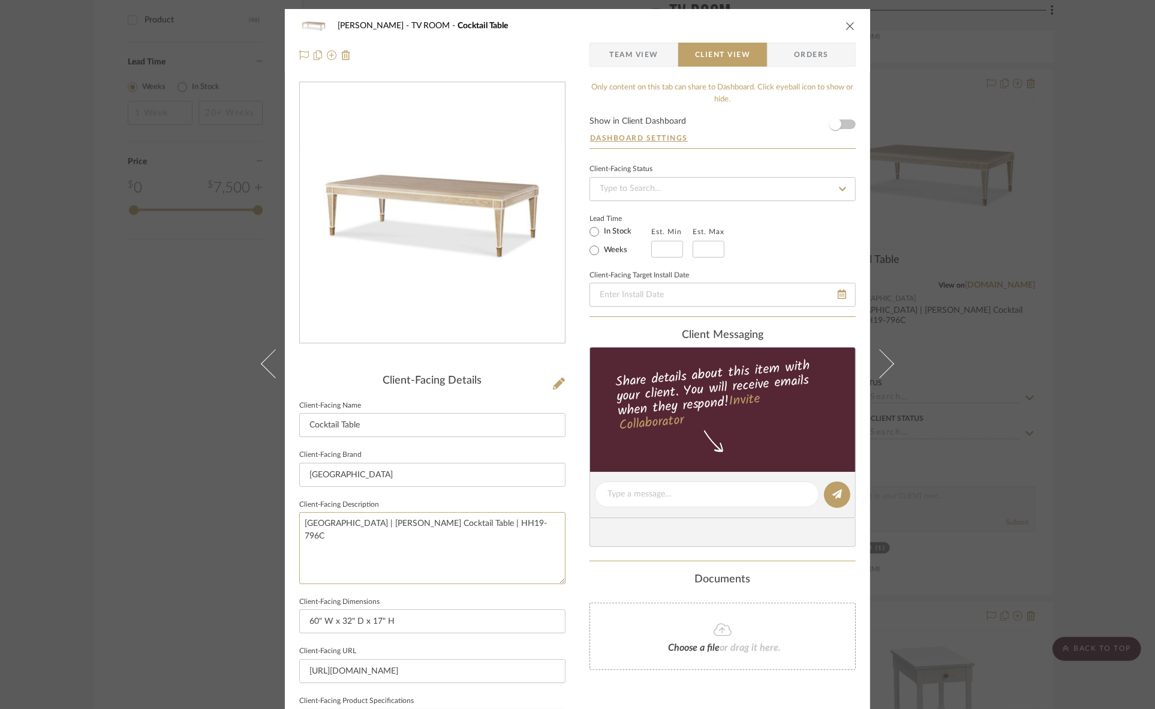
drag, startPoint x: 525, startPoint y: 538, endPoint x: 93, endPoint y: 508, distance: 433.0
click at [93, 508] on div "Murray TV ROOM Cocktail Table Team View Client View Orders Client-Facing Detail…" at bounding box center [577, 354] width 1155 height 709
click at [405, 472] on input "[GEOGRAPHIC_DATA]" at bounding box center [432, 475] width 266 height 24
click at [78, 487] on div "Murray TV ROOM Cocktail Table Team View Client View Orders Client-Facing Detail…" at bounding box center [577, 354] width 1155 height 709
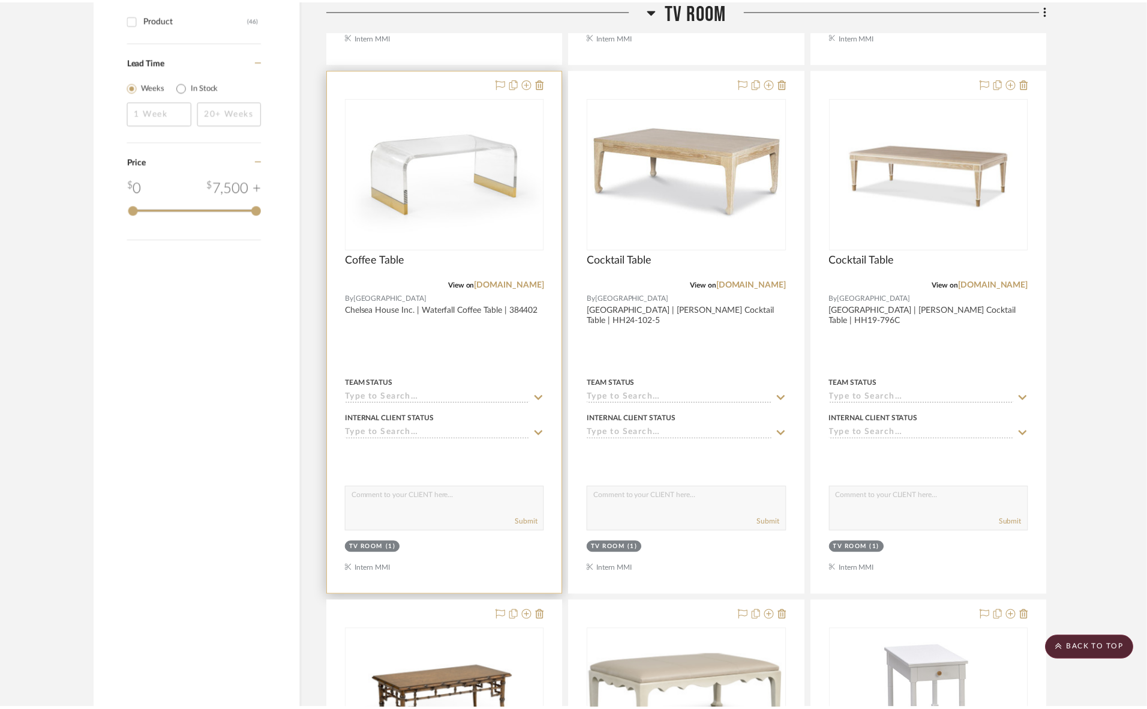
scroll to position [1368, 0]
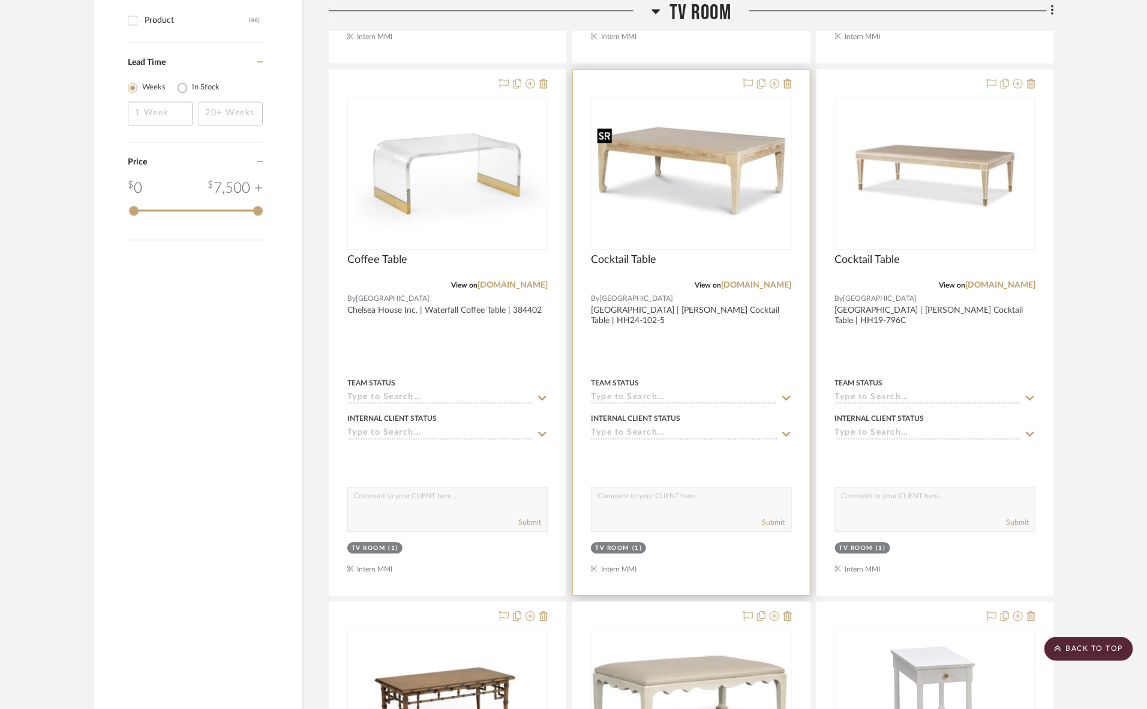
click at [724, 172] on img at bounding box center [691, 173] width 198 height 103
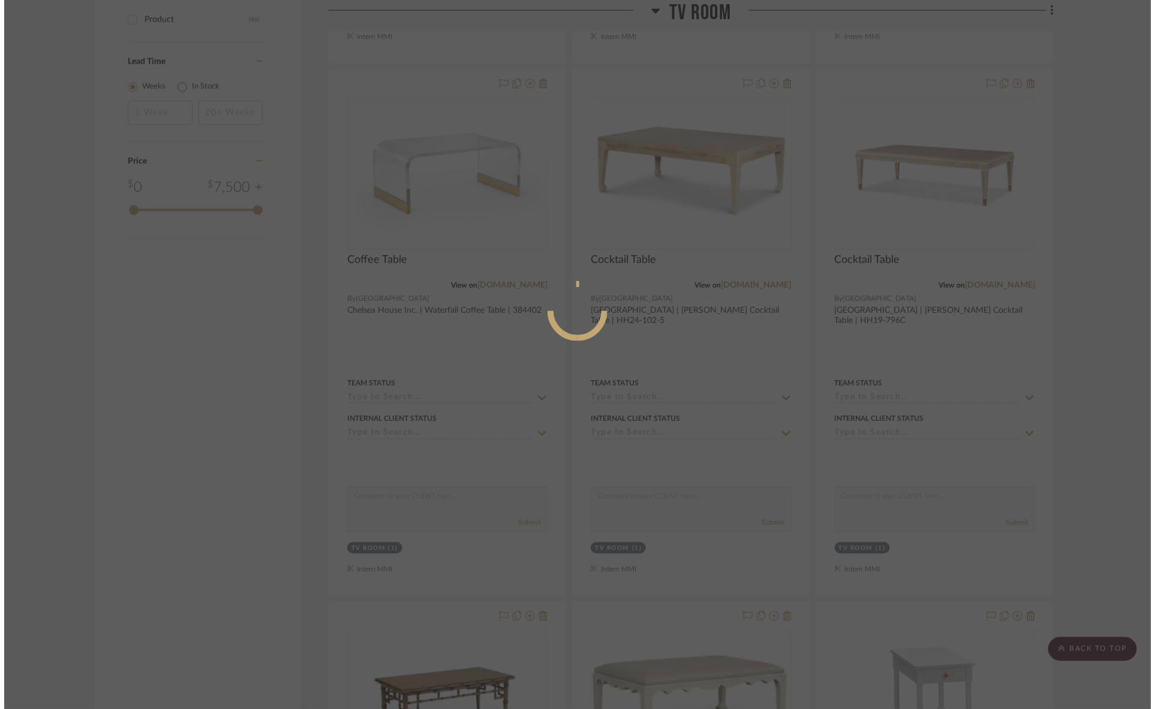
scroll to position [0, 0]
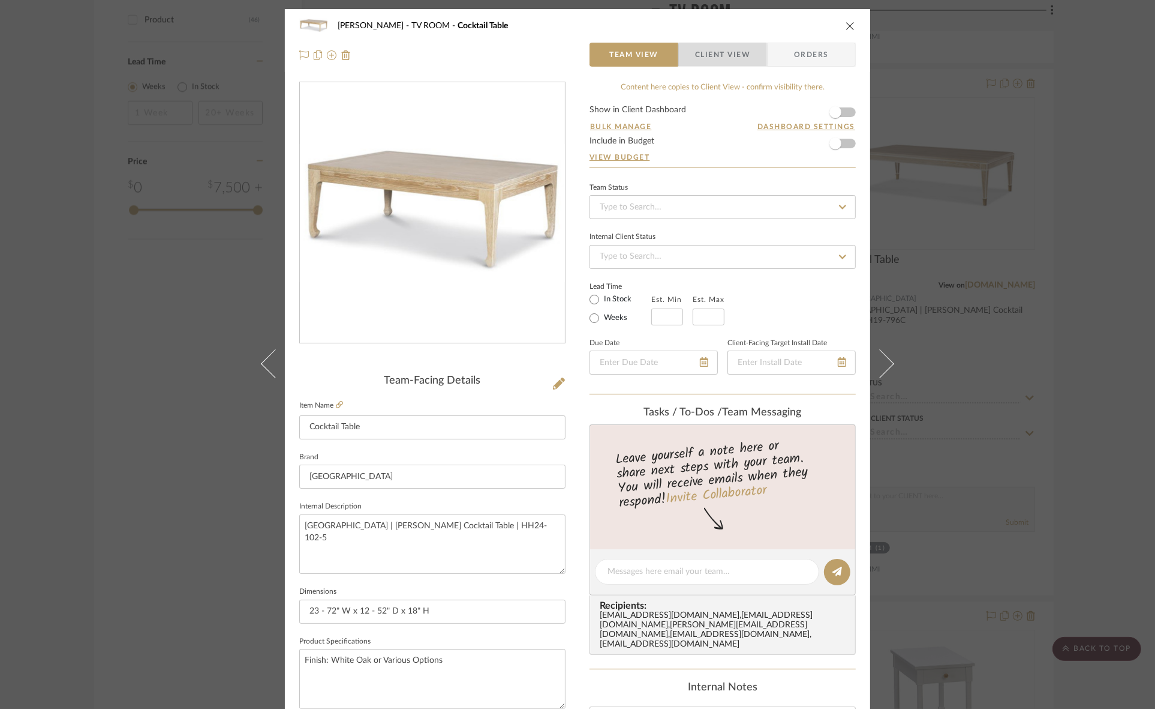
click at [722, 58] on span "Client View" at bounding box center [722, 55] width 55 height 24
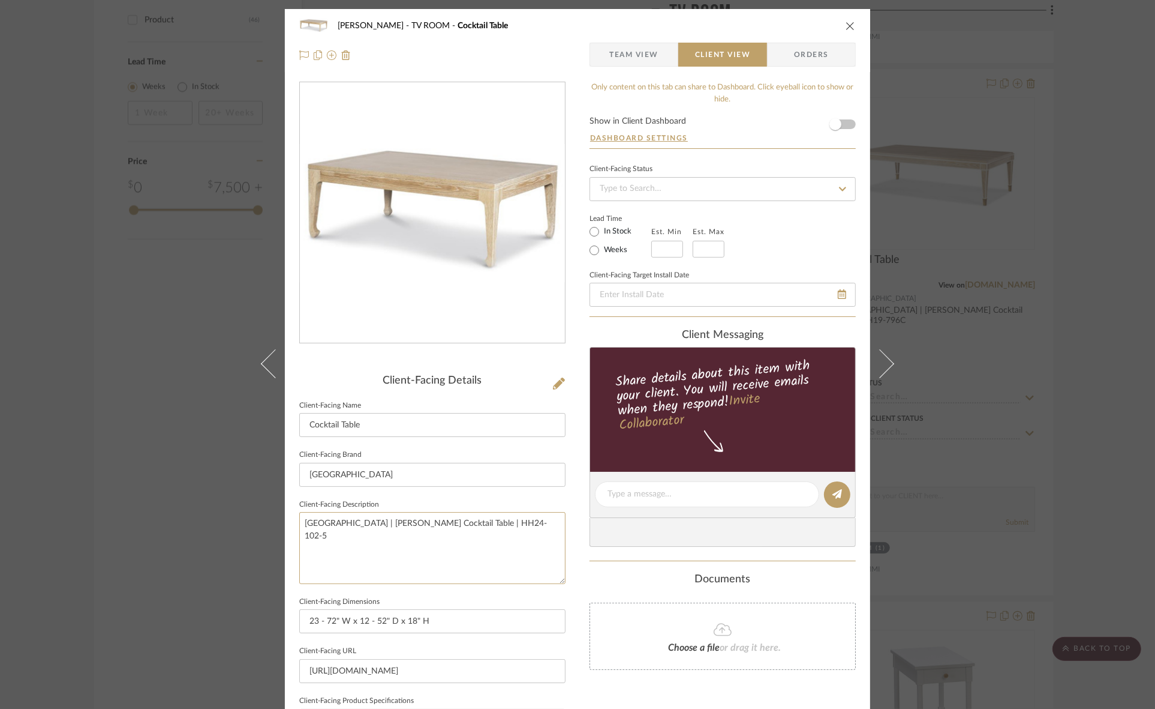
drag, startPoint x: 517, startPoint y: 524, endPoint x: 102, endPoint y: 530, distance: 414.6
click at [102, 530] on div "Murray TV ROOM Cocktail Table Team View Client View Orders Client-Facing Detail…" at bounding box center [577, 354] width 1155 height 709
click at [380, 476] on input "[GEOGRAPHIC_DATA]" at bounding box center [432, 475] width 266 height 24
click at [196, 523] on div "Murray TV ROOM Cocktail Table Team View Client View Orders Client-Facing Detail…" at bounding box center [577, 354] width 1155 height 709
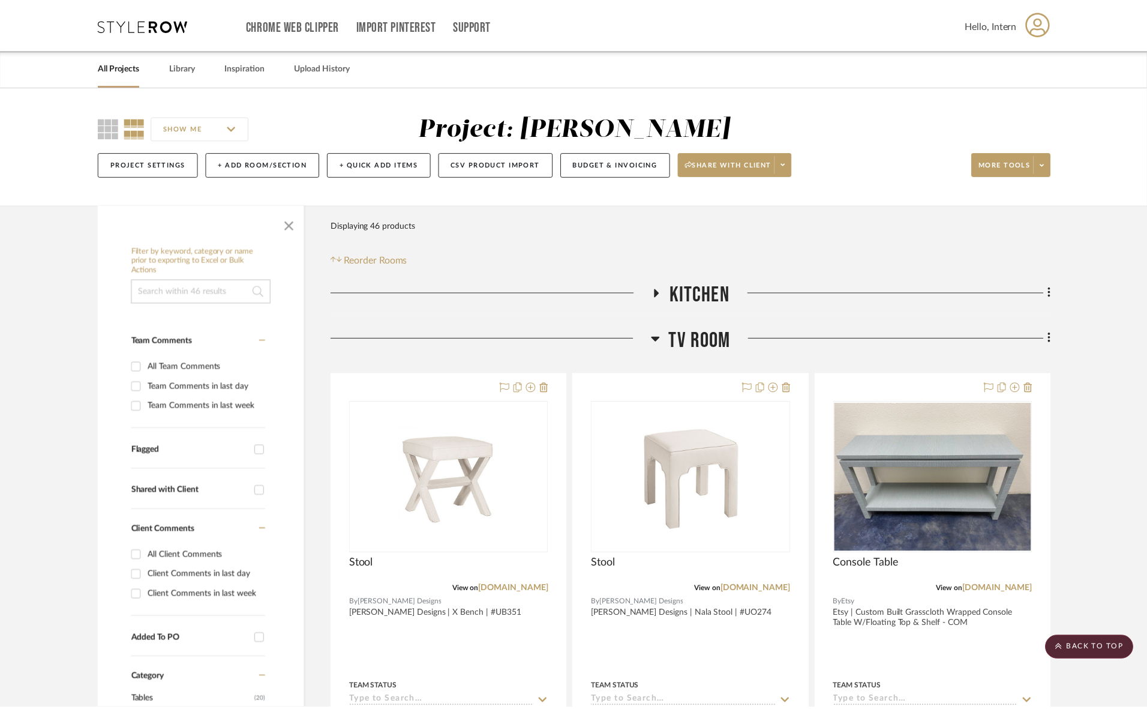
scroll to position [1368, 0]
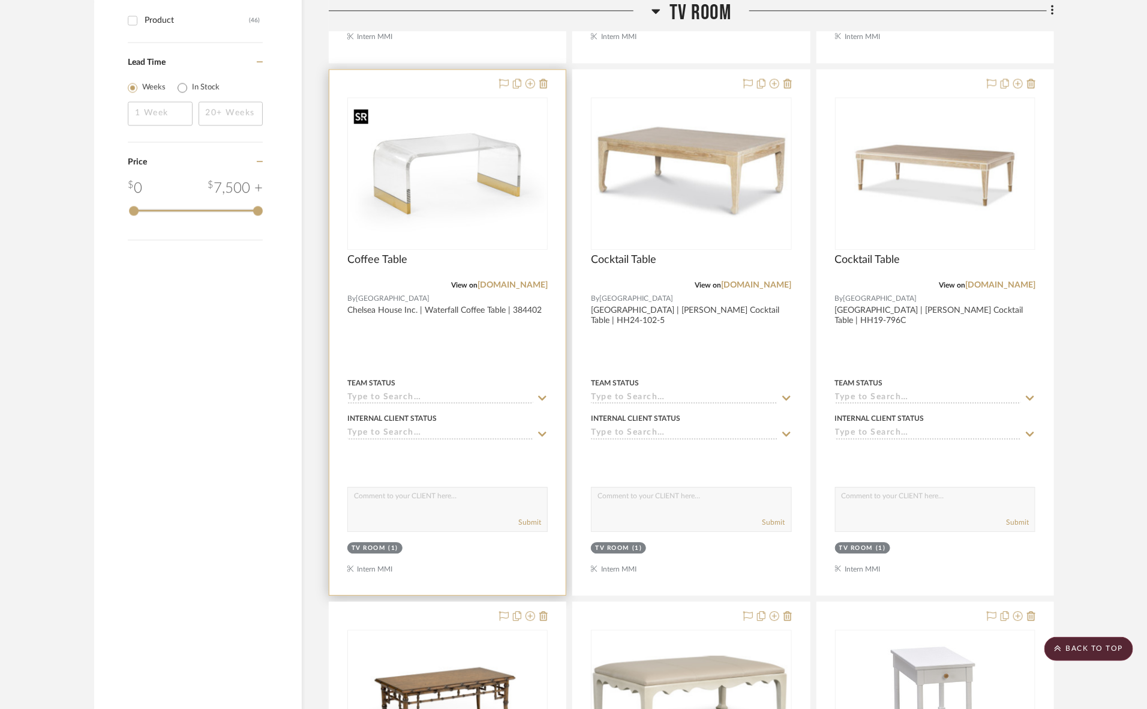
click at [493, 205] on img at bounding box center [448, 174] width 198 height 142
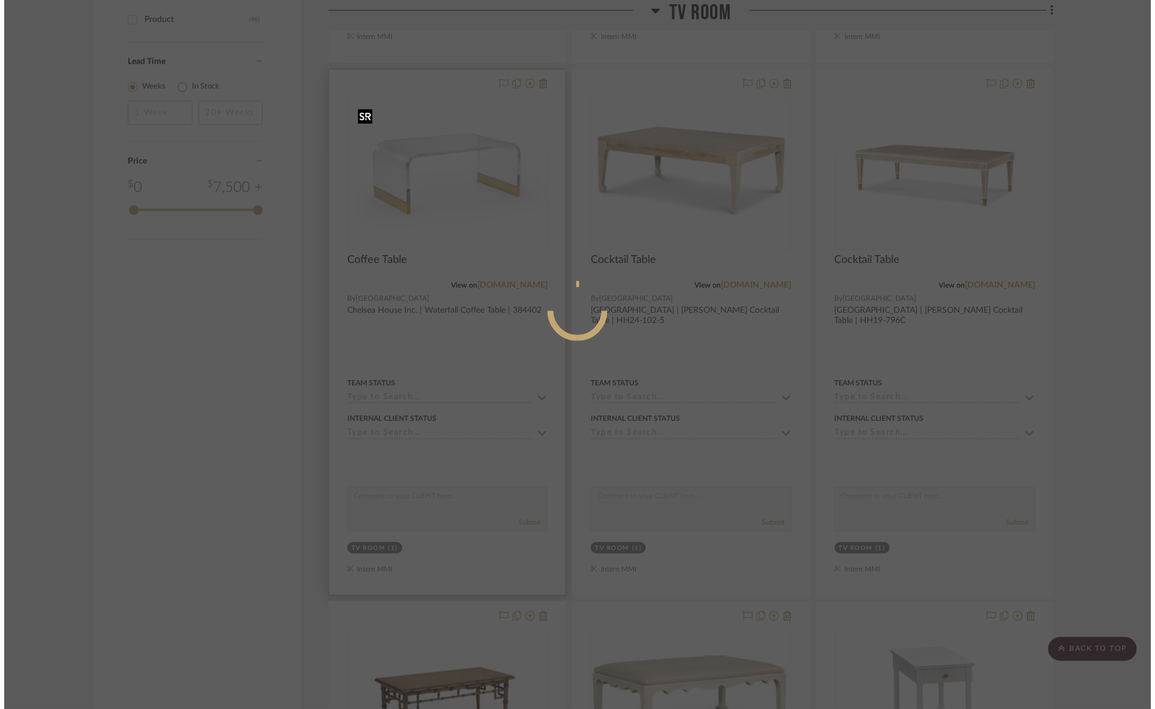
scroll to position [0, 0]
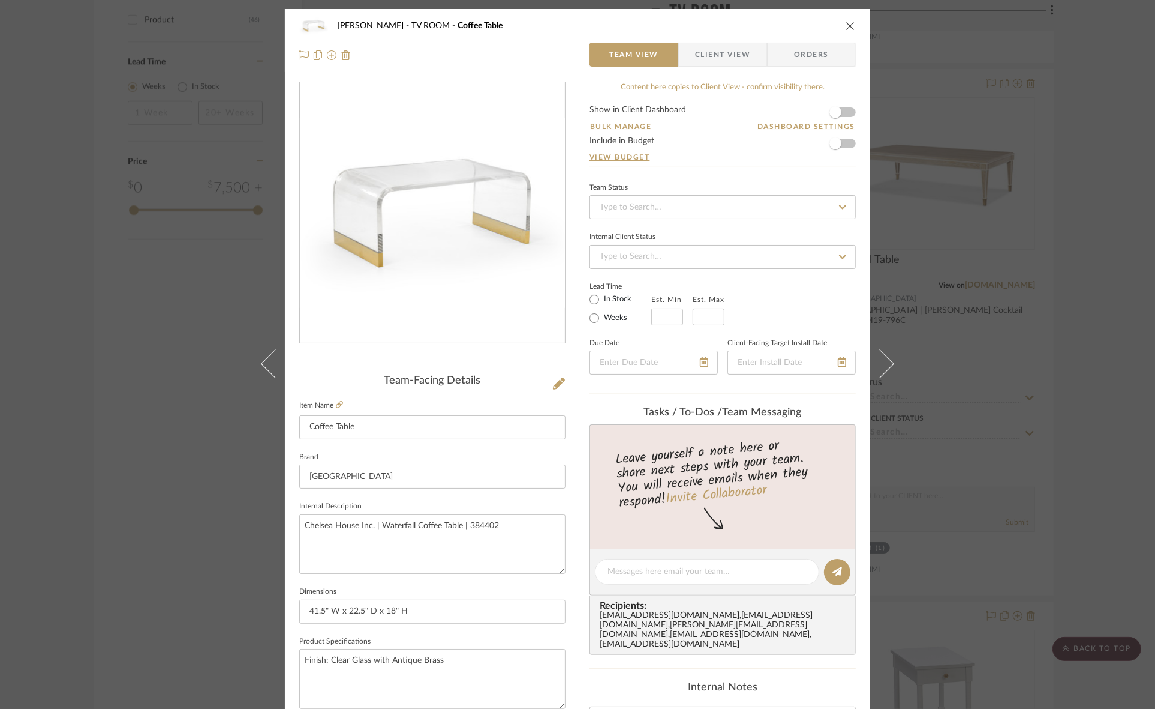
click at [716, 49] on span "Client View" at bounding box center [722, 55] width 55 height 24
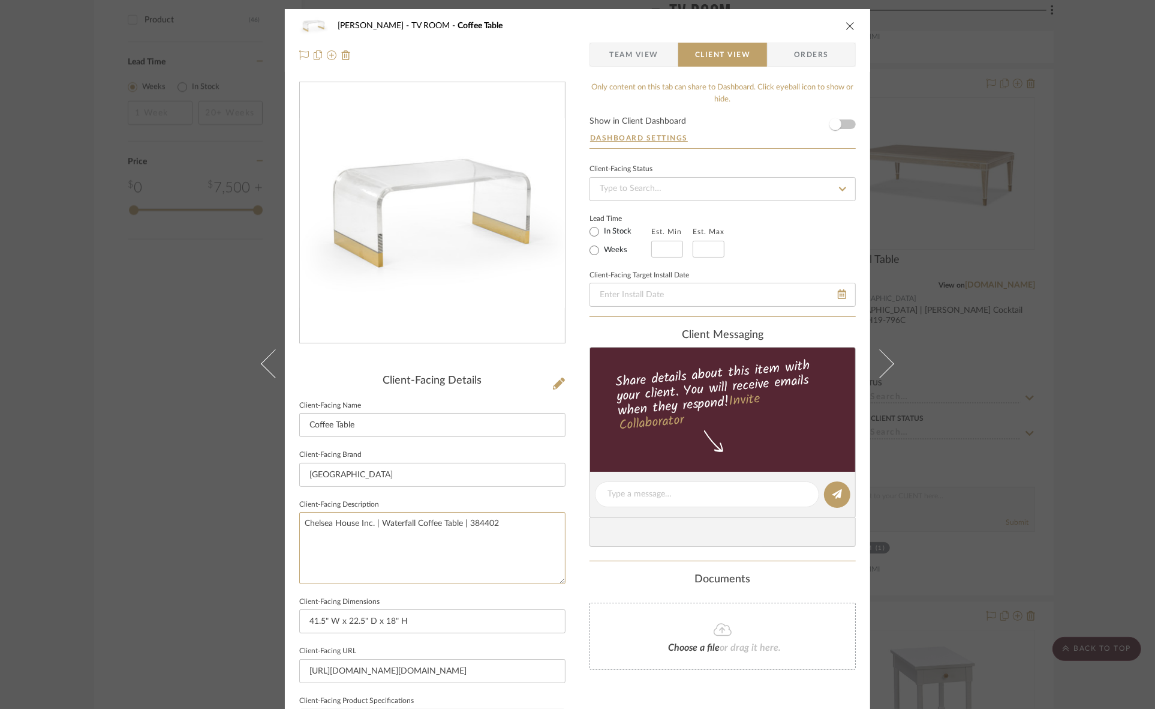
drag, startPoint x: 505, startPoint y: 532, endPoint x: 51, endPoint y: 514, distance: 453.9
click at [52, 514] on div "Murray TV ROOM Coffee Table Team View Client View Orders Client-Facing Details …" at bounding box center [577, 354] width 1155 height 709
drag, startPoint x: 413, startPoint y: 477, endPoint x: 398, endPoint y: 475, distance: 15.1
click at [411, 477] on input "[GEOGRAPHIC_DATA]" at bounding box center [432, 475] width 266 height 24
click at [97, 524] on div "Murray TV ROOM Coffee Table Team View Client View Orders Client-Facing Details …" at bounding box center [577, 354] width 1155 height 709
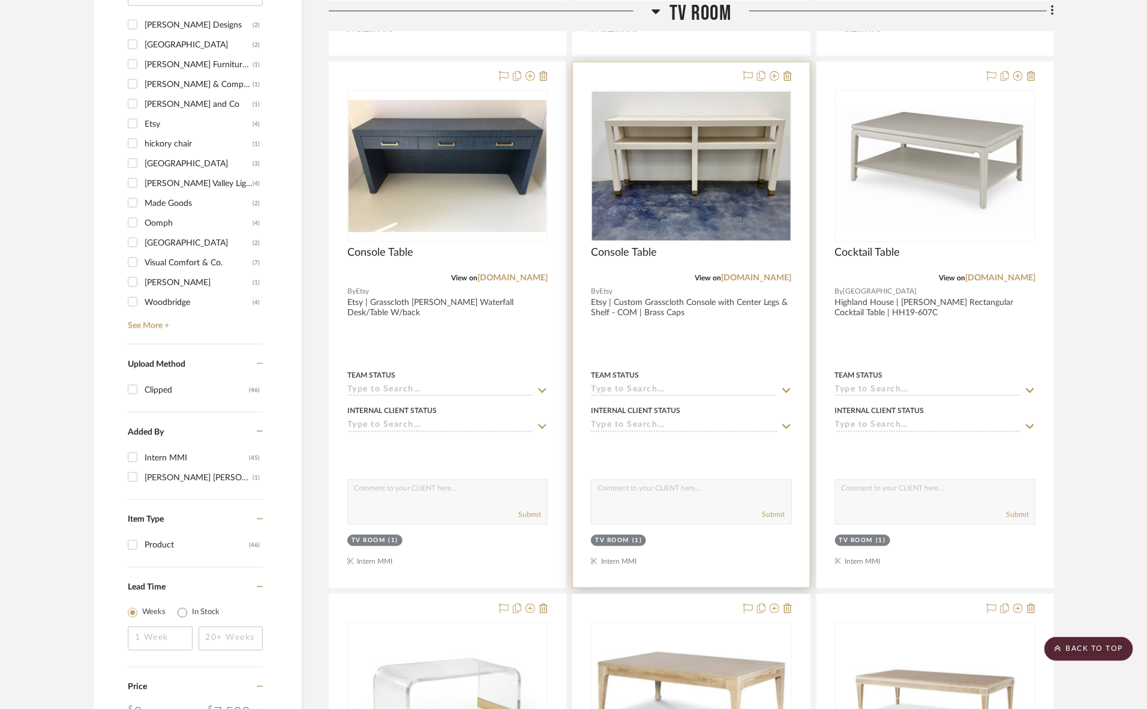
scroll to position [694, 0]
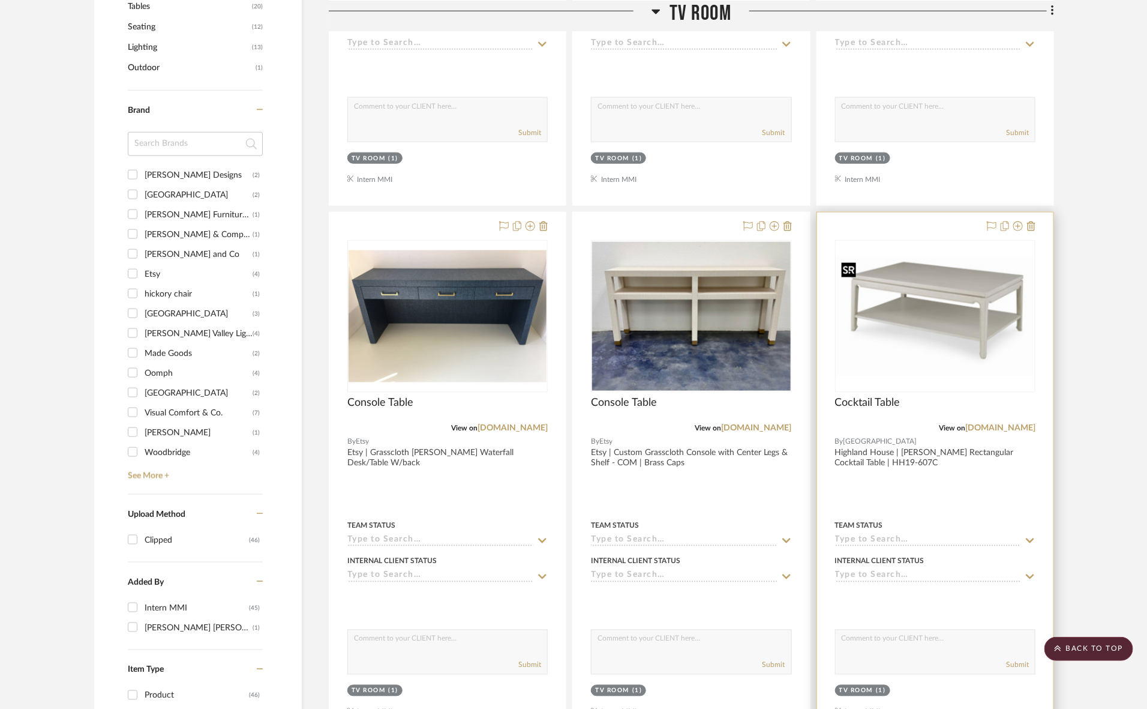
click at [930, 316] on div at bounding box center [935, 316] width 200 height 152
click at [888, 349] on img "0" at bounding box center [935, 316] width 198 height 120
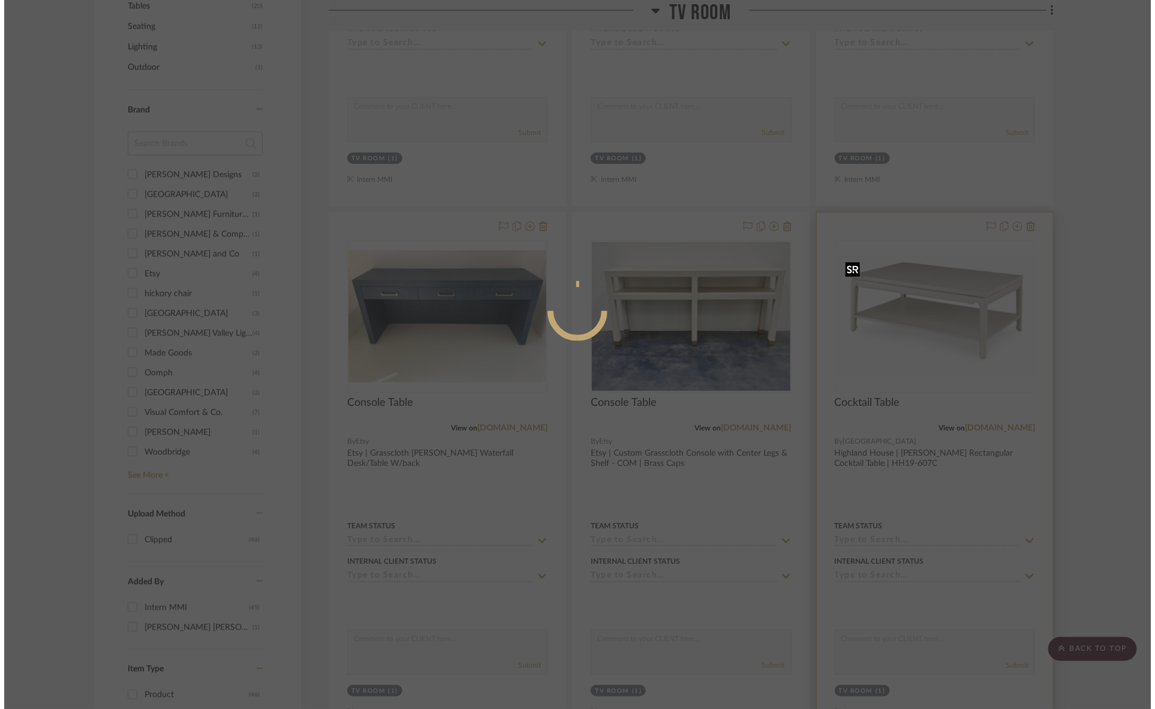
scroll to position [0, 0]
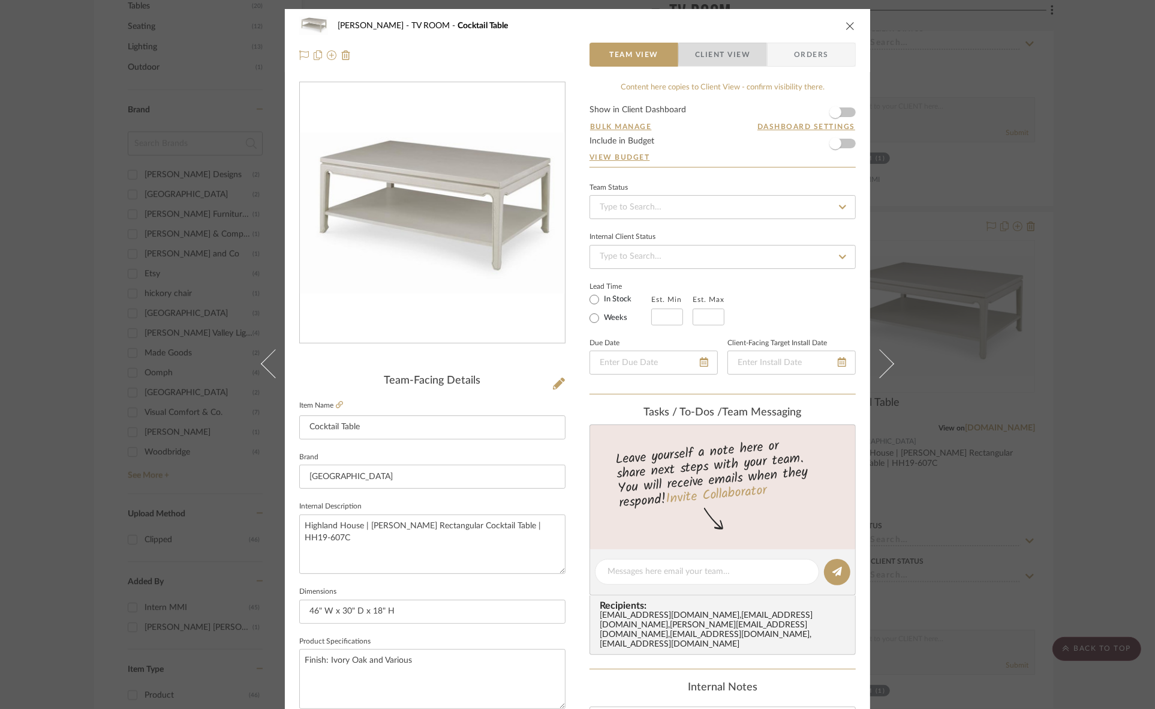
click at [723, 54] on span "Client View" at bounding box center [722, 55] width 55 height 24
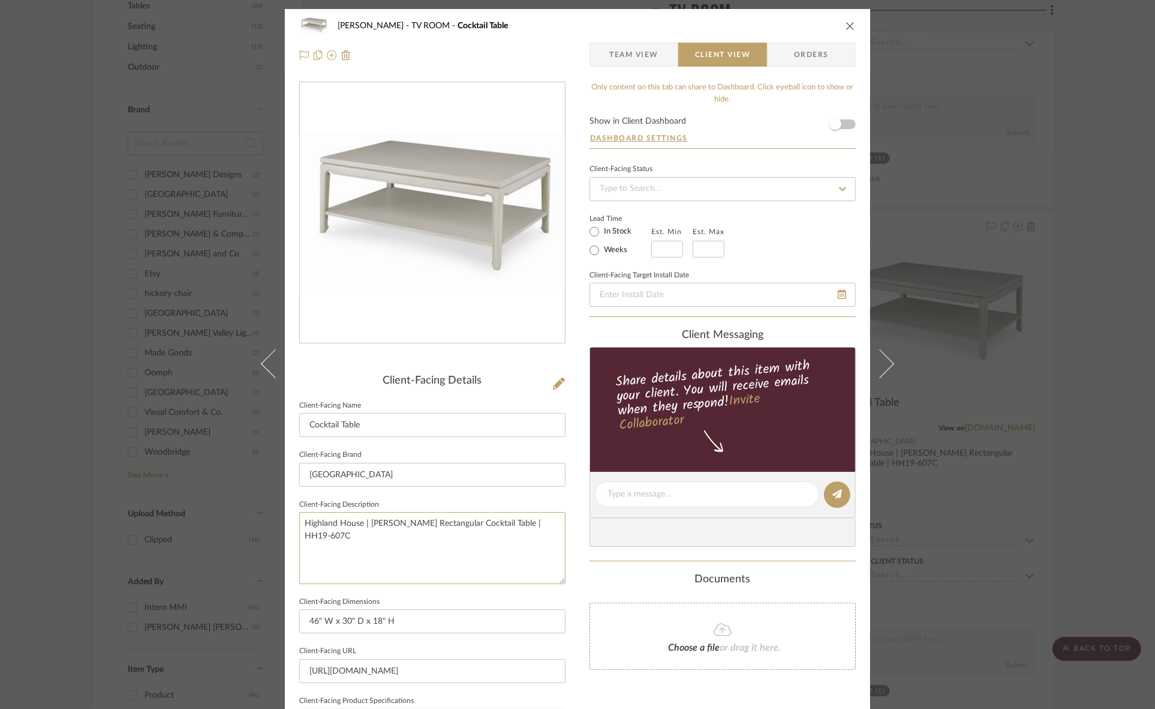
drag, startPoint x: 550, startPoint y: 523, endPoint x: 110, endPoint y: 489, distance: 441.7
click at [110, 489] on div "Murray TV ROOM Cocktail Table Team View Client View Orders Client-Facing Detail…" at bounding box center [577, 354] width 1155 height 709
click at [375, 475] on input "[GEOGRAPHIC_DATA]" at bounding box center [432, 475] width 266 height 24
click at [0, 465] on div "Murray TV ROOM Cocktail Table Team View Client View Orders Client-Facing Detail…" at bounding box center [577, 354] width 1155 height 709
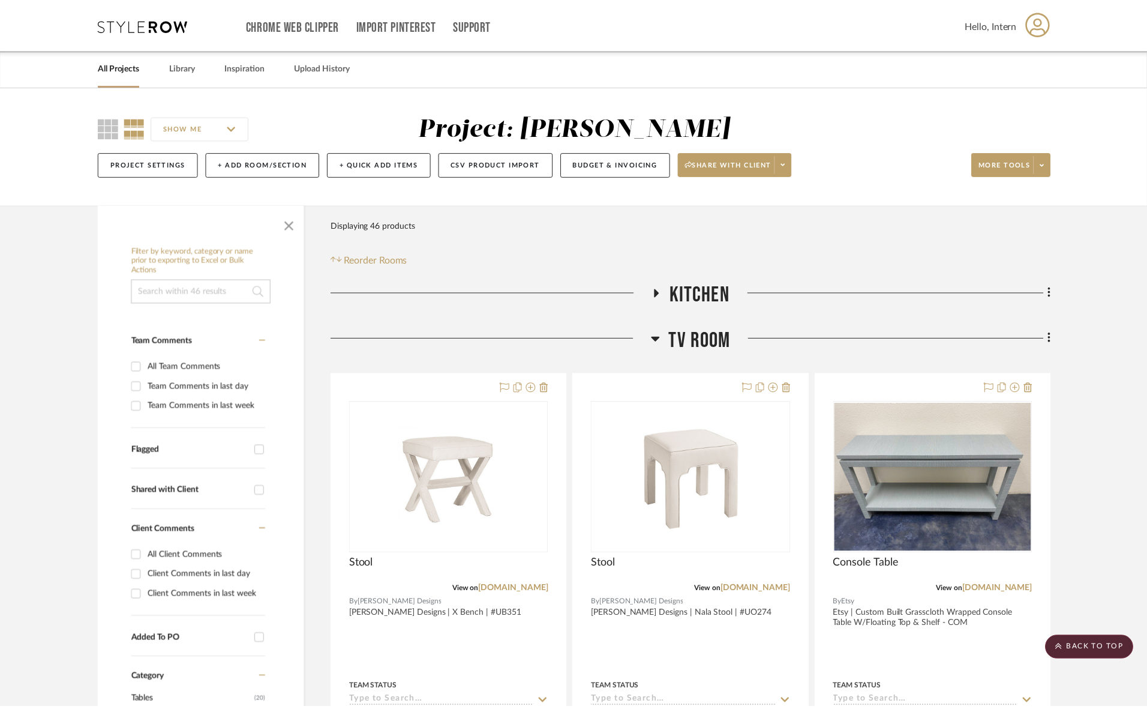
scroll to position [694, 0]
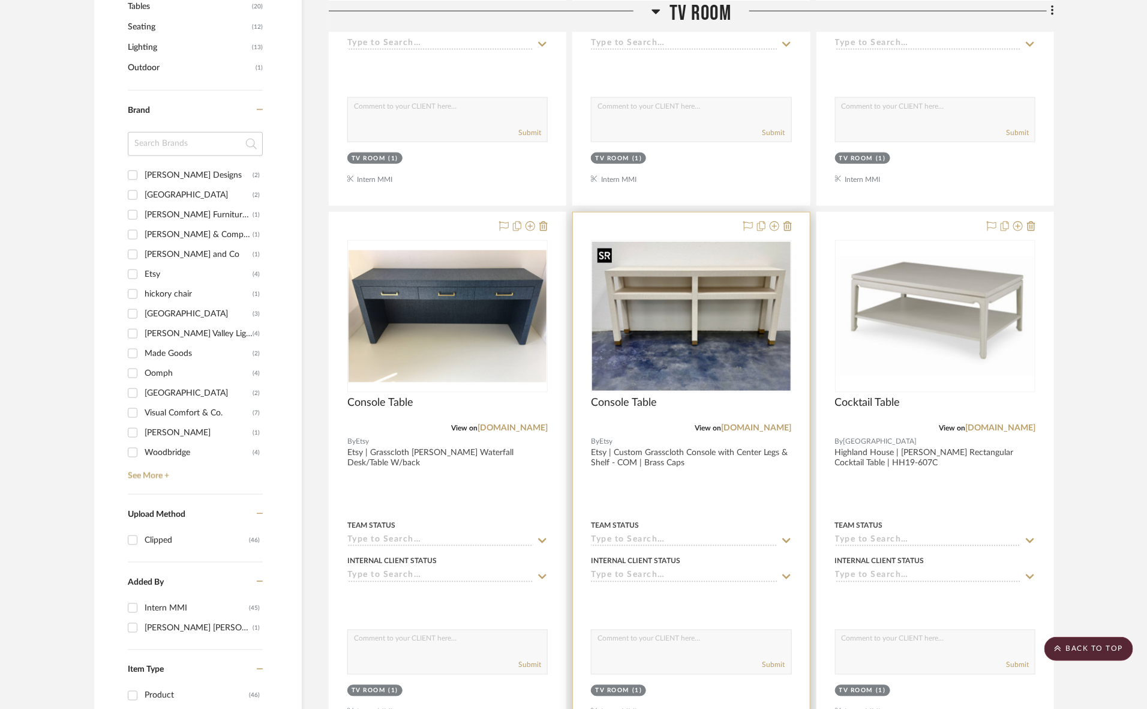
click at [724, 335] on img "0" at bounding box center [691, 316] width 198 height 149
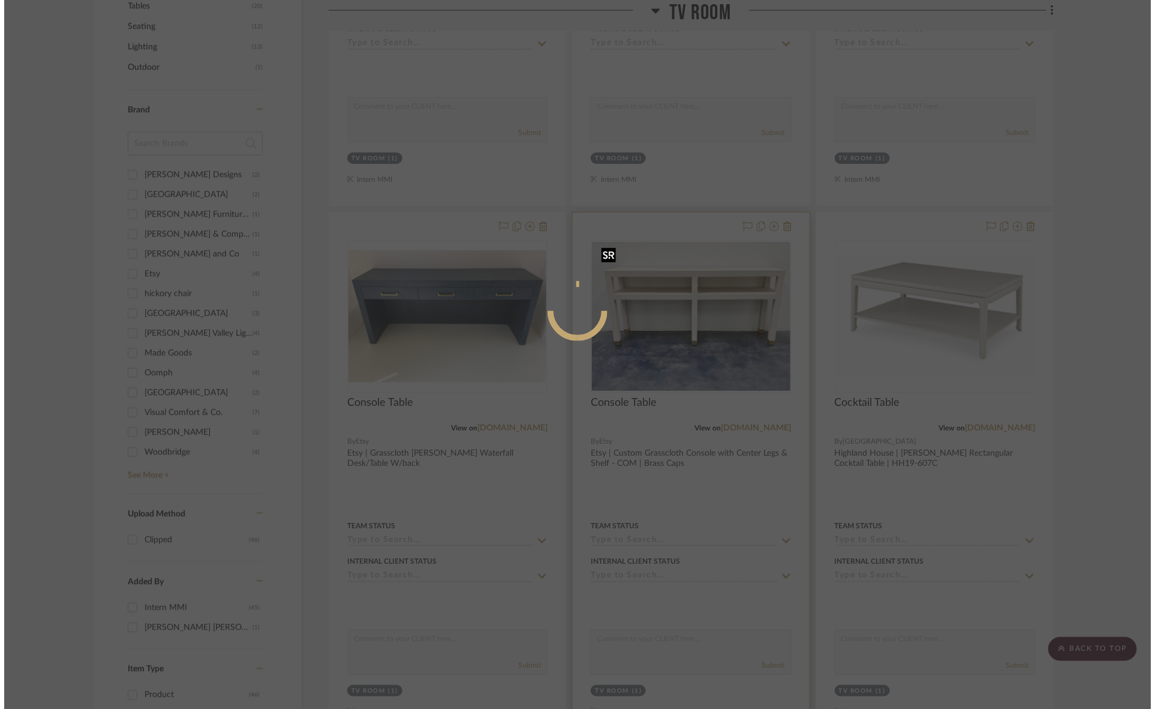
scroll to position [0, 0]
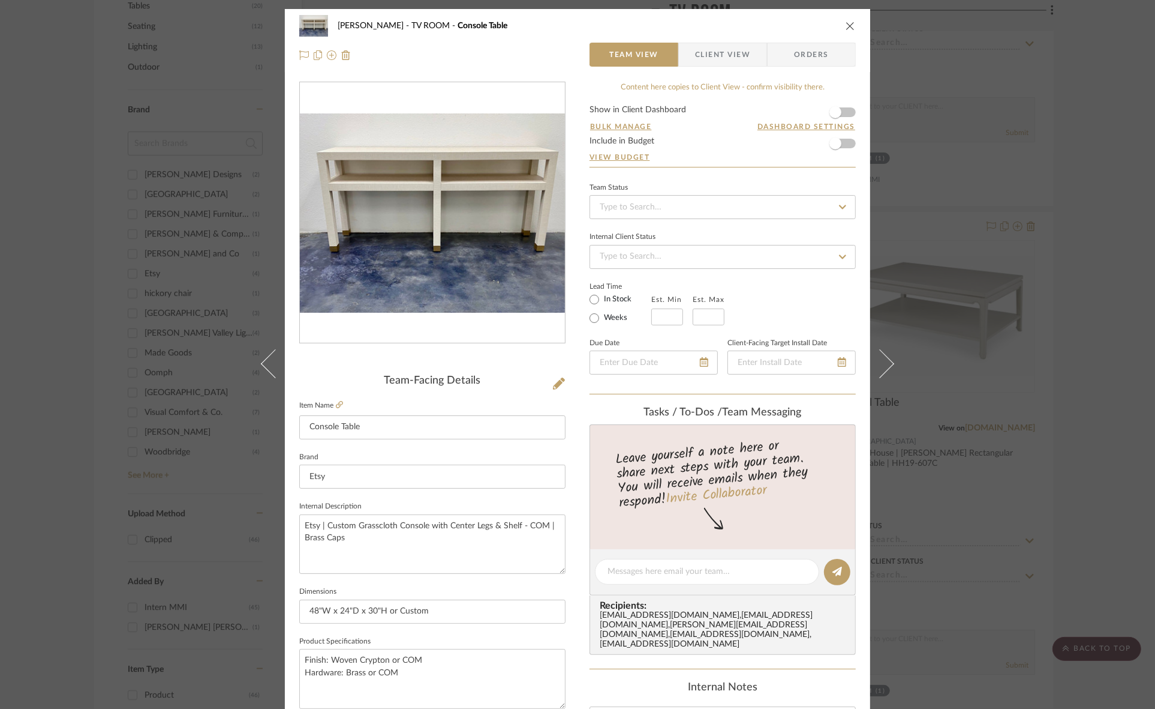
click at [702, 50] on span "Client View" at bounding box center [722, 55] width 55 height 24
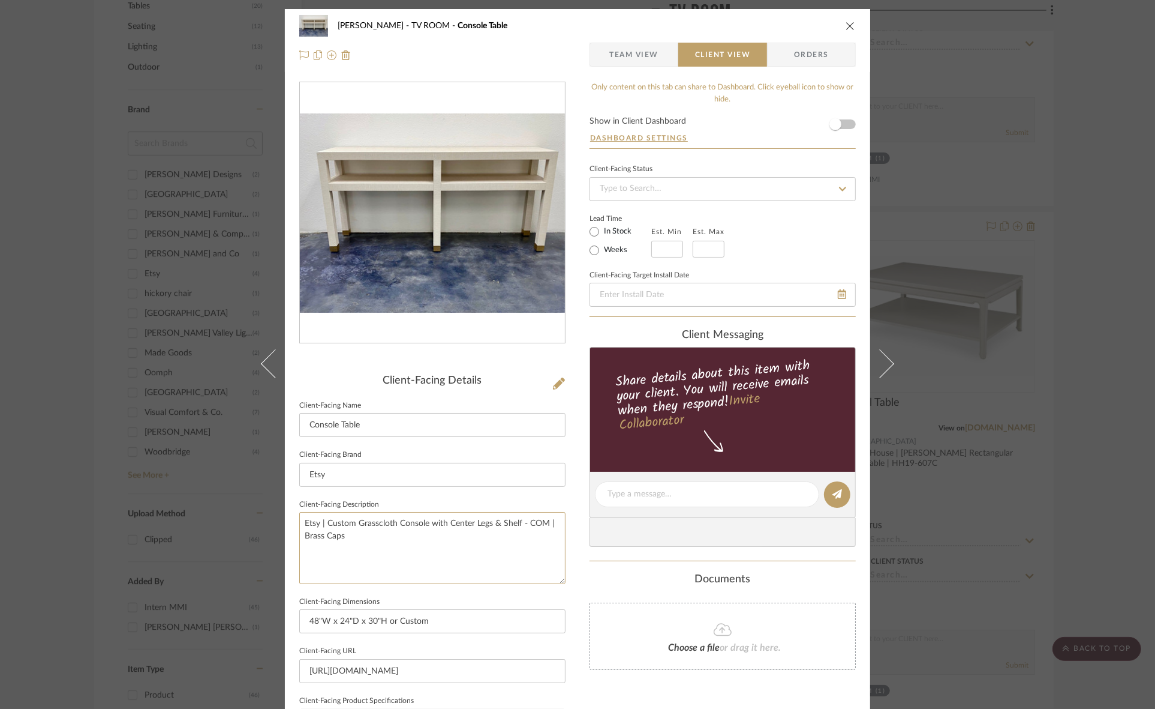
drag, startPoint x: 442, startPoint y: 552, endPoint x: 73, endPoint y: 482, distance: 376.2
click at [73, 482] on div "Murray TV ROOM Console Table Team View Client View Orders Client-Facing Details…" at bounding box center [577, 354] width 1155 height 709
click at [350, 475] on input "Etsy" at bounding box center [432, 475] width 266 height 24
click at [0, 472] on div "Murray TV ROOM Console Table Team View Client View Orders Client-Facing Details…" at bounding box center [577, 354] width 1155 height 709
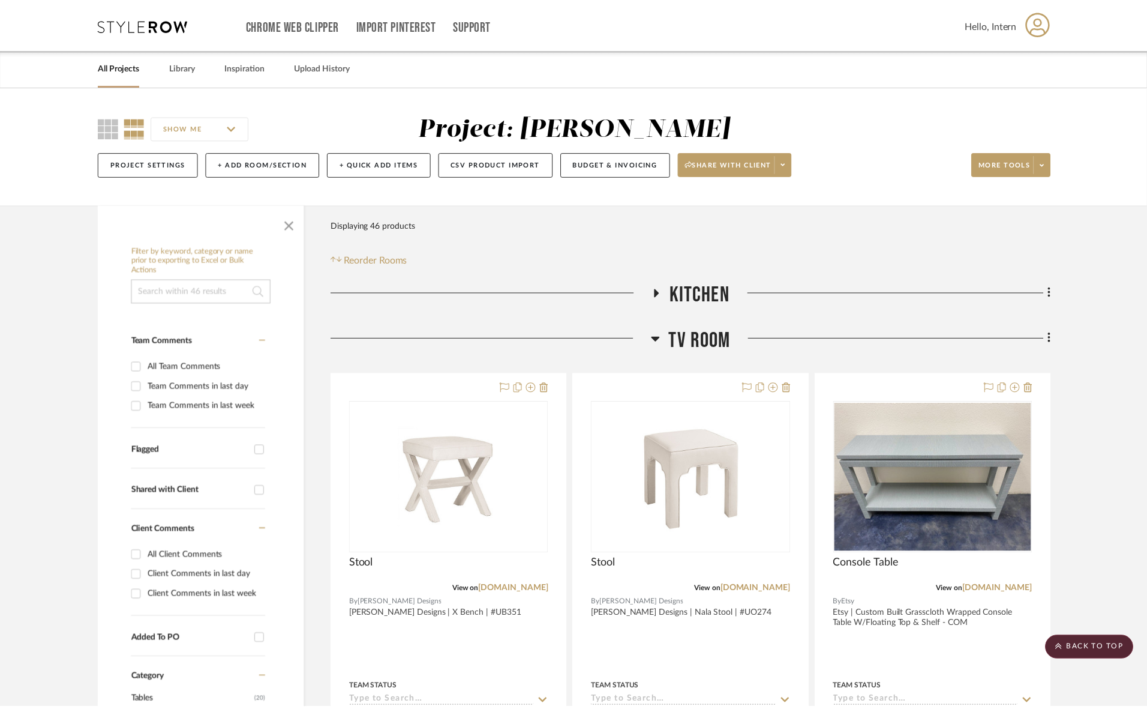
scroll to position [694, 0]
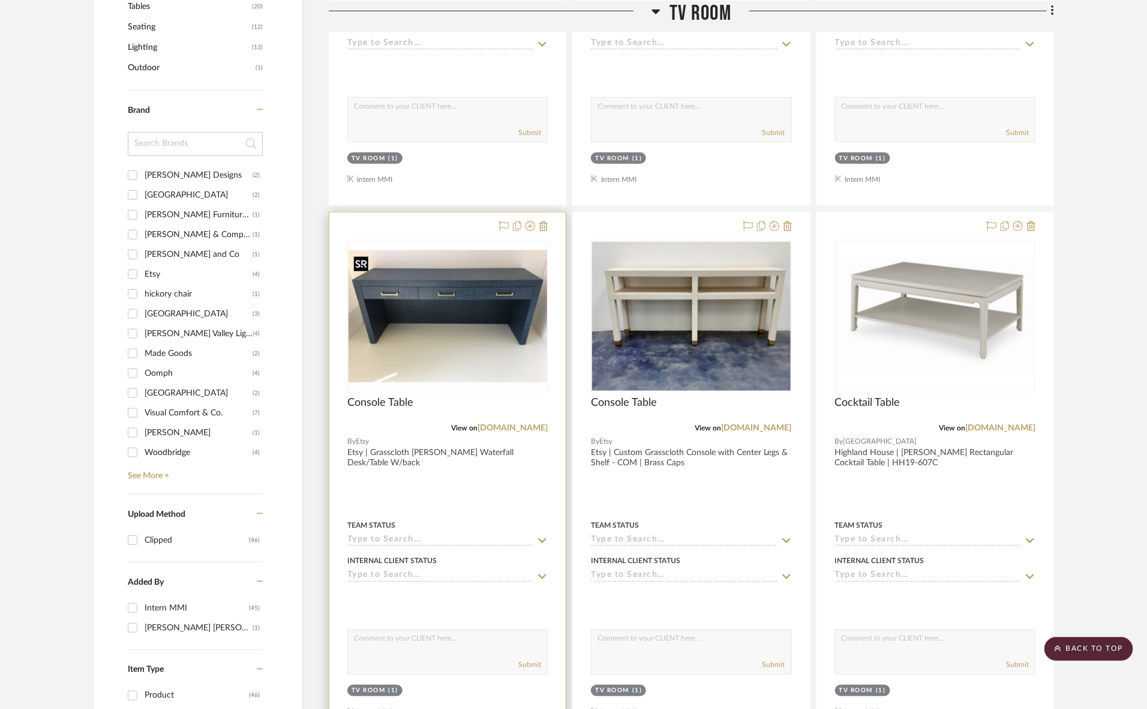
click at [463, 342] on img at bounding box center [448, 316] width 198 height 132
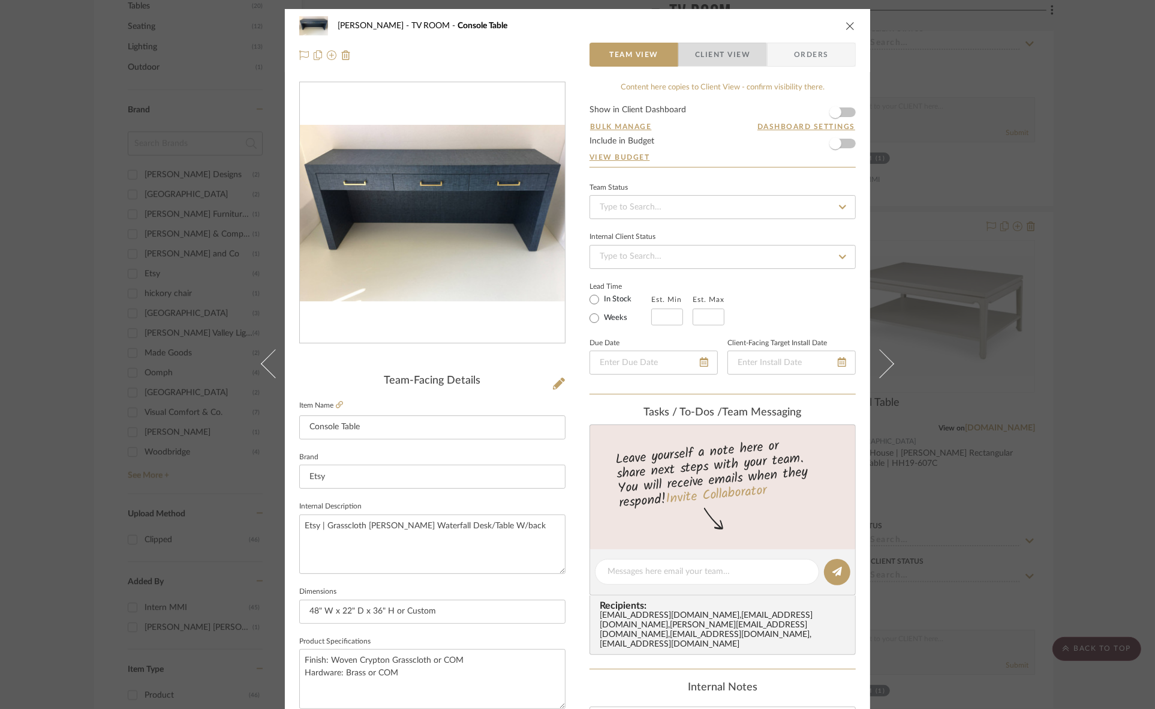
click at [718, 61] on span "Client View" at bounding box center [722, 55] width 55 height 24
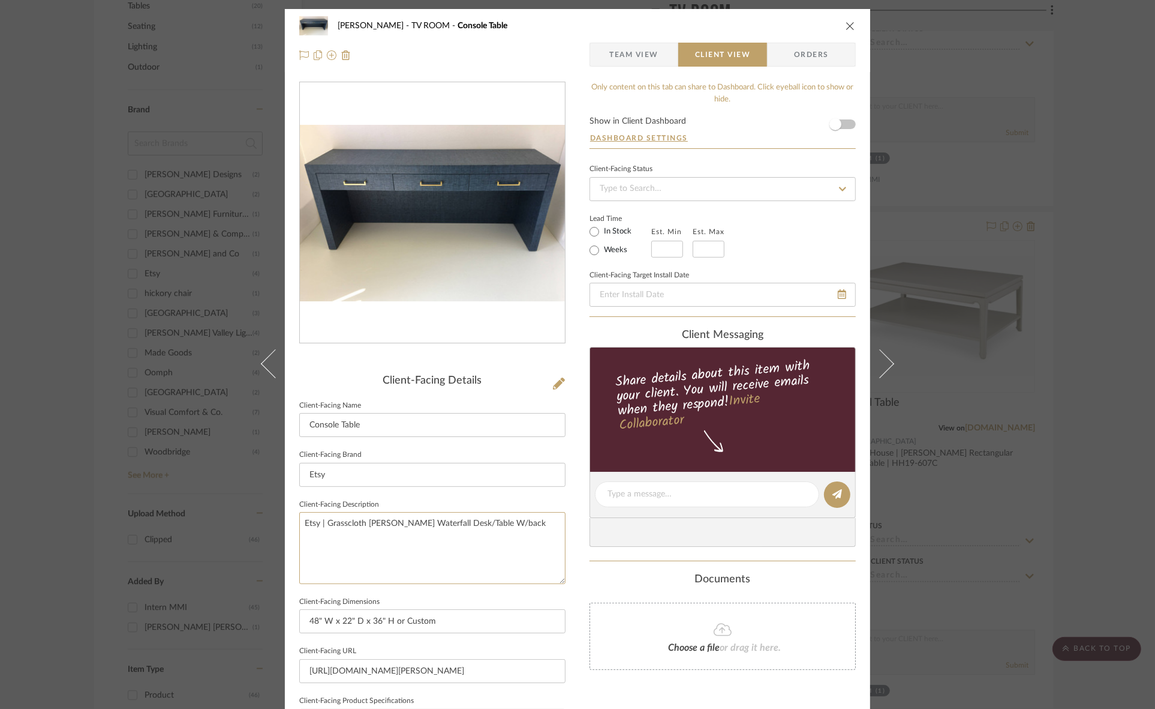
drag, startPoint x: 526, startPoint y: 521, endPoint x: 56, endPoint y: 510, distance: 469.9
click at [56, 510] on div "Murray TV ROOM Console Table Team View Client View Orders Client-Facing Details…" at bounding box center [577, 354] width 1155 height 709
drag, startPoint x: 379, startPoint y: 469, endPoint x: 370, endPoint y: 469, distance: 9.0
click at [380, 469] on input "Etsy" at bounding box center [432, 475] width 266 height 24
click at [0, 451] on div "Murray TV ROOM Console Table Team View Client View Orders Client-Facing Details…" at bounding box center [577, 354] width 1155 height 709
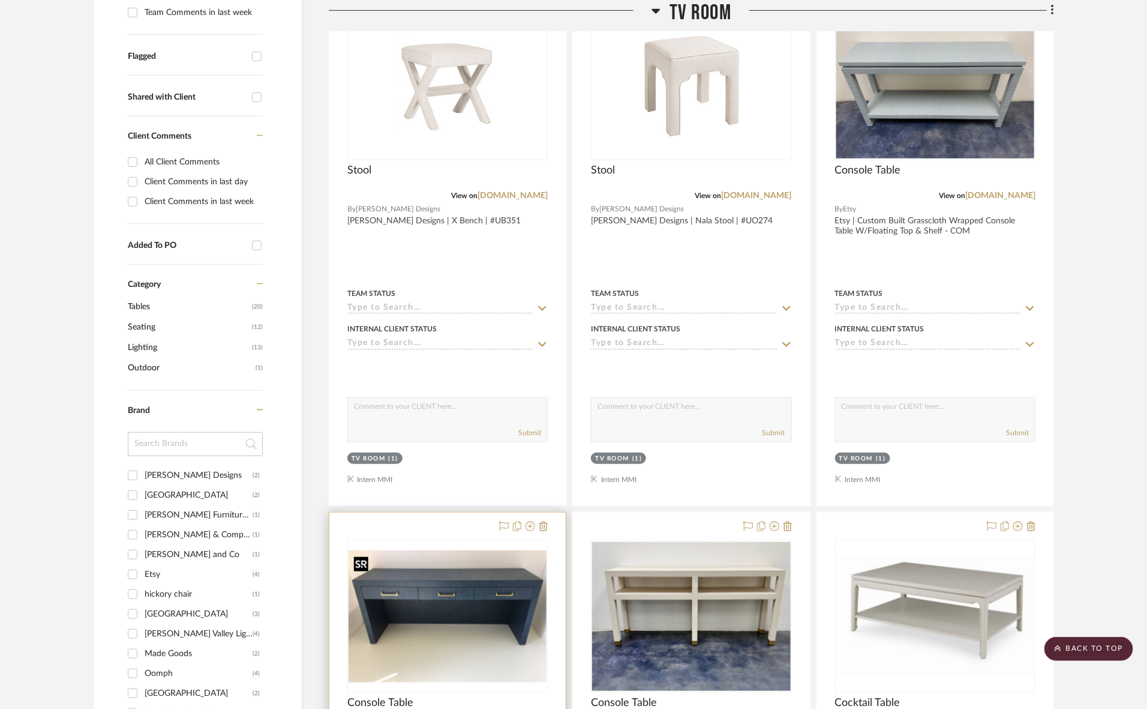
scroll to position [244, 0]
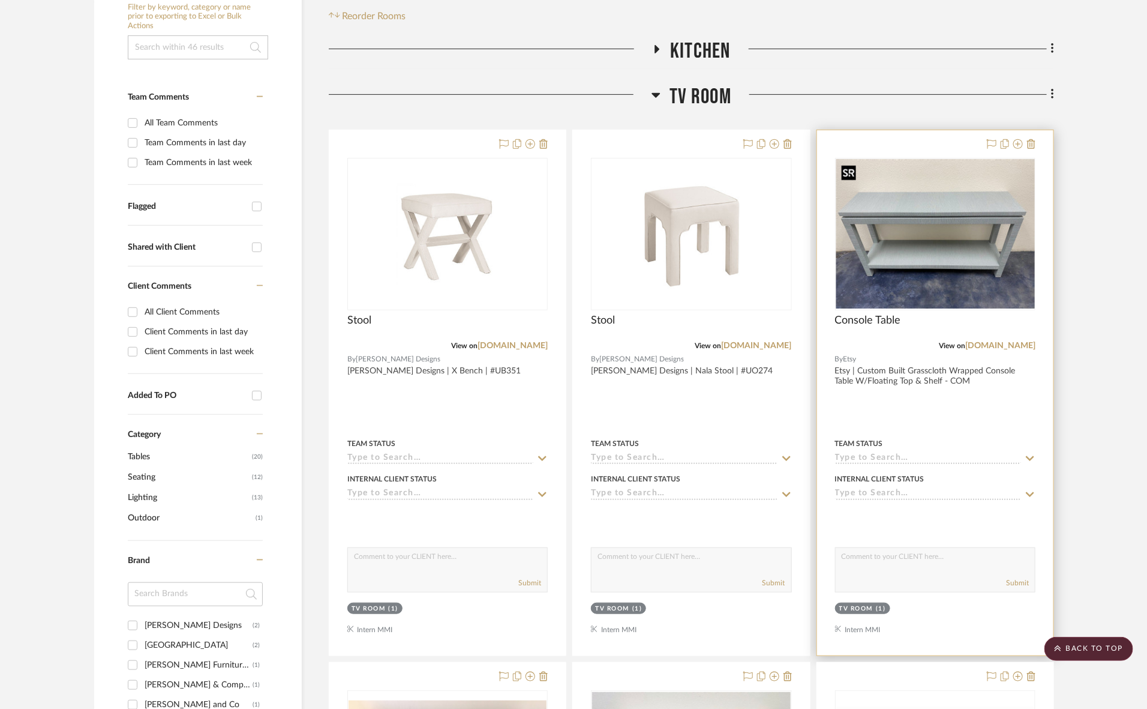
click at [915, 237] on img at bounding box center [935, 234] width 198 height 149
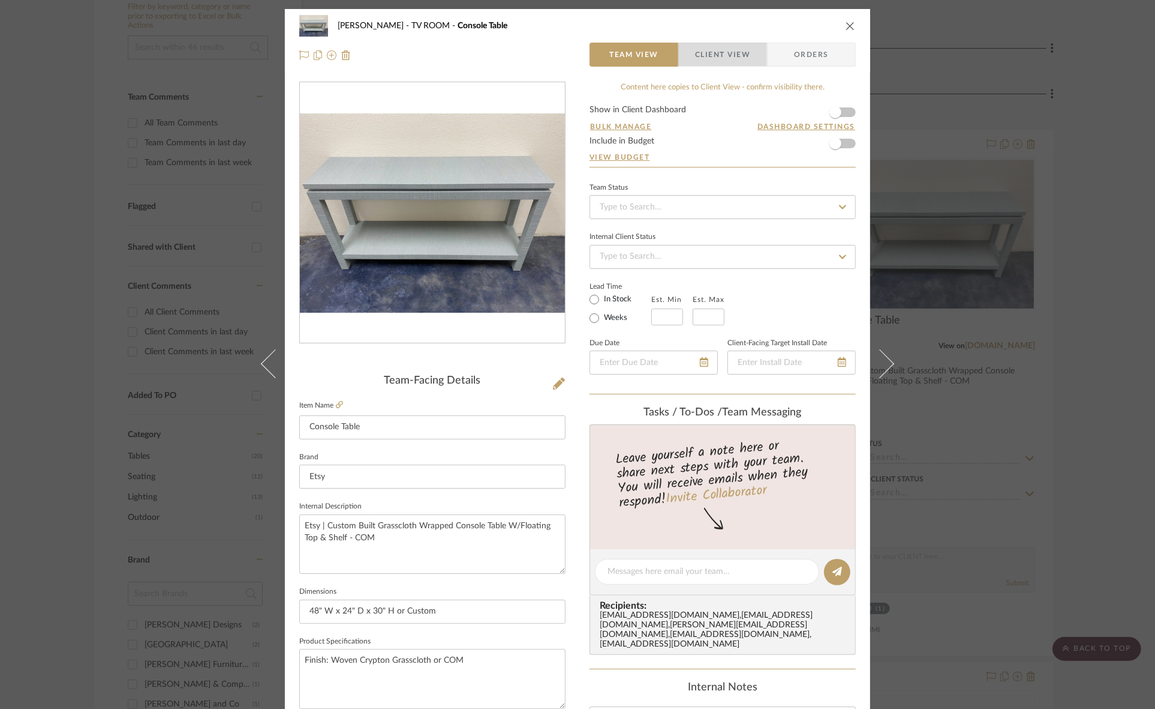
click at [718, 51] on span "Client View" at bounding box center [722, 55] width 55 height 24
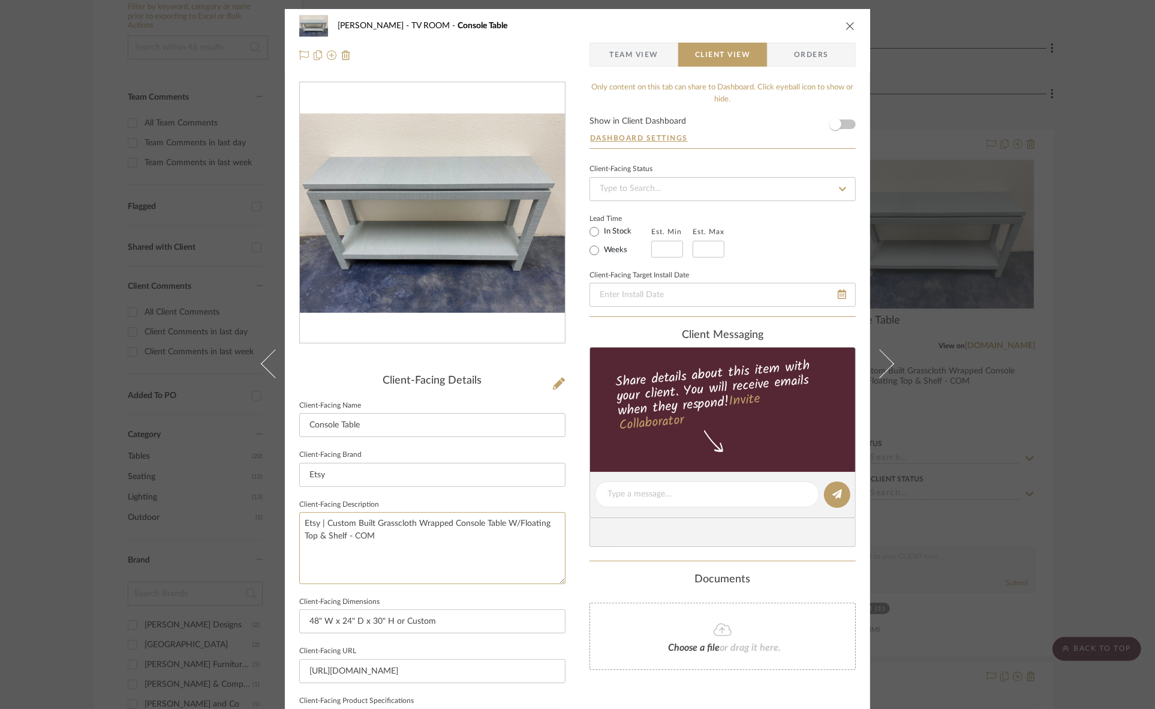
drag, startPoint x: 514, startPoint y: 545, endPoint x: 191, endPoint y: 510, distance: 325.2
click at [191, 510] on div "Murray TV ROOM Console Table Team View Client View Orders Client-Facing Details…" at bounding box center [577, 354] width 1155 height 709
click at [355, 469] on input "Etsy" at bounding box center [432, 475] width 266 height 24
click at [61, 456] on div "Murray TV ROOM Console Table Team View Client View Orders Client-Facing Details…" at bounding box center [577, 354] width 1155 height 709
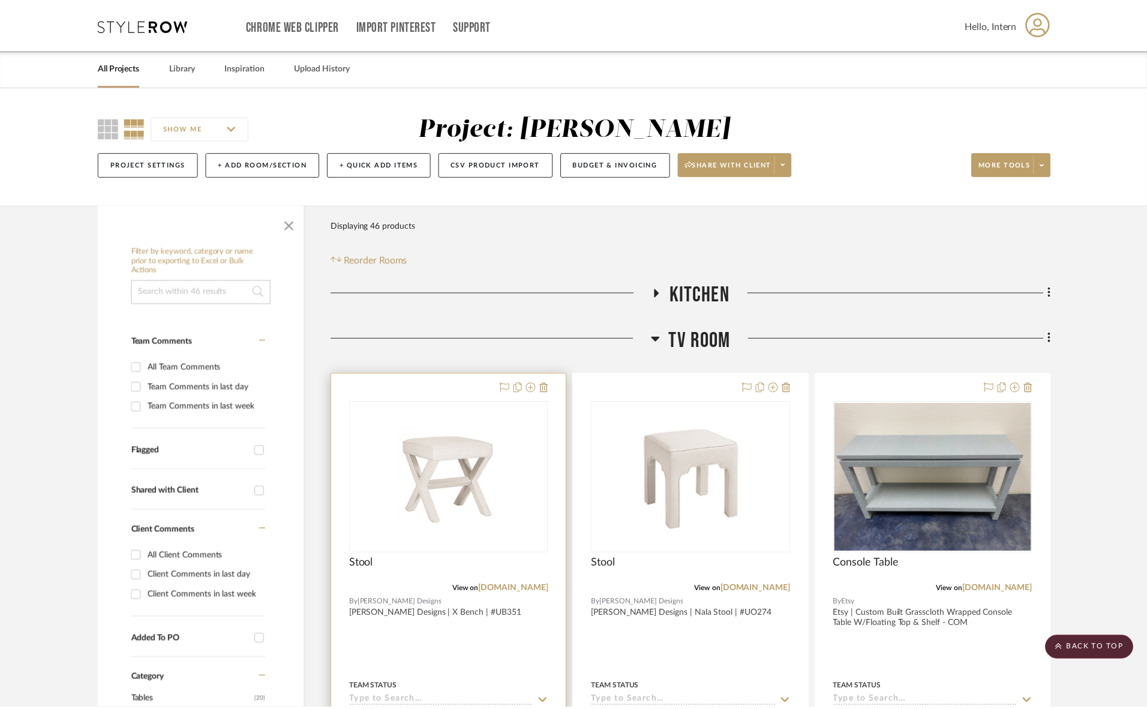
scroll to position [244, 0]
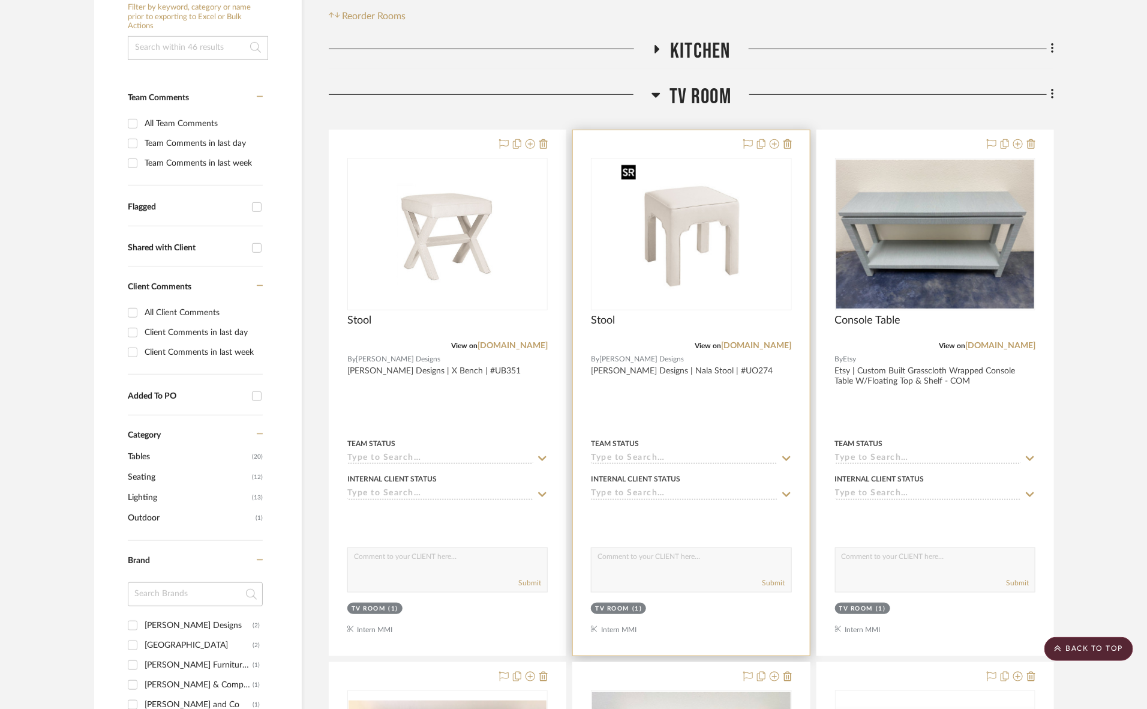
click at [668, 234] on img "0" at bounding box center [691, 234] width 150 height 150
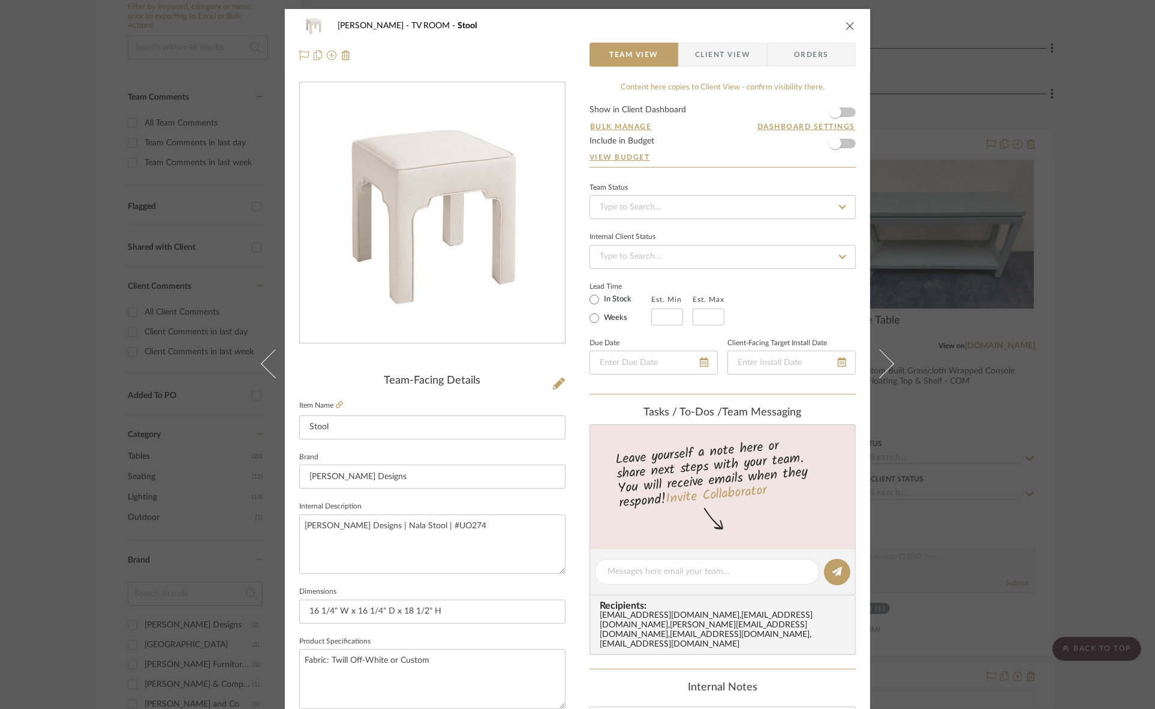
click at [730, 58] on span "Client View" at bounding box center [722, 55] width 55 height 24
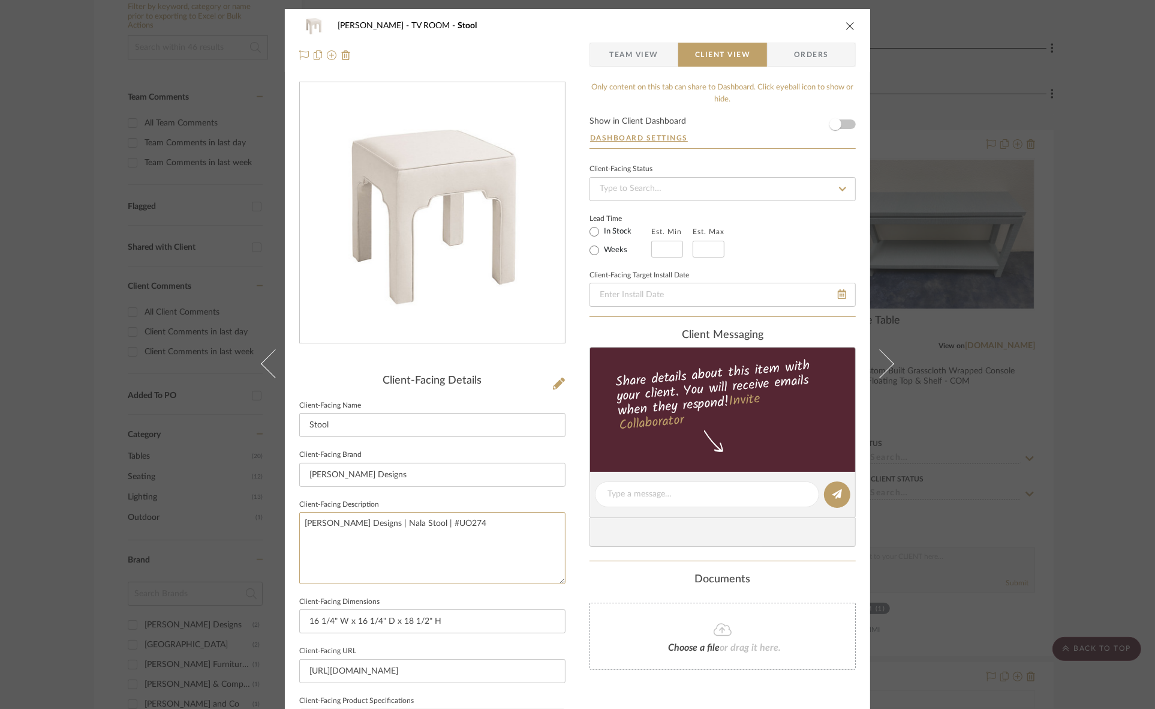
drag, startPoint x: 496, startPoint y: 538, endPoint x: 90, endPoint y: 525, distance: 405.7
click at [90, 525] on div "Murray TV ROOM Stool Team View Client View Orders Client-Facing Details Client-…" at bounding box center [577, 354] width 1155 height 709
click at [375, 474] on input "[PERSON_NAME] Designs" at bounding box center [432, 475] width 266 height 24
click at [2, 467] on div "Murray TV ROOM Stool Team View Client View Orders Client-Facing Details Client-…" at bounding box center [577, 354] width 1155 height 709
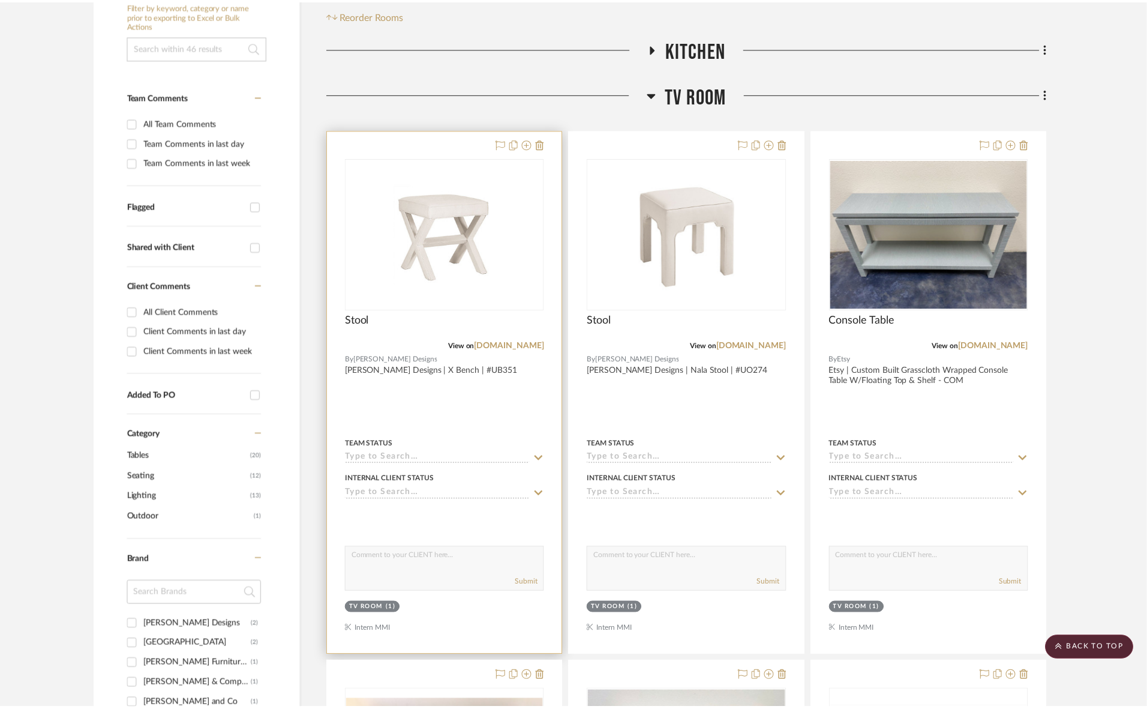
scroll to position [244, 0]
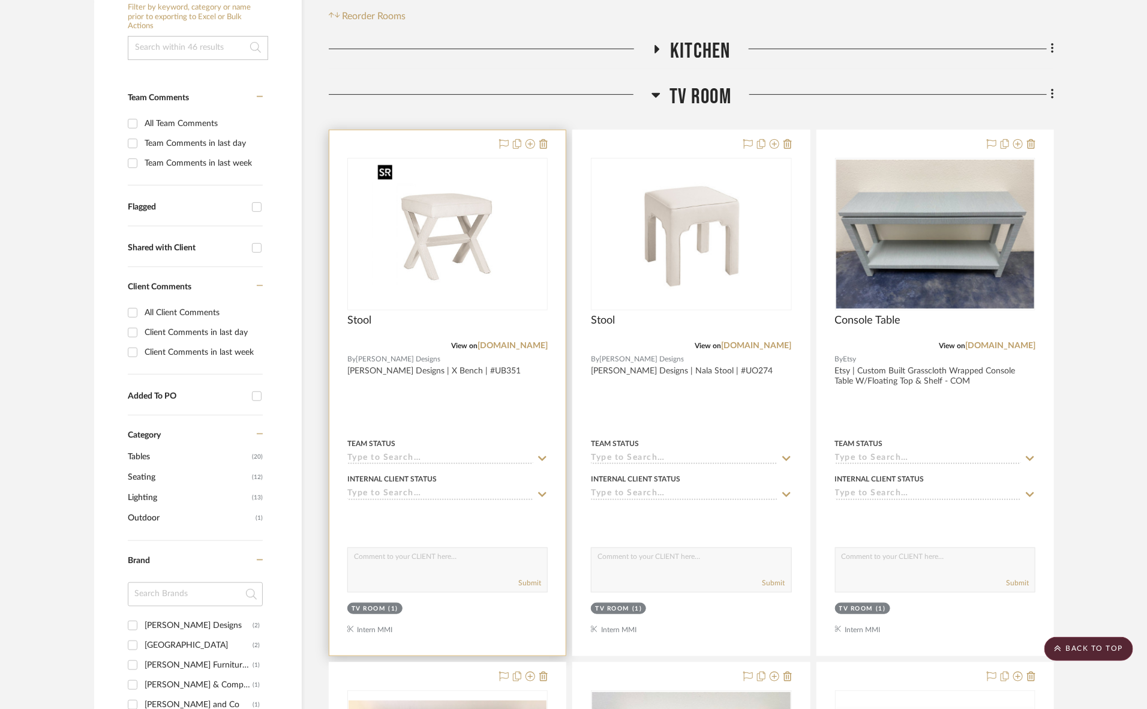
click at [489, 267] on img at bounding box center [448, 234] width 150 height 150
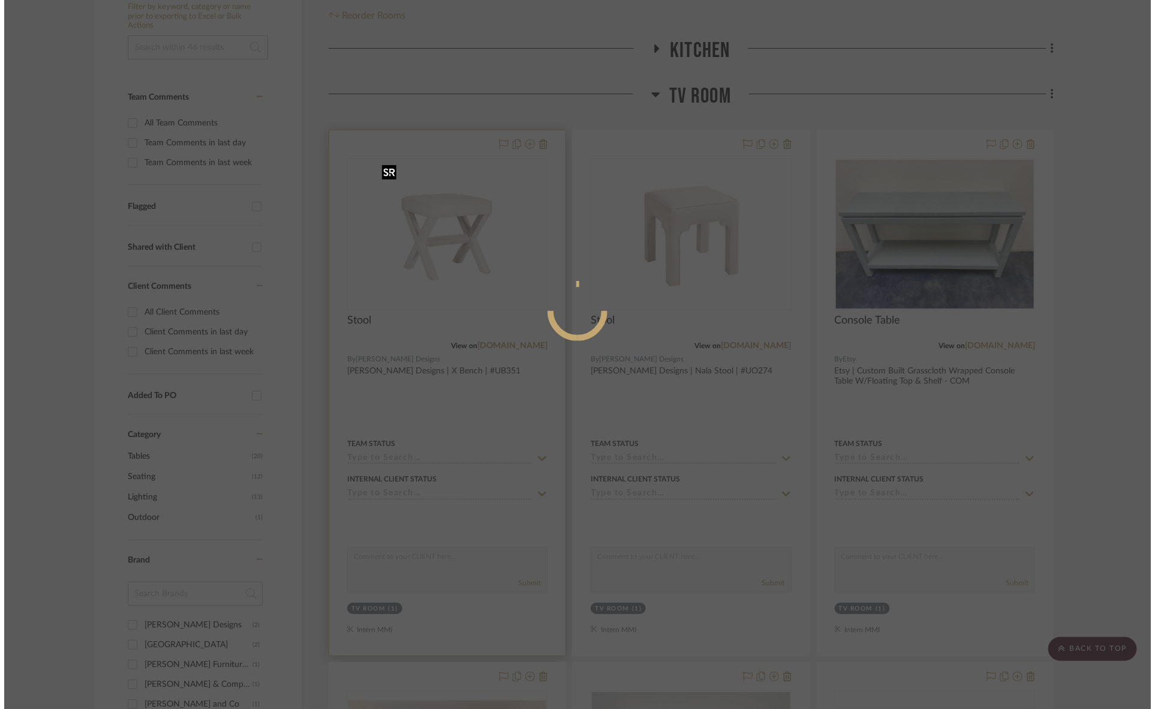
scroll to position [0, 0]
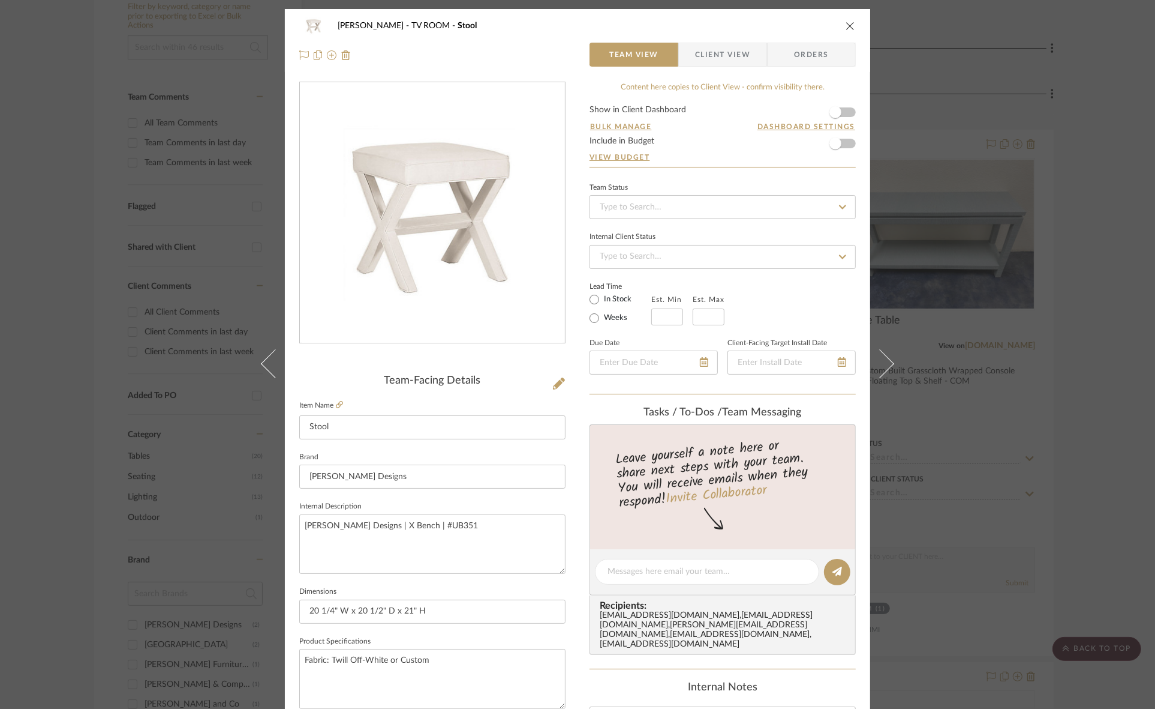
click at [707, 57] on span "Client View" at bounding box center [722, 55] width 55 height 24
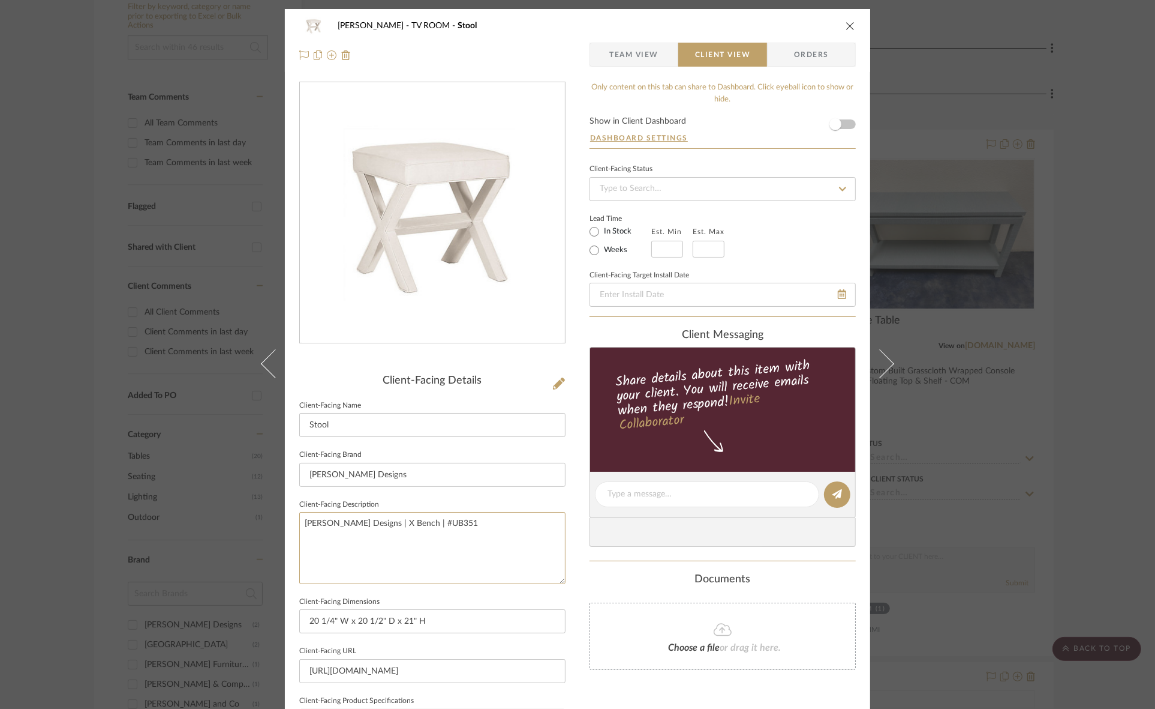
drag, startPoint x: 436, startPoint y: 516, endPoint x: 190, endPoint y: 508, distance: 246.1
click at [190, 508] on div "Murray TV ROOM Stool Team View Client View Orders Client-Facing Details Client-…" at bounding box center [577, 354] width 1155 height 709
click at [366, 477] on input "[PERSON_NAME] Designs" at bounding box center [432, 475] width 266 height 24
click at [52, 487] on div "Murray TV ROOM Stool Team View Client View Orders Client-Facing Details Client-…" at bounding box center [577, 354] width 1155 height 709
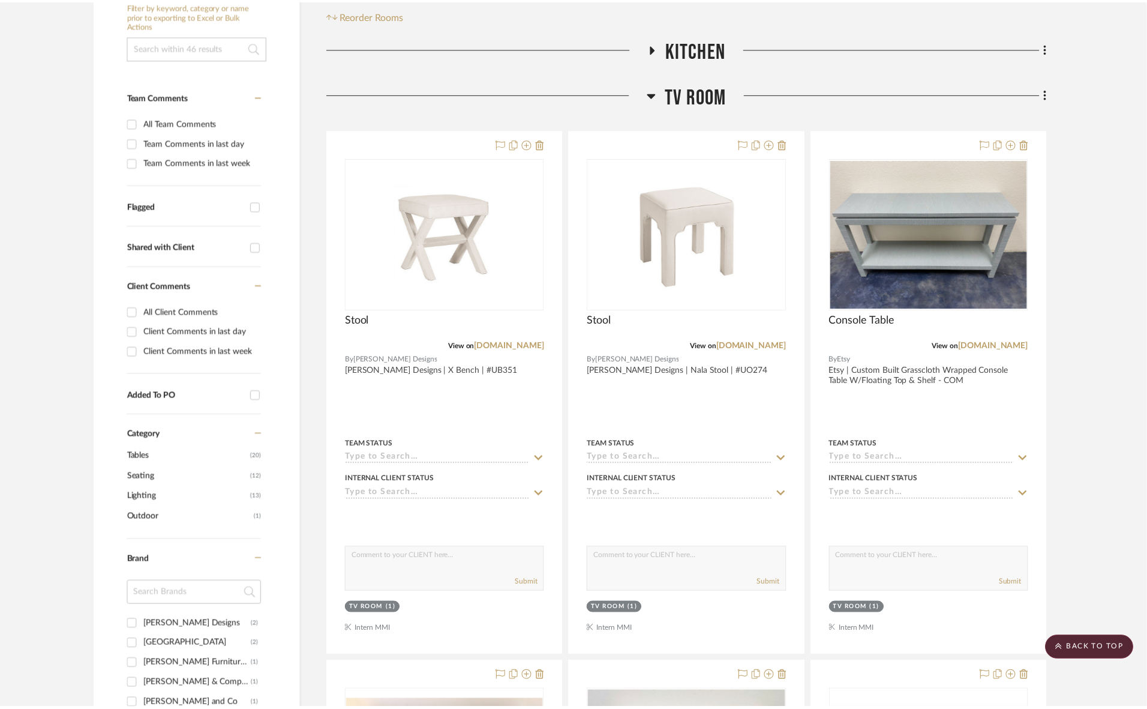
scroll to position [244, 0]
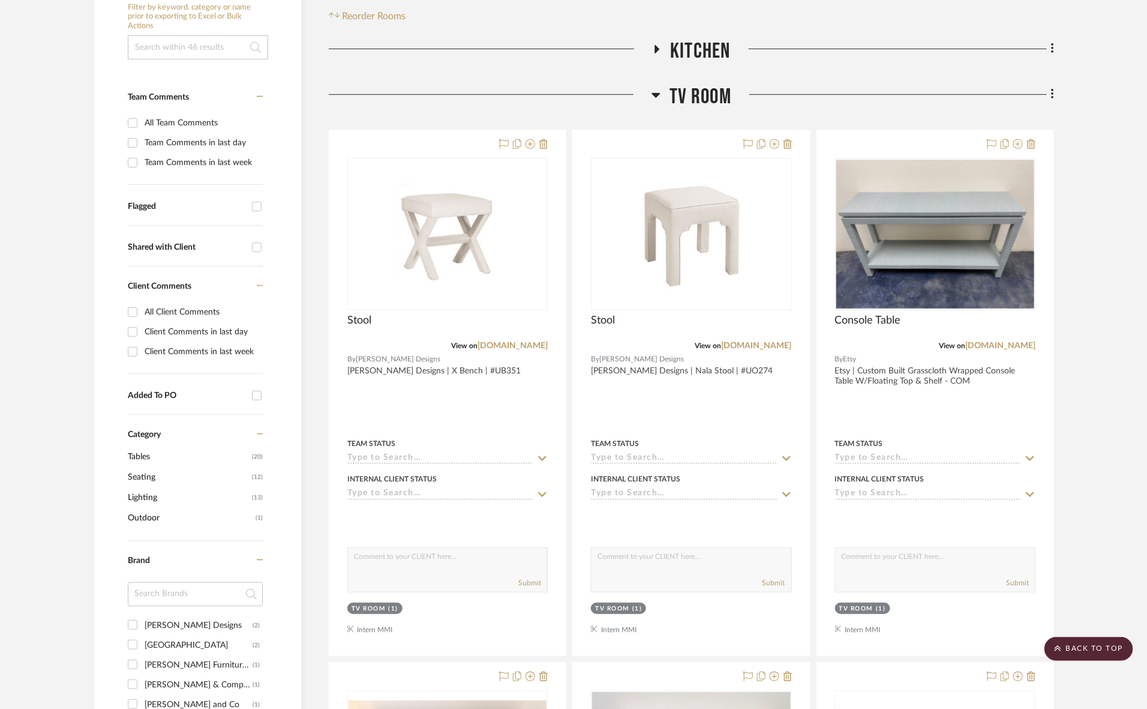
click at [681, 85] on span "TV ROOM" at bounding box center [701, 97] width 62 height 26
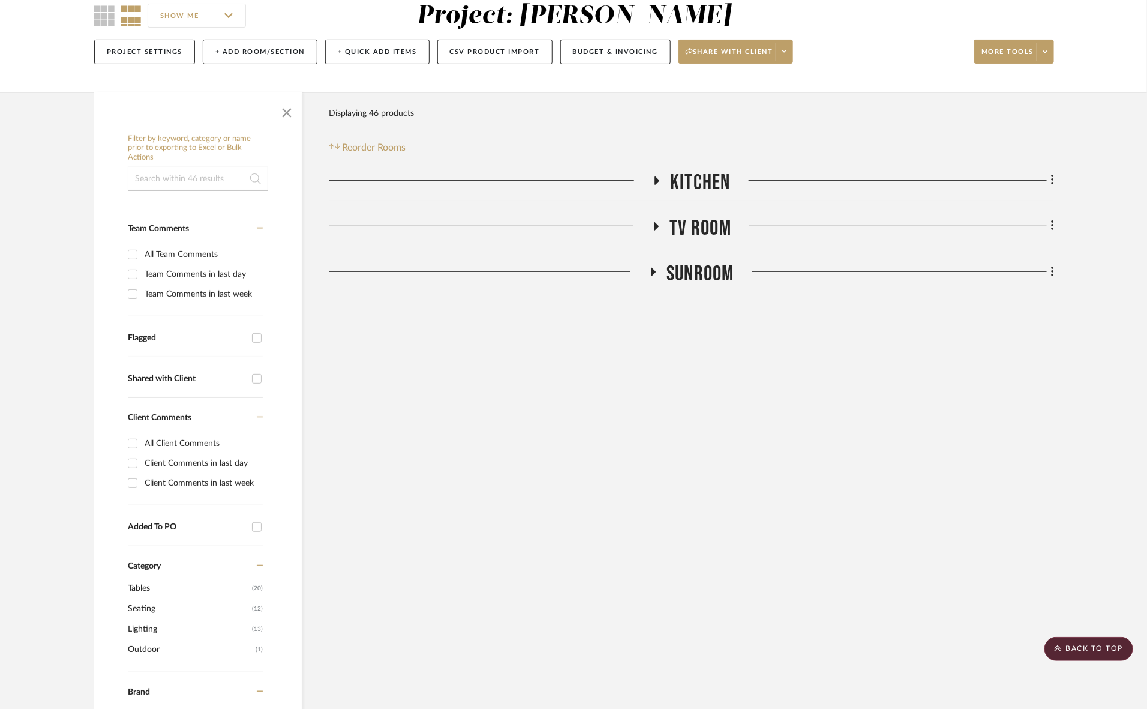
scroll to position [0, 0]
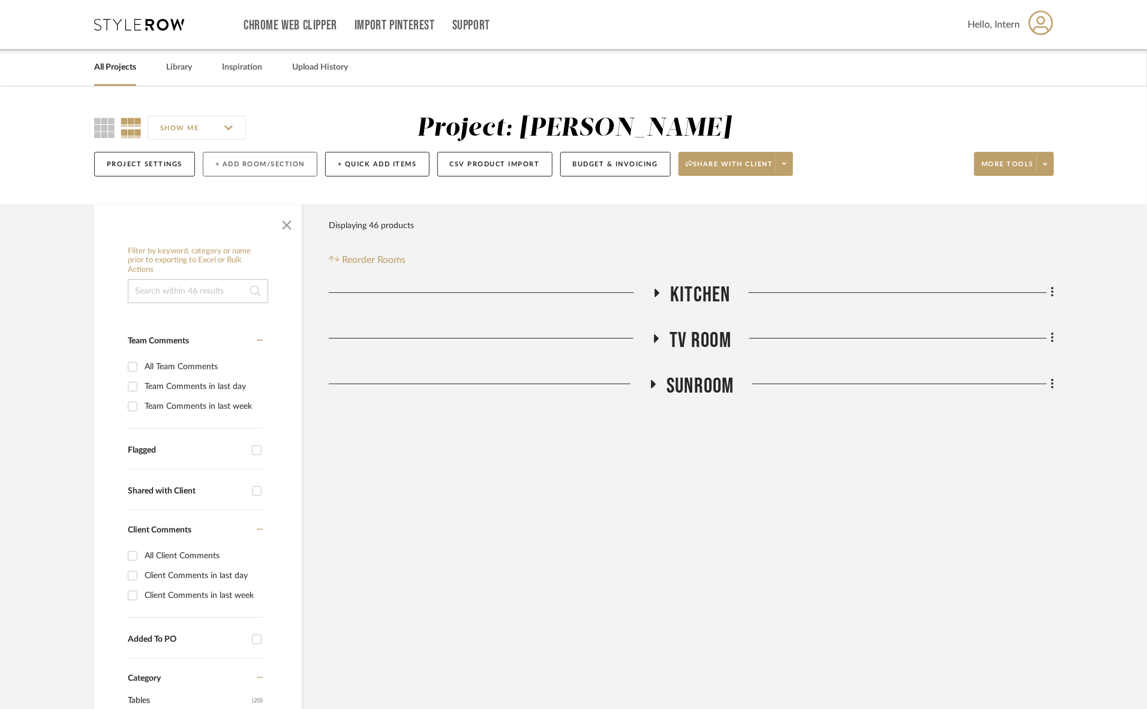
click at [250, 166] on button "+ Add Room/Section" at bounding box center [260, 164] width 115 height 25
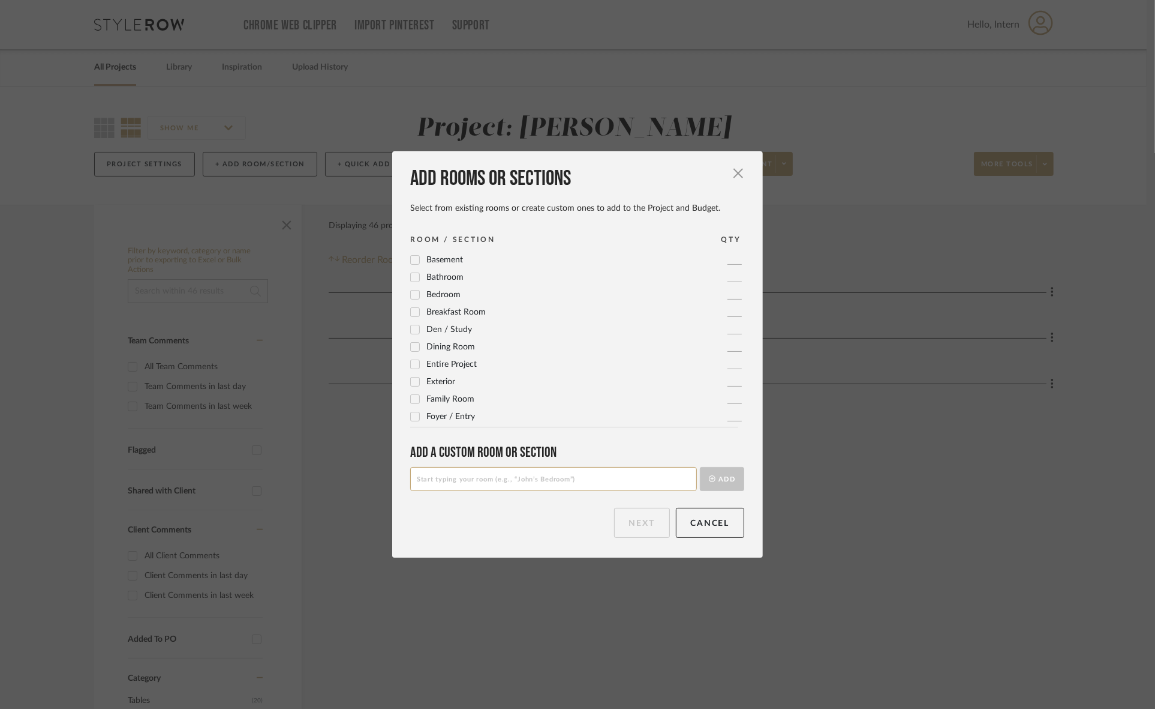
click at [415, 344] on icon at bounding box center [415, 347] width 8 height 8
click at [640, 522] on button "Next" at bounding box center [642, 523] width 56 height 30
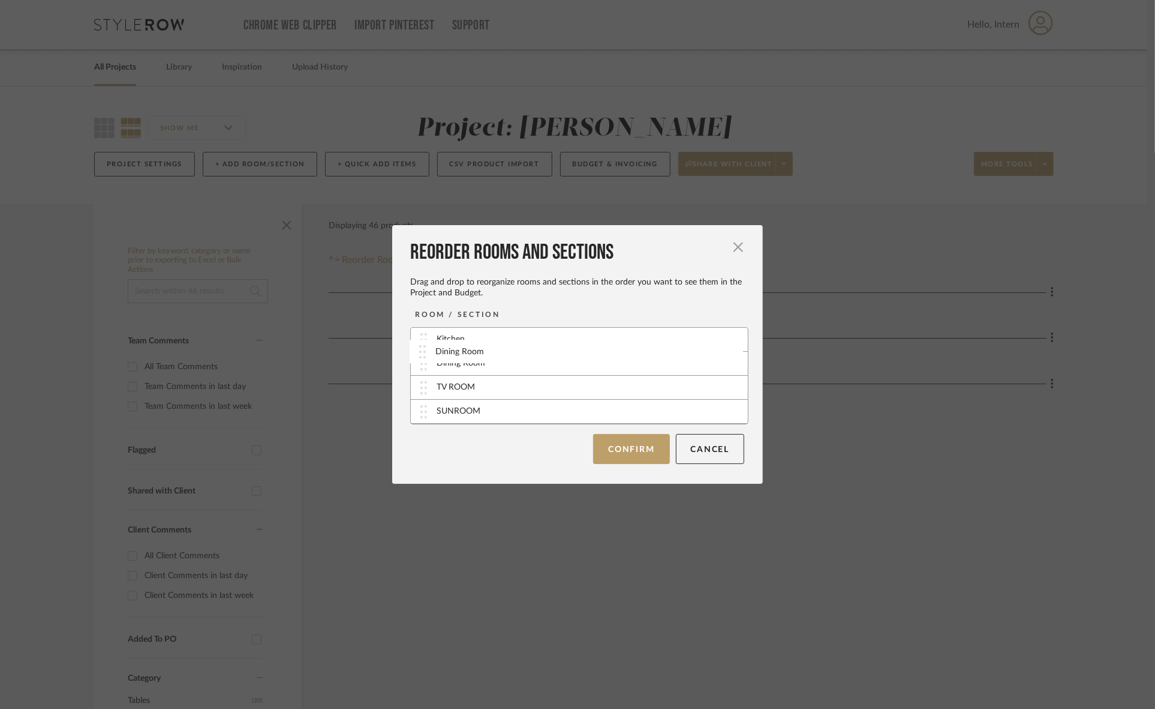
drag, startPoint x: 511, startPoint y: 420, endPoint x: 514, endPoint y: 360, distance: 60.1
click at [613, 439] on button "Confirm" at bounding box center [631, 448] width 76 height 30
